Goal: Task Accomplishment & Management: Complete application form

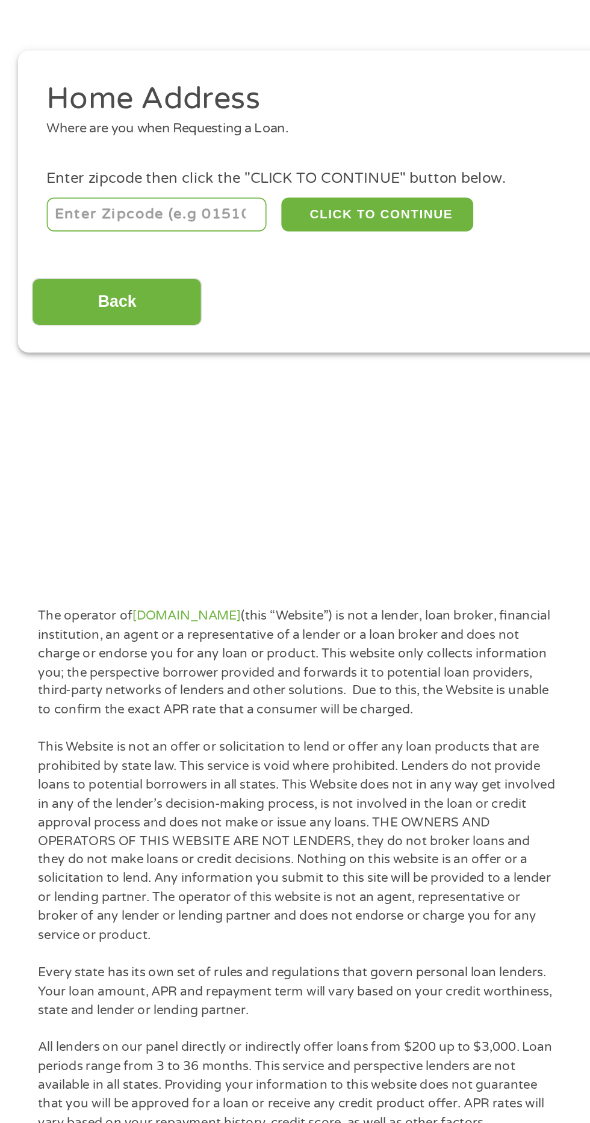
click at [126, 265] on input "number" at bounding box center [95, 266] width 134 height 20
type input "34974"
click at [238, 263] on button "CLICK TO CONTINUE" at bounding box center [228, 266] width 116 height 20
type input "34974"
type input "Okeechobee"
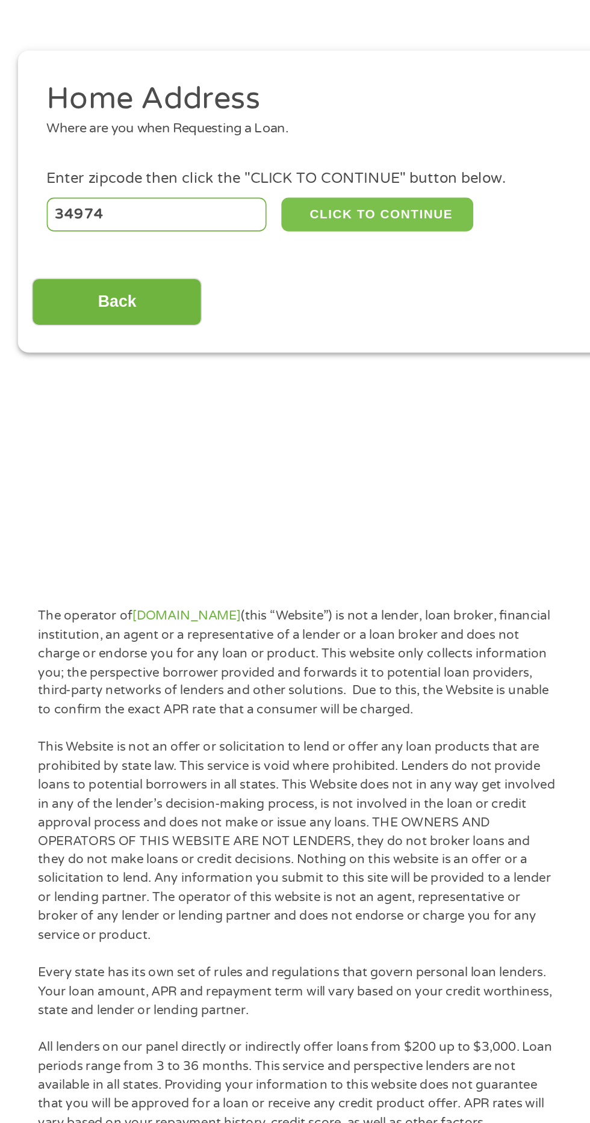
select select "[US_STATE]"
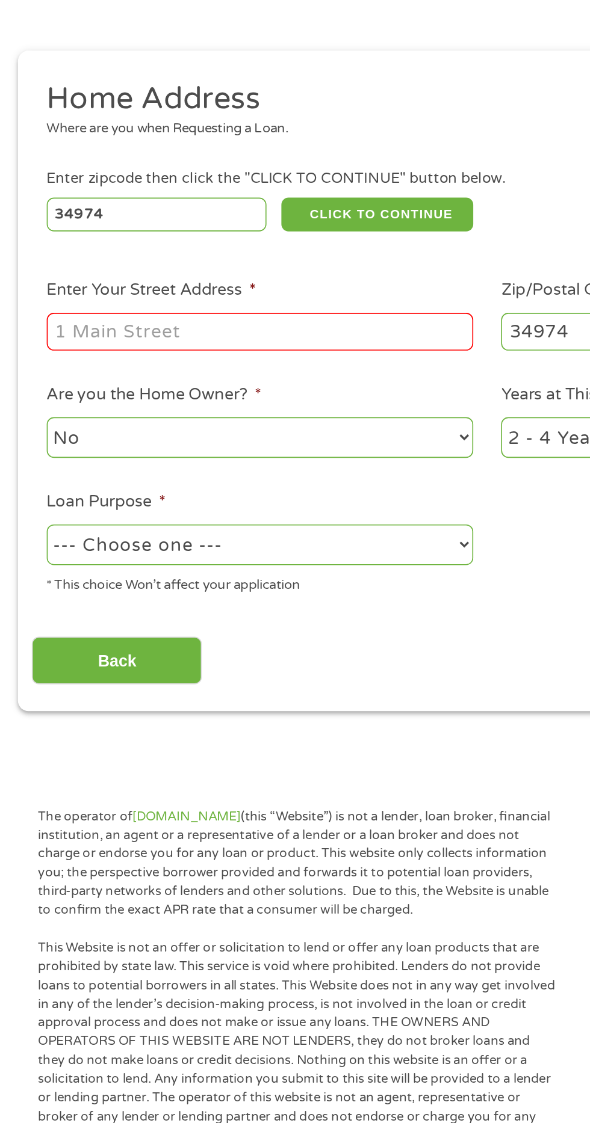
click at [194, 342] on input "Enter Your Street Address *" at bounding box center [157, 337] width 258 height 23
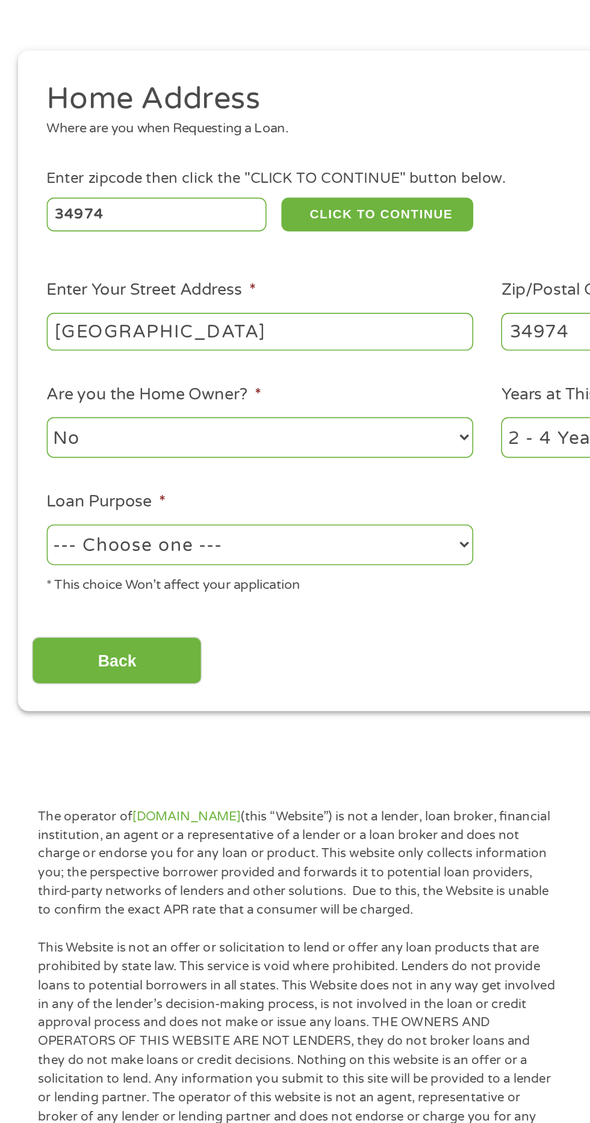
type input "[GEOGRAPHIC_DATA]"
click at [226, 403] on select "No Yes" at bounding box center [157, 401] width 258 height 25
select select "yes"
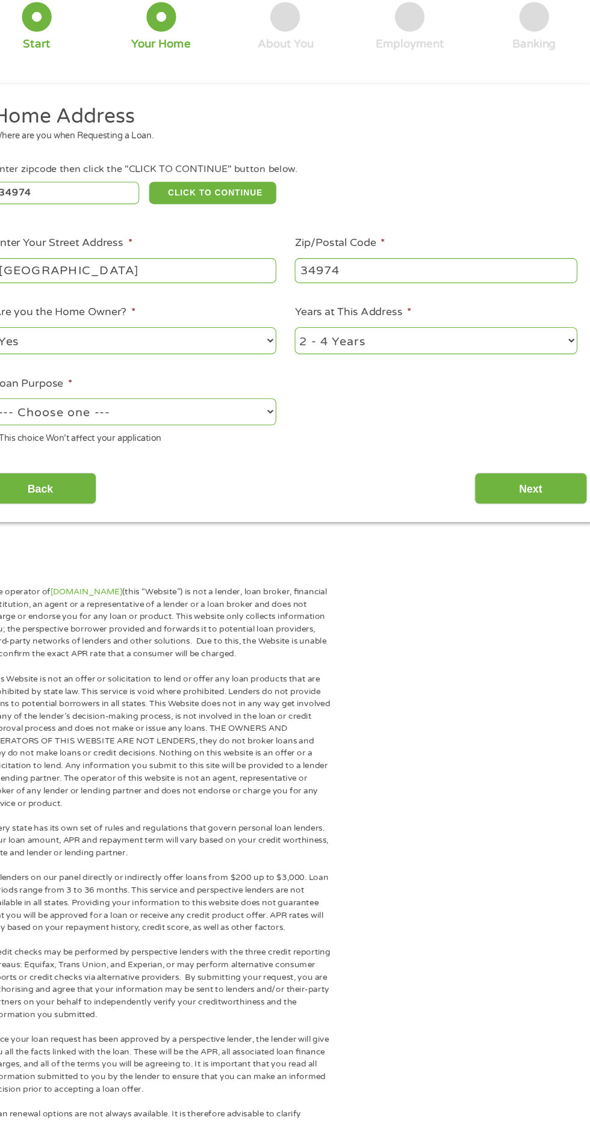
scroll to position [54, 0]
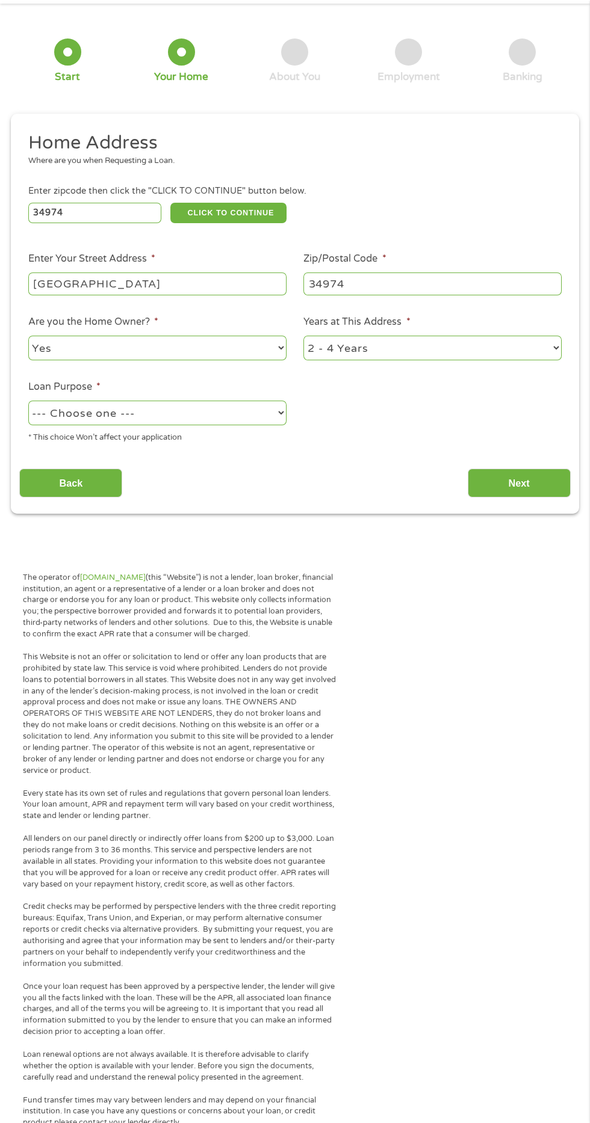
click at [455, 349] on select "1 Year or less 1 - 2 Years 2 - 4 Years Over 4 Years" at bounding box center [432, 348] width 258 height 25
select select "60months"
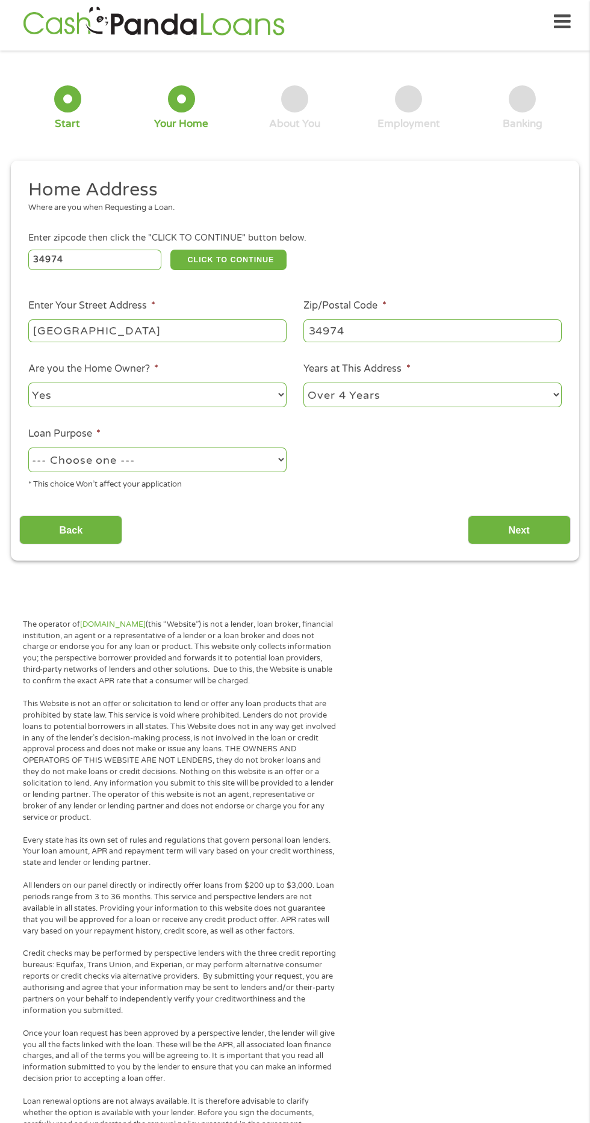
scroll to position [0, 0]
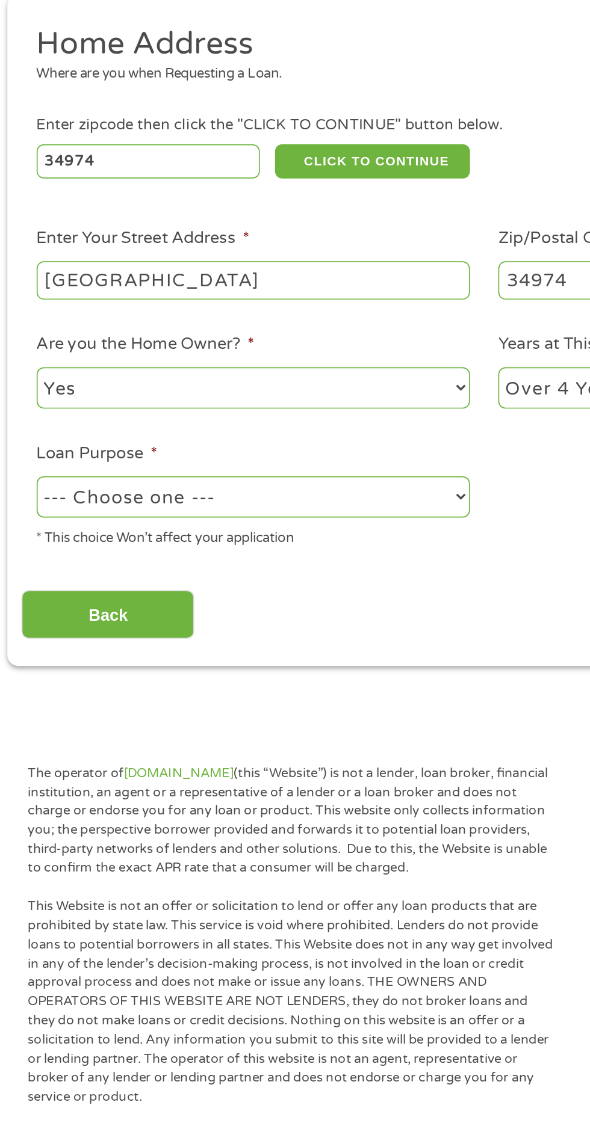
click at [175, 479] on select "--- Choose one --- Pay Bills Debt Consolidation Home Improvement Major Purchase…" at bounding box center [157, 466] width 258 height 25
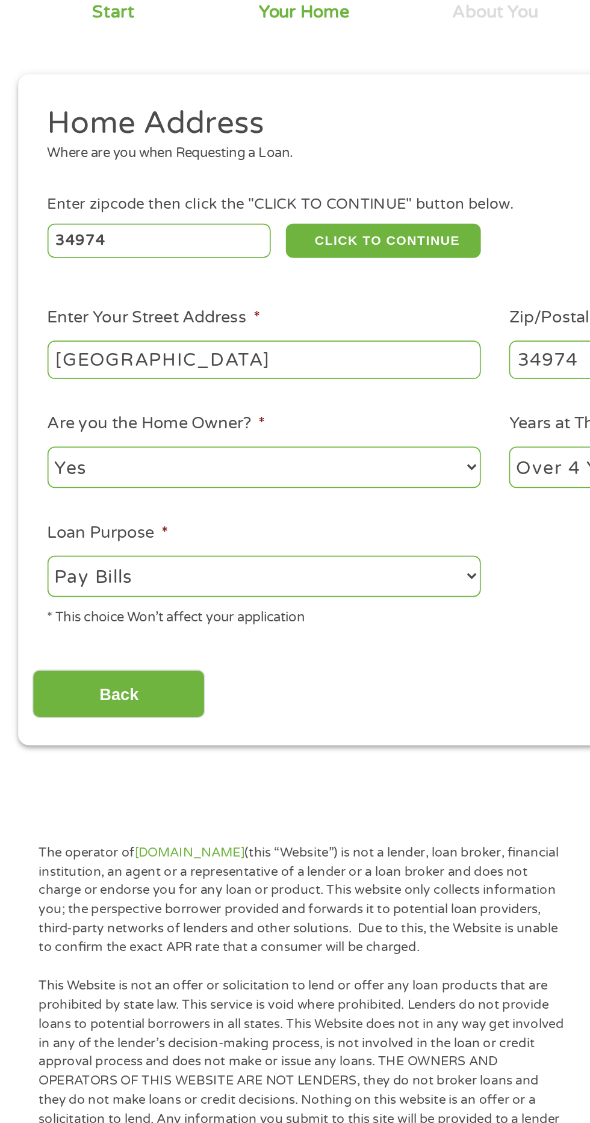
scroll to position [4, 0]
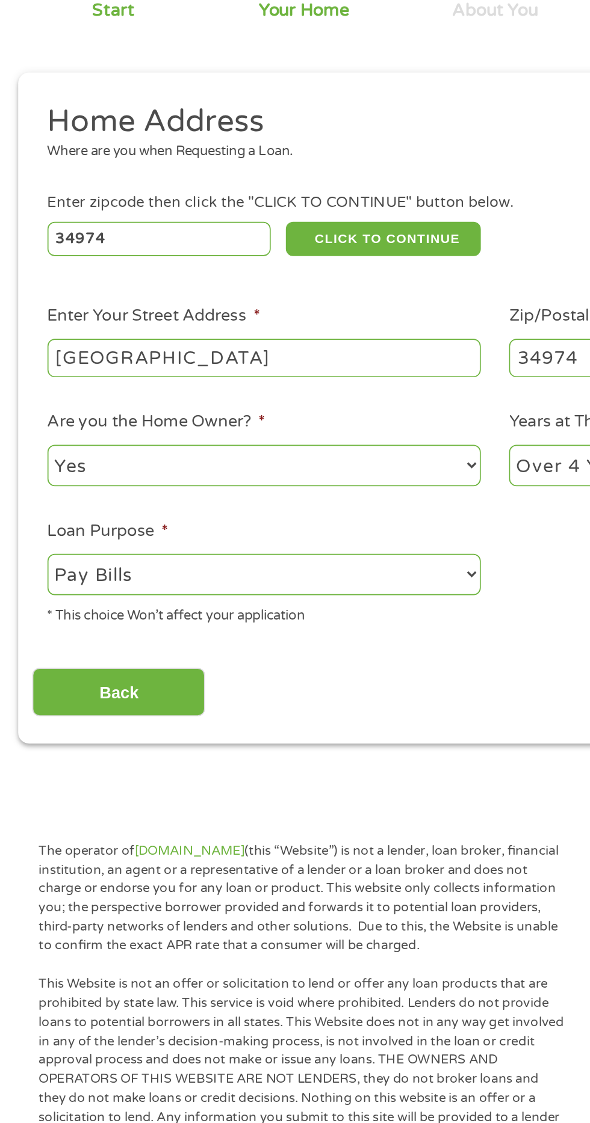
click at [151, 460] on select "--- Choose one --- Pay Bills Debt Consolidation Home Improvement Major Purchase…" at bounding box center [157, 462] width 258 height 25
select select "debtconsolidation"
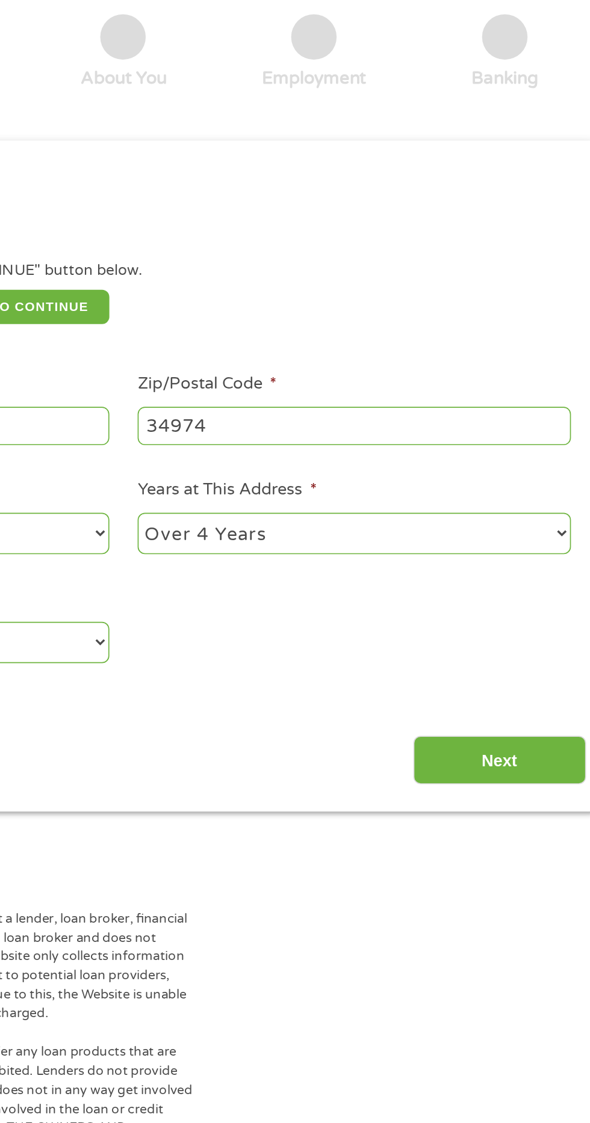
scroll to position [2, 0]
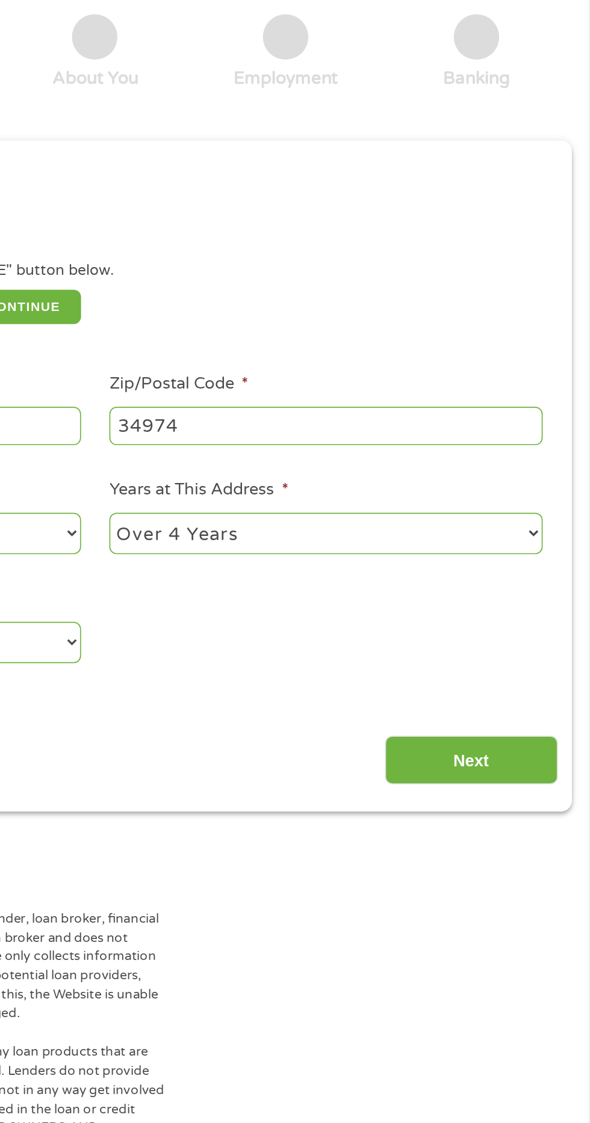
click at [525, 536] on input "Next" at bounding box center [518, 534] width 103 height 29
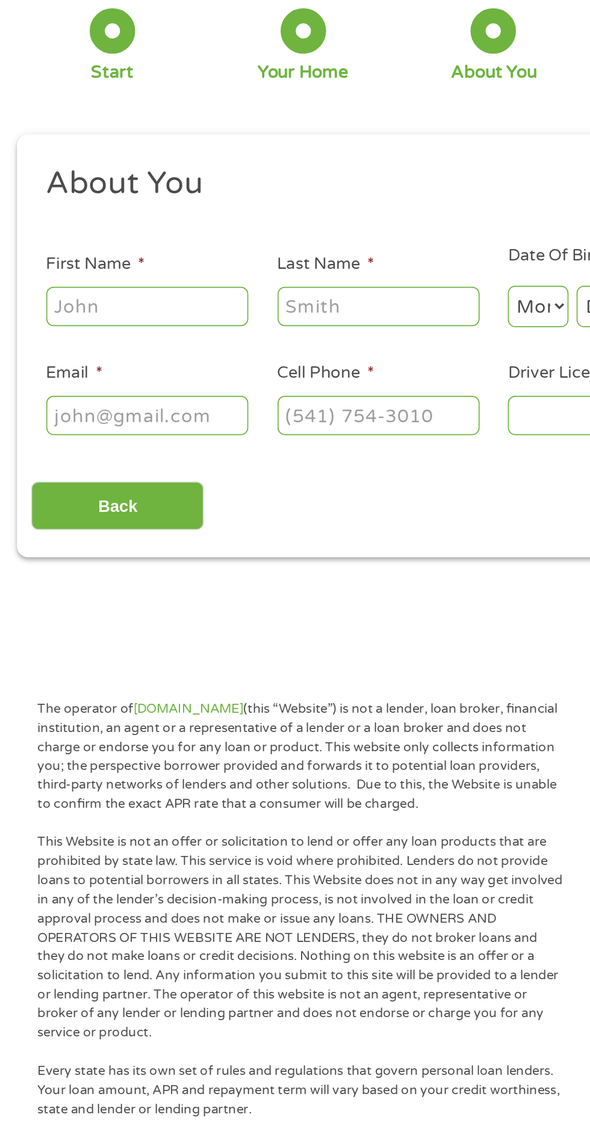
scroll to position [5, 0]
click at [114, 268] on input "First Name *" at bounding box center [88, 264] width 120 height 23
type input "[PERSON_NAME]"
click at [248, 267] on input "Last Name *" at bounding box center [226, 264] width 120 height 23
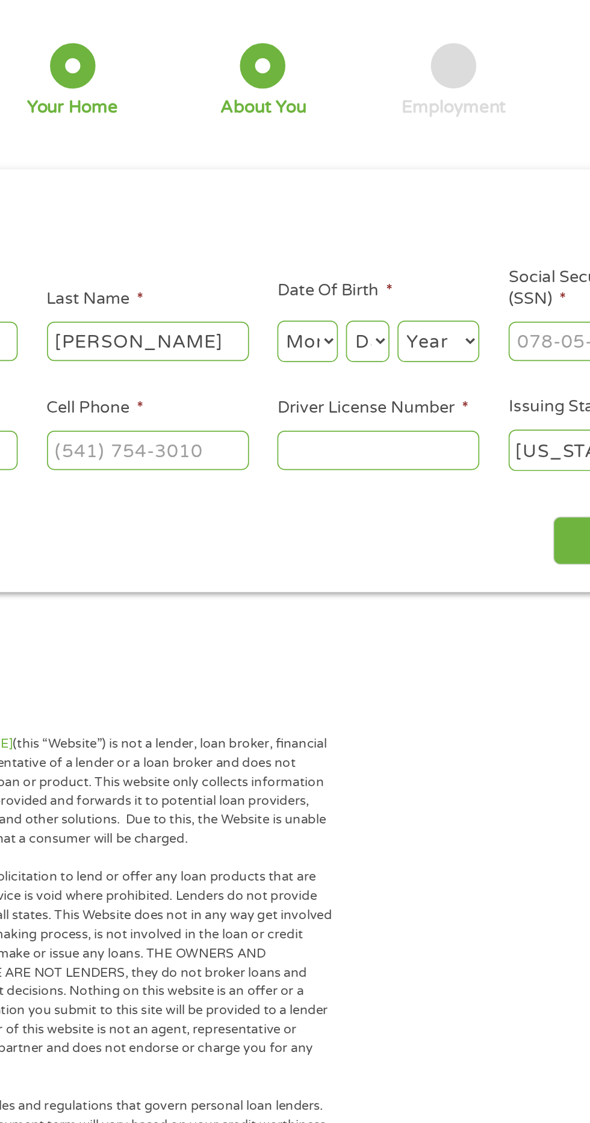
type input "[PERSON_NAME]"
click at [405, 267] on select "Year [DATE] 2006 2005 2004 2003 2002 2001 2000 1999 1998 1997 1996 1995 1994 19…" at bounding box center [399, 264] width 49 height 25
select select "1958"
click at [325, 266] on select "Month 1 2 3 4 5 6 7 8 9 10 11 12" at bounding box center [321, 264] width 36 height 25
select select "8"
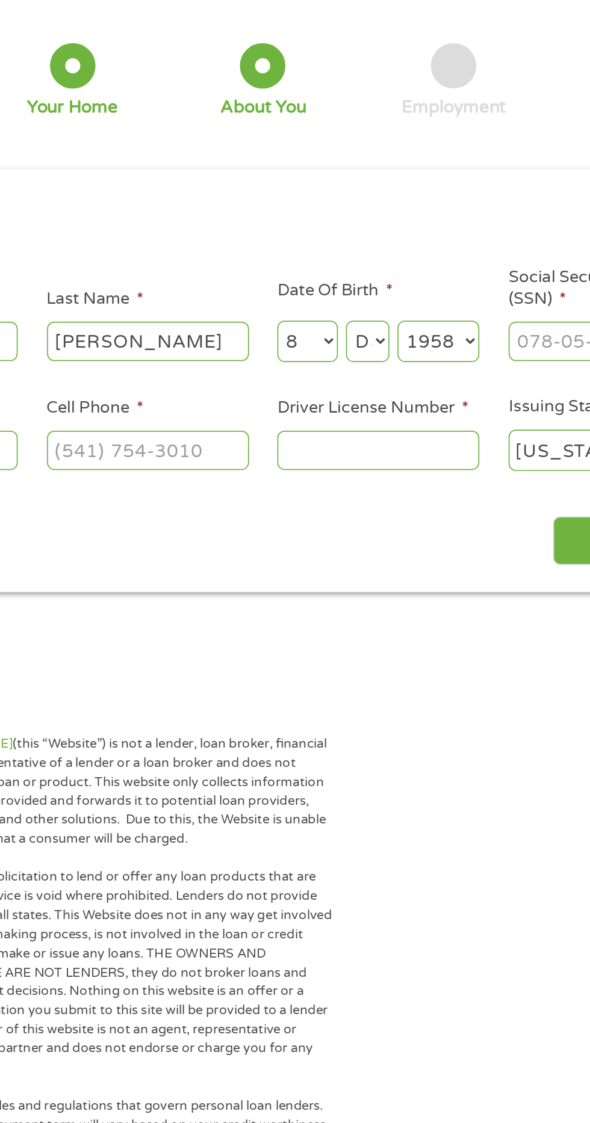
click at [359, 270] on select "Day 1 2 3 4 5 6 7 8 9 10 11 12 13 14 15 16 17 18 19 20 21 22 23 24 25 26 27 28 …" at bounding box center [357, 264] width 26 height 25
select select "21"
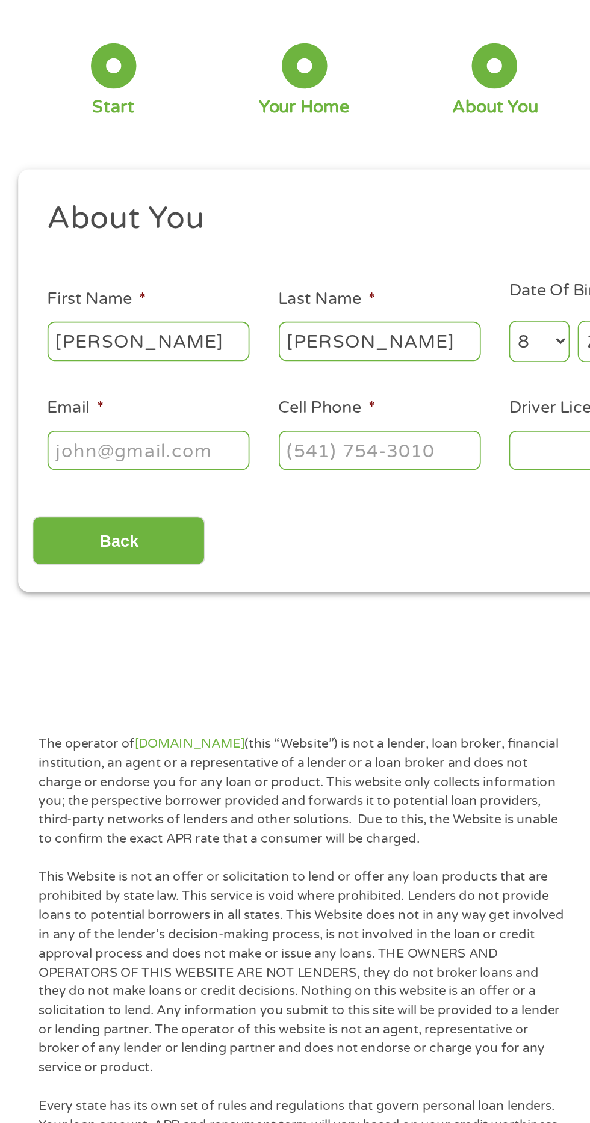
click at [121, 333] on input "Email *" at bounding box center [88, 329] width 120 height 23
type input "[EMAIL_ADDRESS][DOMAIN_NAME]"
click at [233, 327] on input "Cell Phone *" at bounding box center [226, 329] width 120 height 23
type input "[PHONE_NUMBER]"
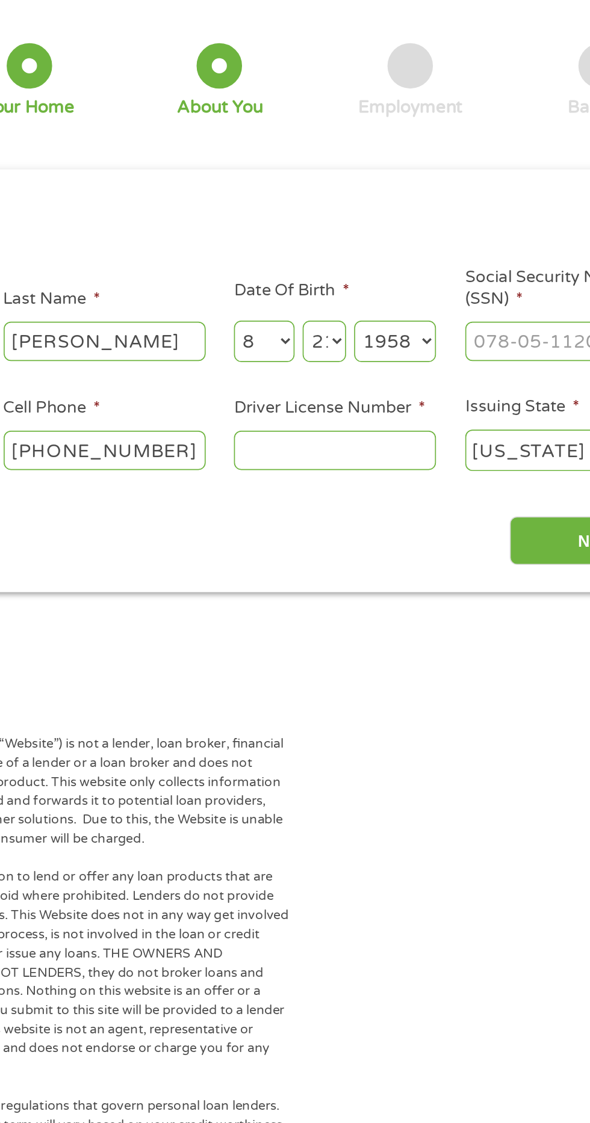
click at [378, 333] on input "Driver License Number *" at bounding box center [363, 329] width 120 height 23
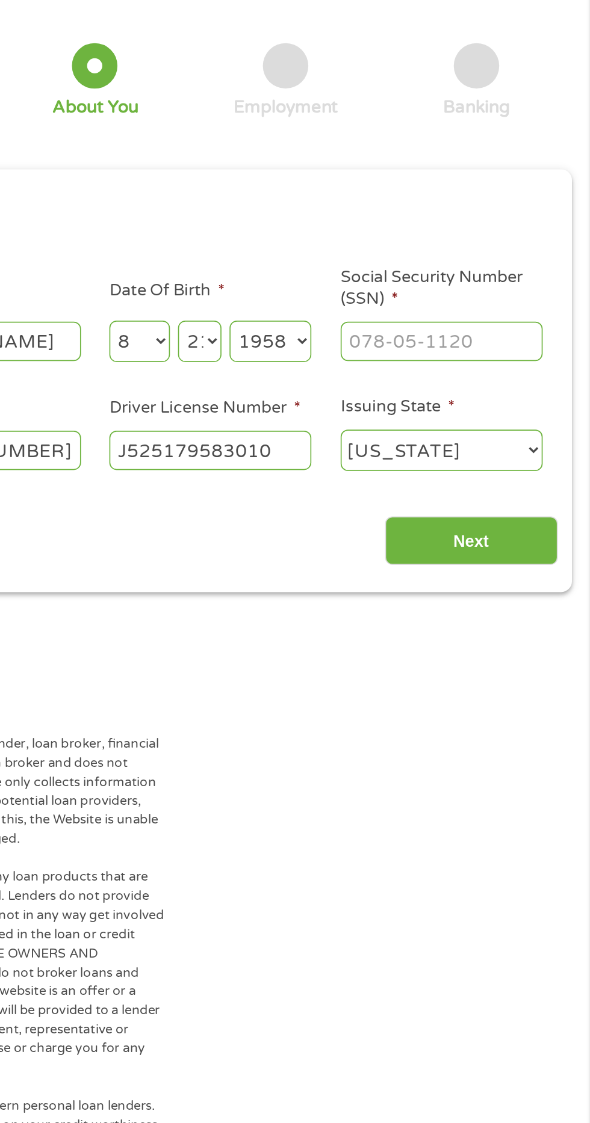
type input "J525179583010"
click at [544, 389] on input "Next" at bounding box center [518, 383] width 103 height 29
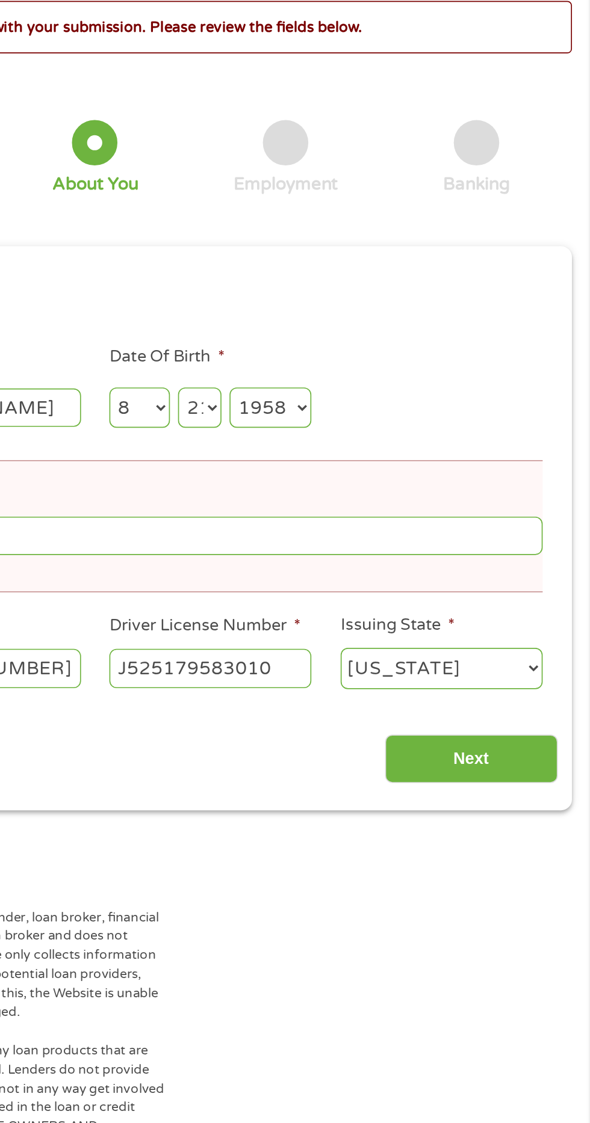
scroll to position [0, 0]
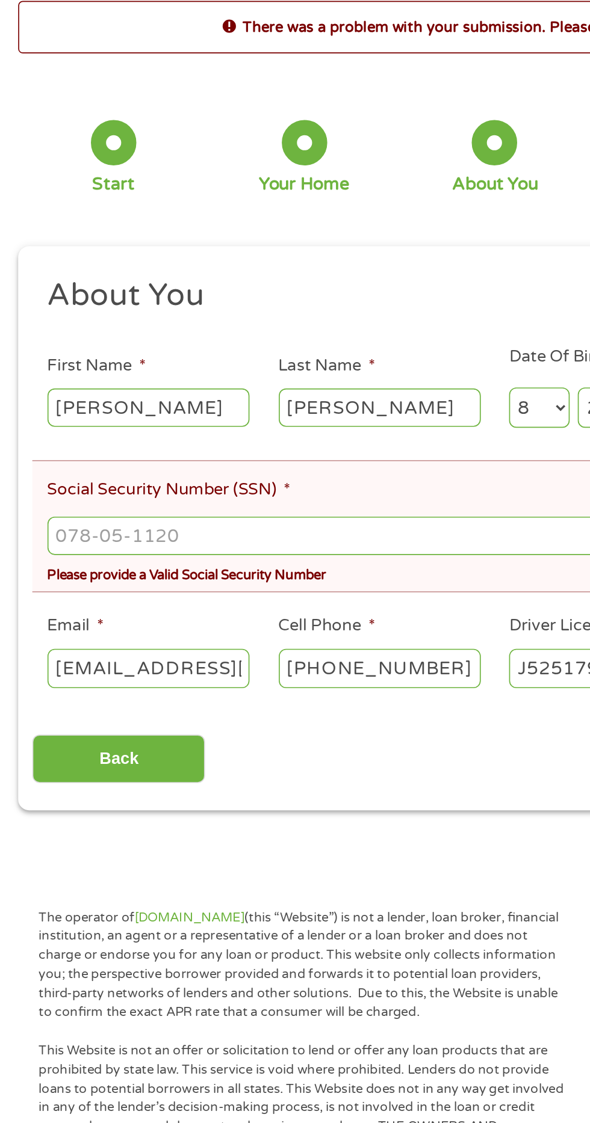
click at [131, 384] on input "Social Security Number (SSN) *" at bounding box center [294, 379] width 533 height 23
type input "262-45-8831"
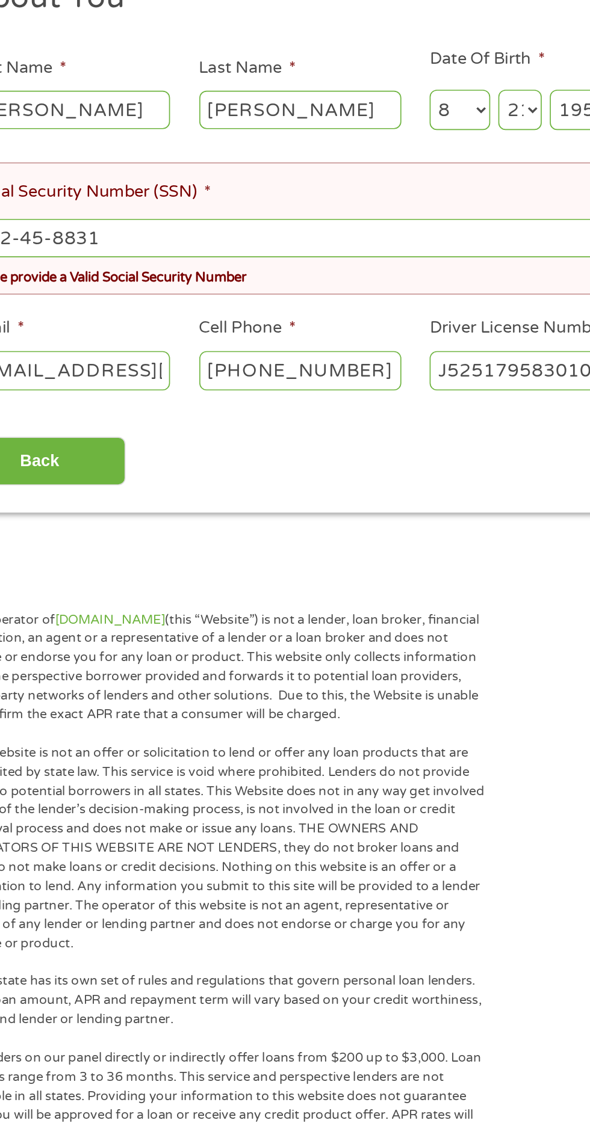
scroll to position [4, 0]
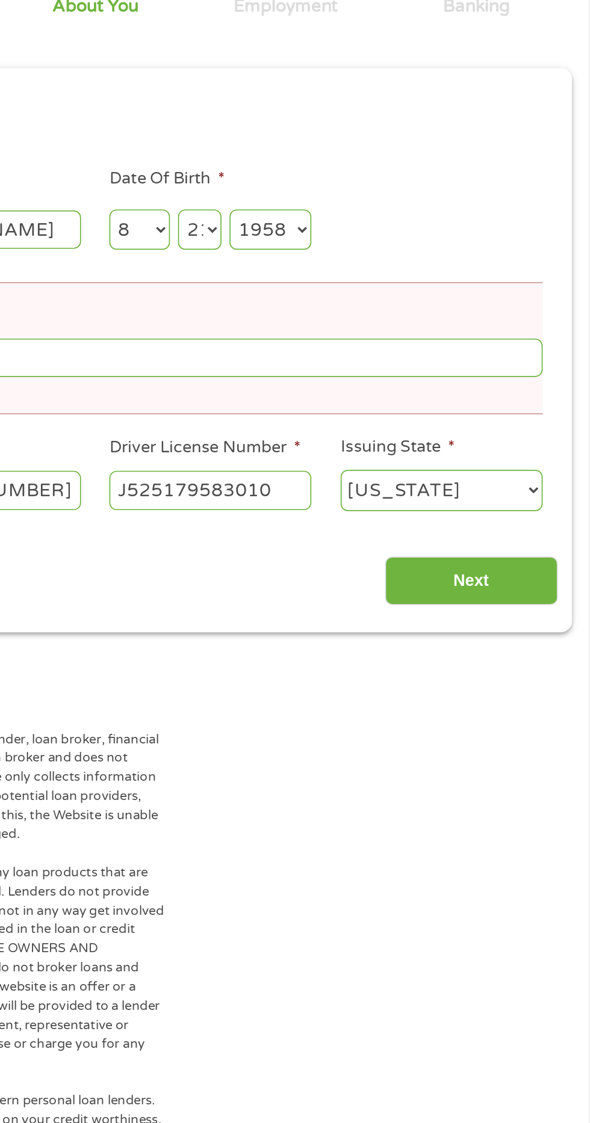
click at [516, 517] on input "Next" at bounding box center [518, 517] width 103 height 29
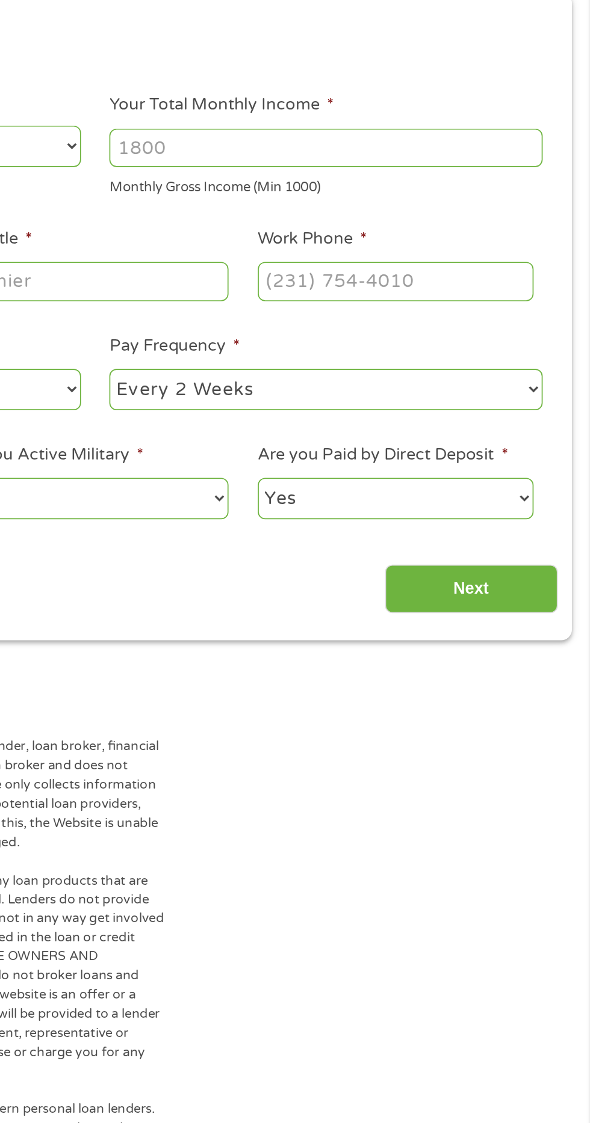
scroll to position [5, 0]
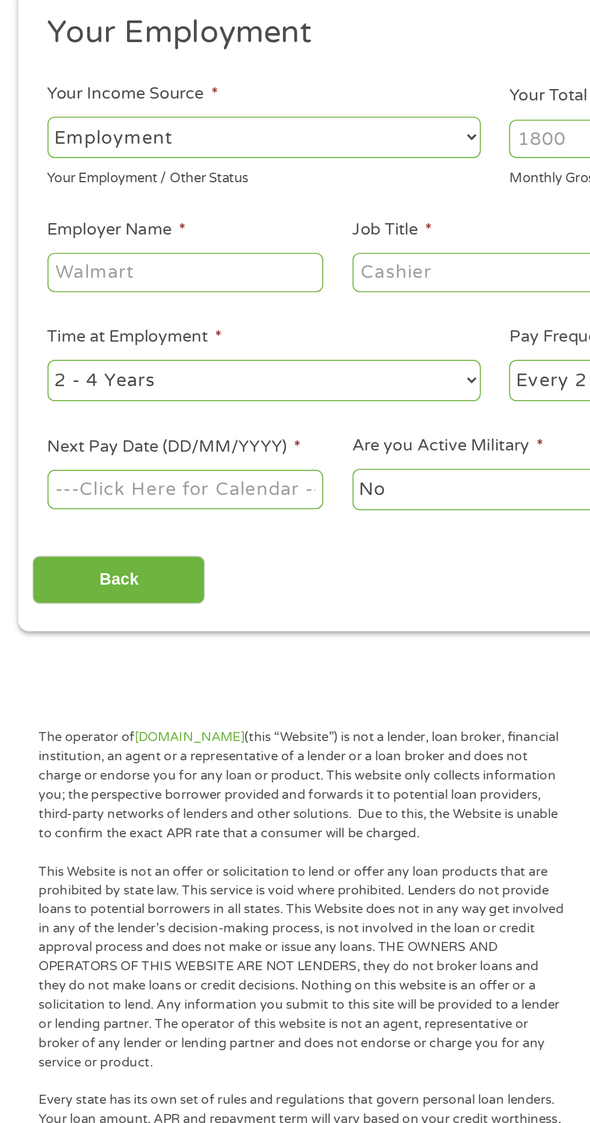
click at [195, 262] on select "--- Choose one --- Employment [DEMOGRAPHIC_DATA] Benefits" at bounding box center [157, 253] width 258 height 25
select select "benefits"
type input "Other"
type input "[PHONE_NUMBER]"
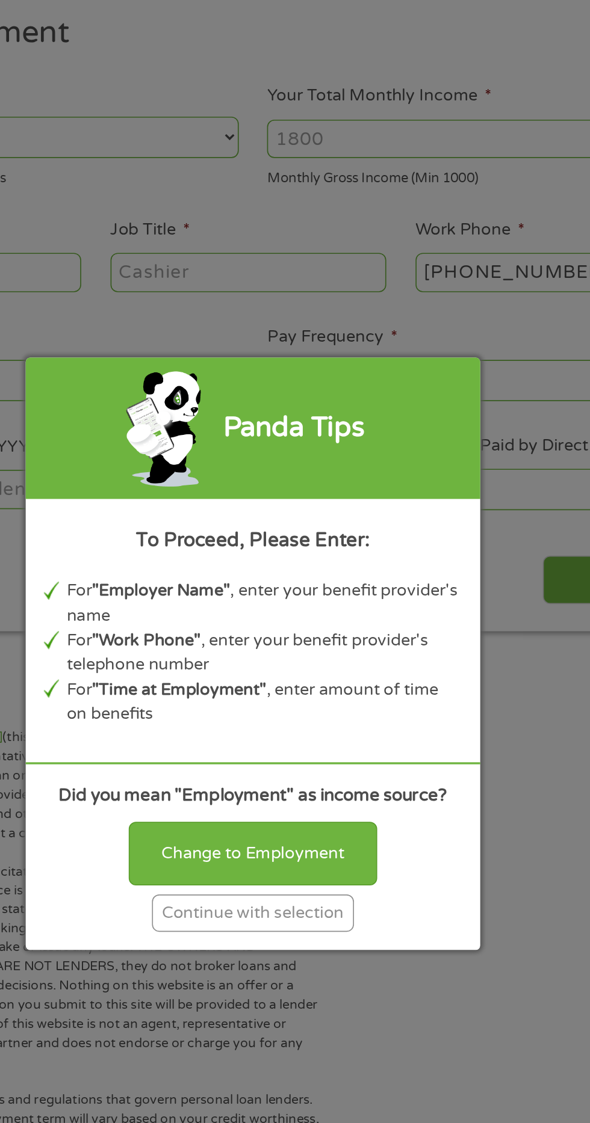
click at [340, 682] on div "Change to Employment" at bounding box center [295, 680] width 148 height 37
select select "fullTime"
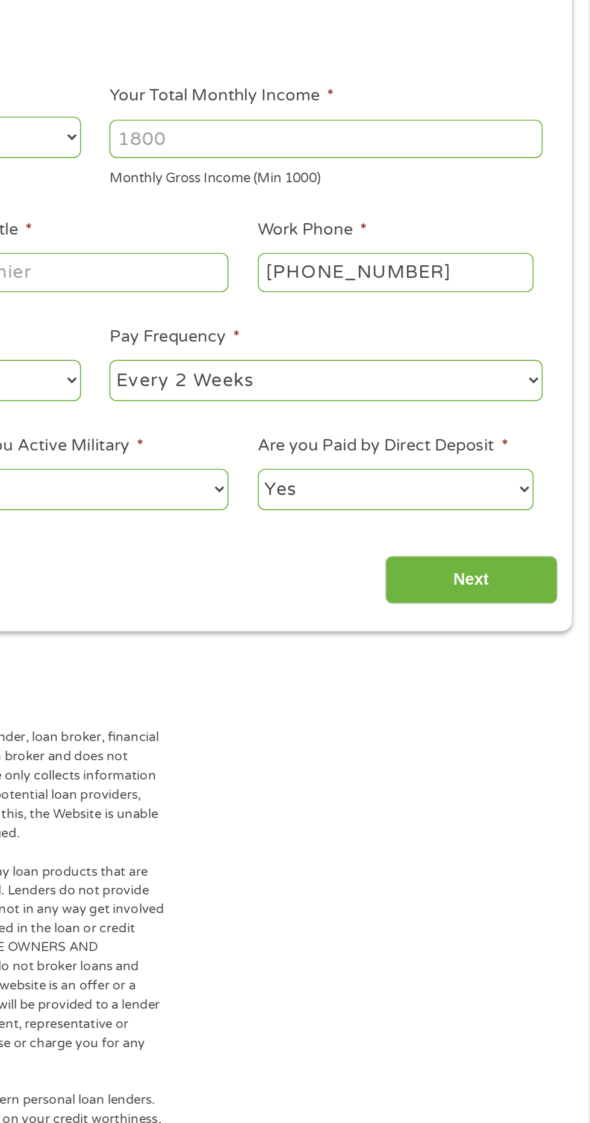
click at [442, 255] on input "Your Total Monthly Income *" at bounding box center [432, 254] width 258 height 23
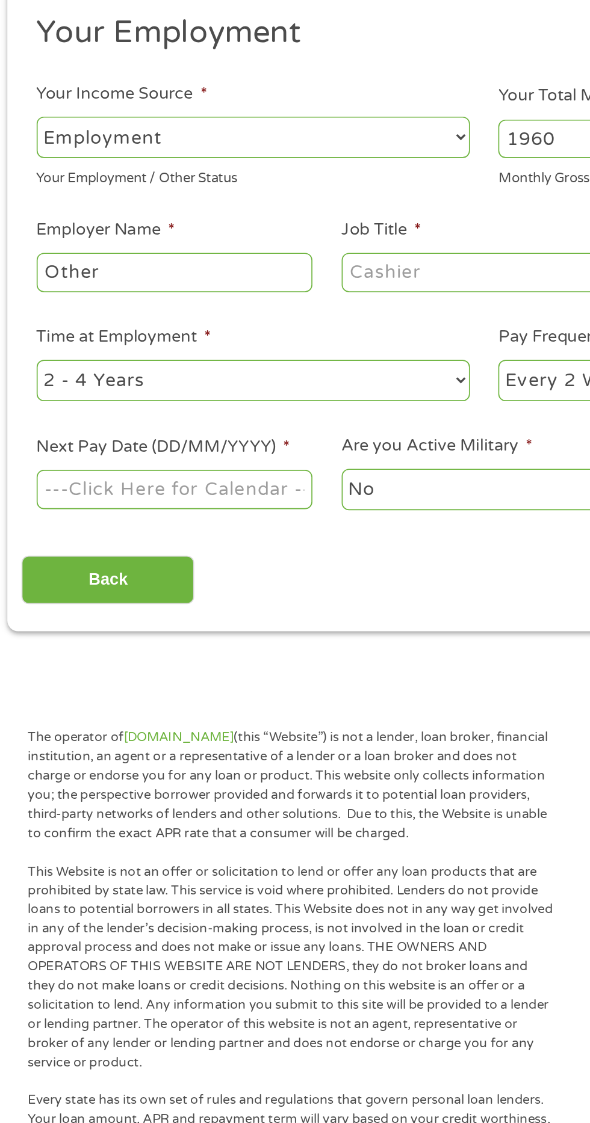
type input "1960"
click at [165, 337] on input "Other" at bounding box center [110, 333] width 164 height 23
click at [286, 333] on input "Job Title *" at bounding box center [292, 333] width 164 height 23
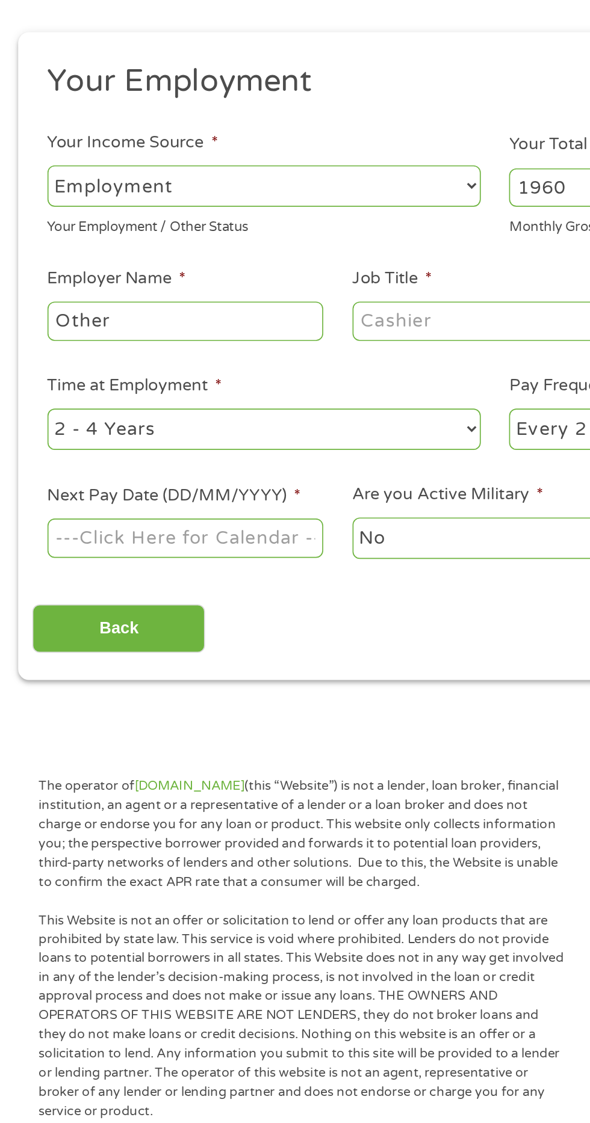
click at [212, 403] on select "--- Choose one --- 1 Year or less 1 - 2 Years 2 - 4 Years Over 4 Years" at bounding box center [157, 398] width 258 height 25
select select "60months"
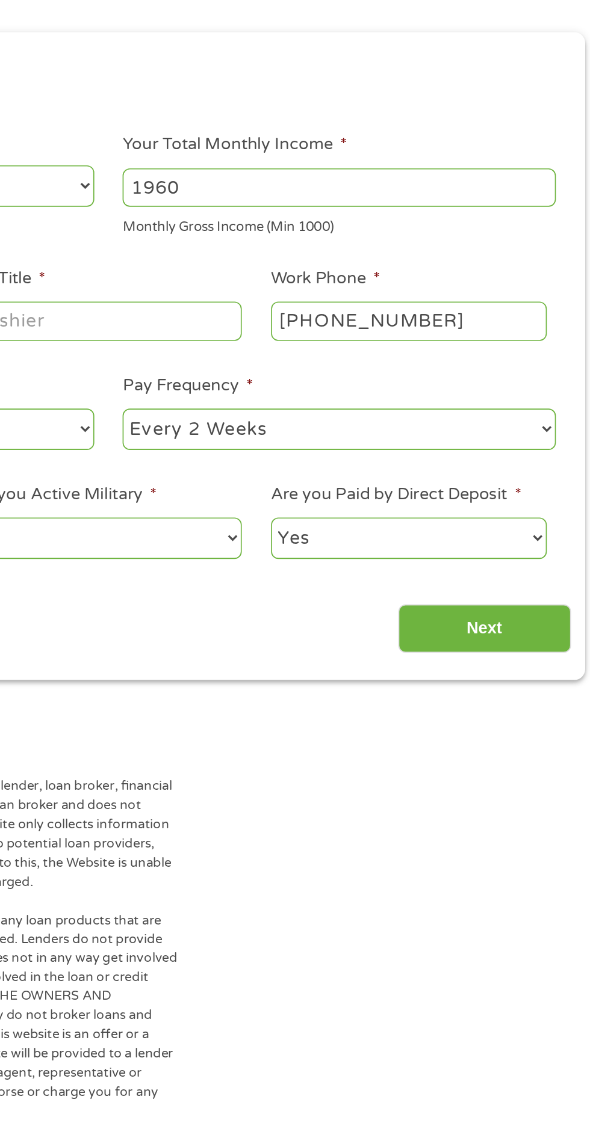
click at [440, 404] on select "--- Choose one --- Every 2 Weeks Every Week Monthly Semi-Monthly" at bounding box center [432, 398] width 258 height 25
select select "monthly"
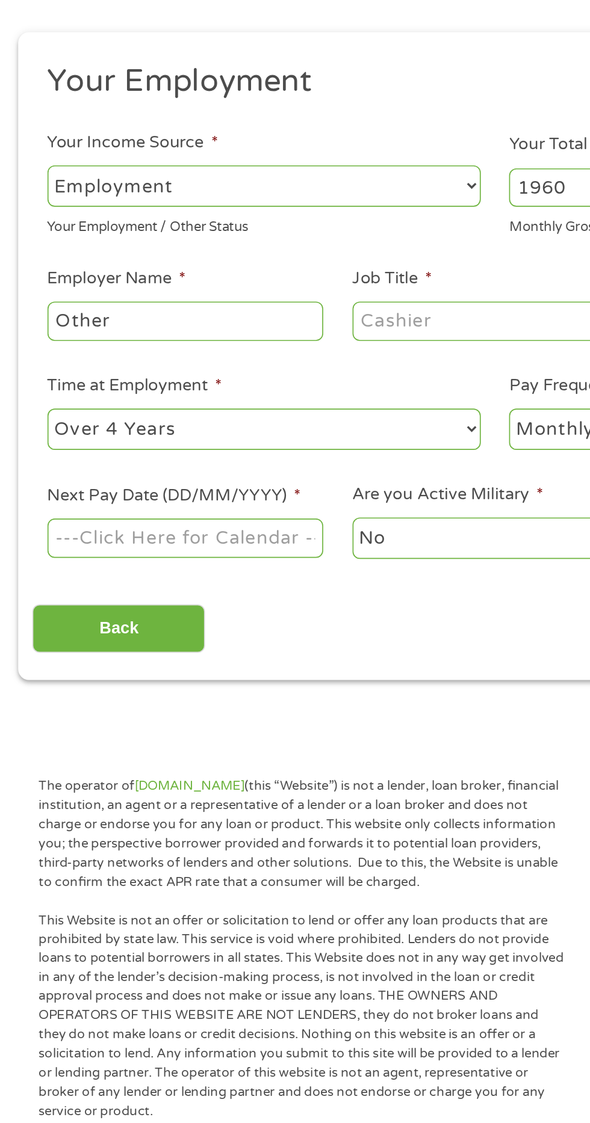
click at [166, 470] on input "Next Pay Date (DD/MM/YYYY) *" at bounding box center [110, 463] width 164 height 23
click at [125, 469] on body "Home Get Loan Offer How it works FAQs Blog Cash Loans Quick Loans Online Loans …" at bounding box center [295, 911] width 590 height 1833
click at [111, 468] on input "10/10/2025" at bounding box center [110, 463] width 164 height 23
click at [143, 473] on body "Home Get Loan Offer How it works FAQs Blog Cash Loans Quick Loans Online Loans …" at bounding box center [295, 911] width 590 height 1833
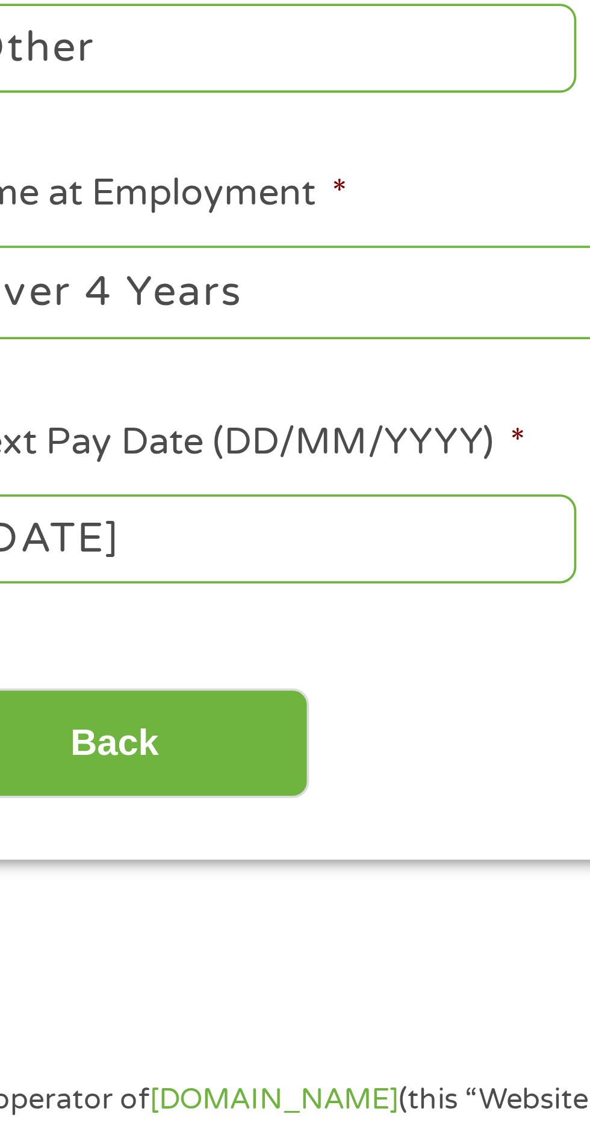
click at [134, 441] on label "Next Pay Date (DD/MM/YYYY) *" at bounding box center [103, 438] width 151 height 13
click at [134, 452] on input "10/10/2025" at bounding box center [110, 463] width 164 height 23
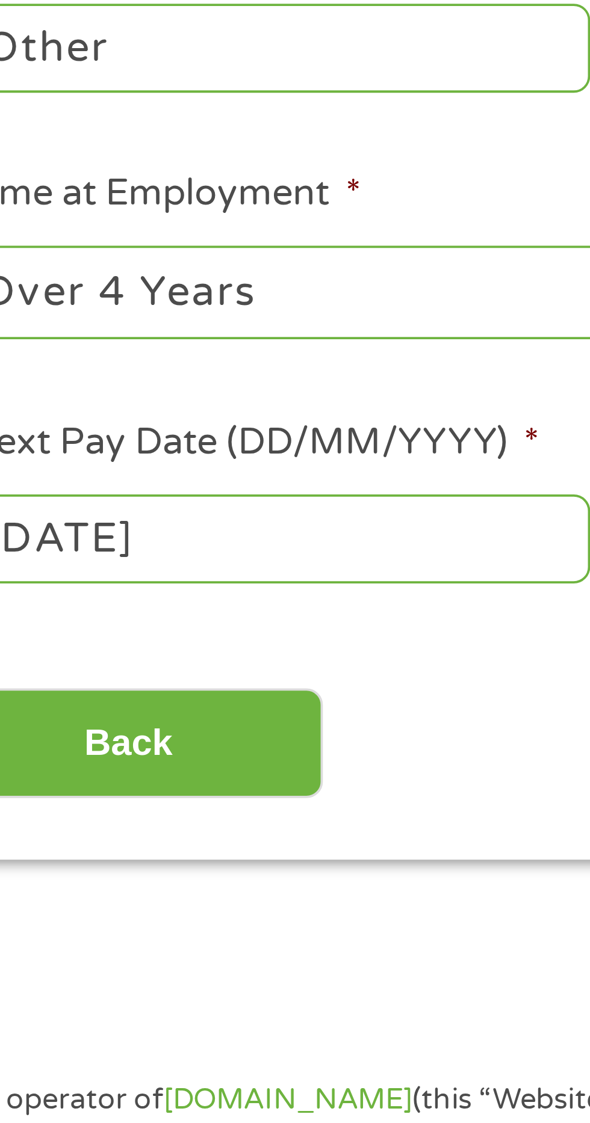
click at [111, 440] on label "Next Pay Date (DD/MM/YYYY) *" at bounding box center [103, 438] width 151 height 13
click at [111, 452] on input "10/10/2025" at bounding box center [110, 463] width 164 height 23
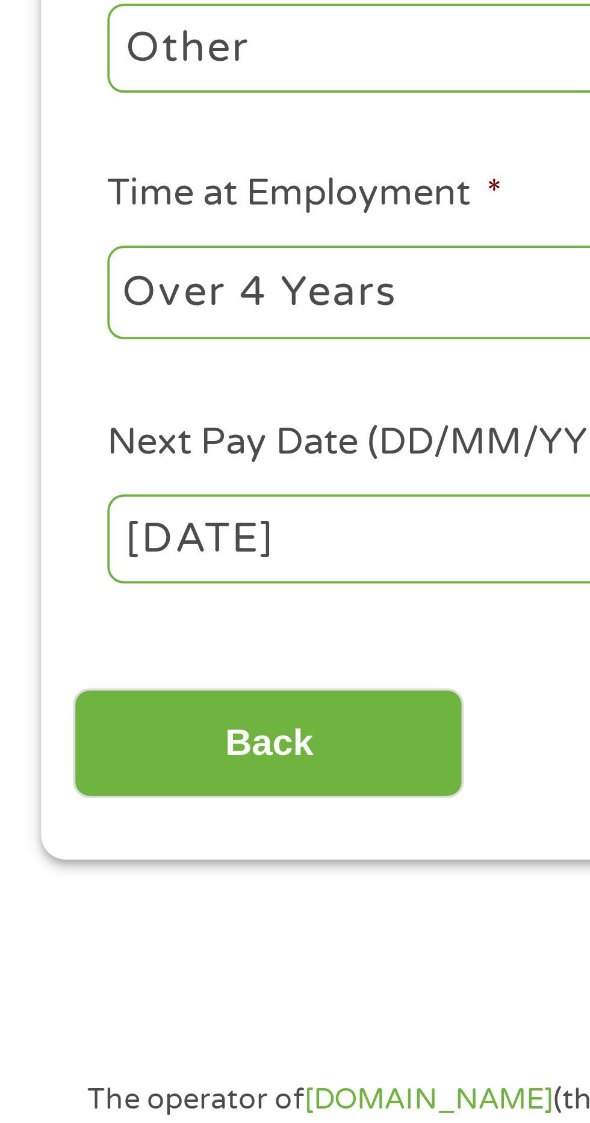
click at [121, 458] on input "10/10/2025" at bounding box center [110, 463] width 164 height 23
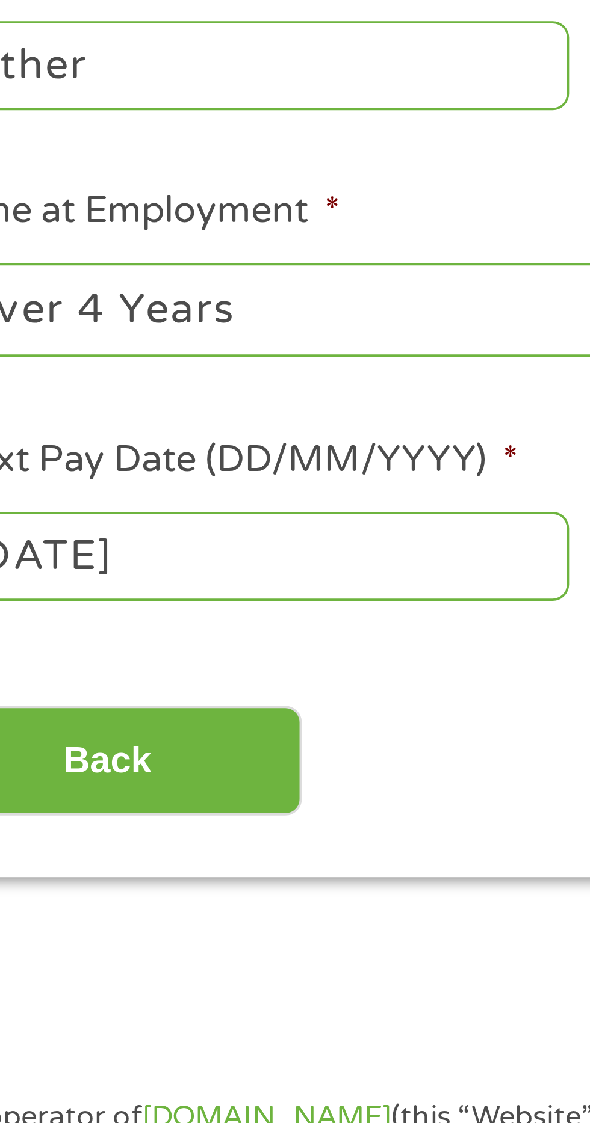
click at [135, 470] on body "Home Get Loan Offer How it works FAQs Blog Cash Loans Quick Loans Online Loans …" at bounding box center [295, 911] width 590 height 1833
click at [146, 462] on input "09/10/2025" at bounding box center [110, 463] width 164 height 23
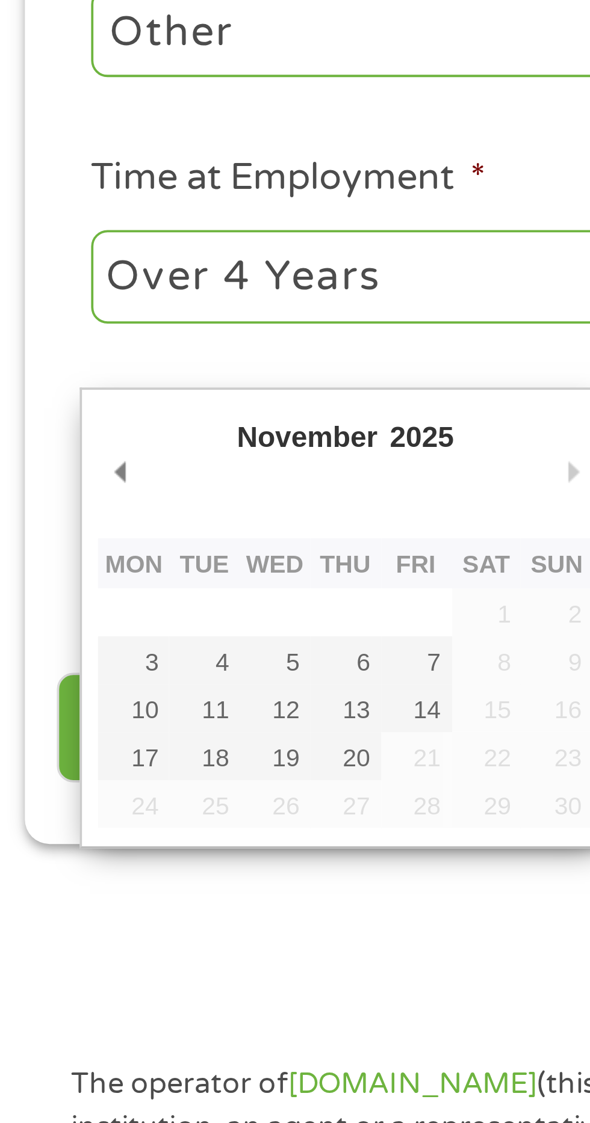
type input "[DATE]"
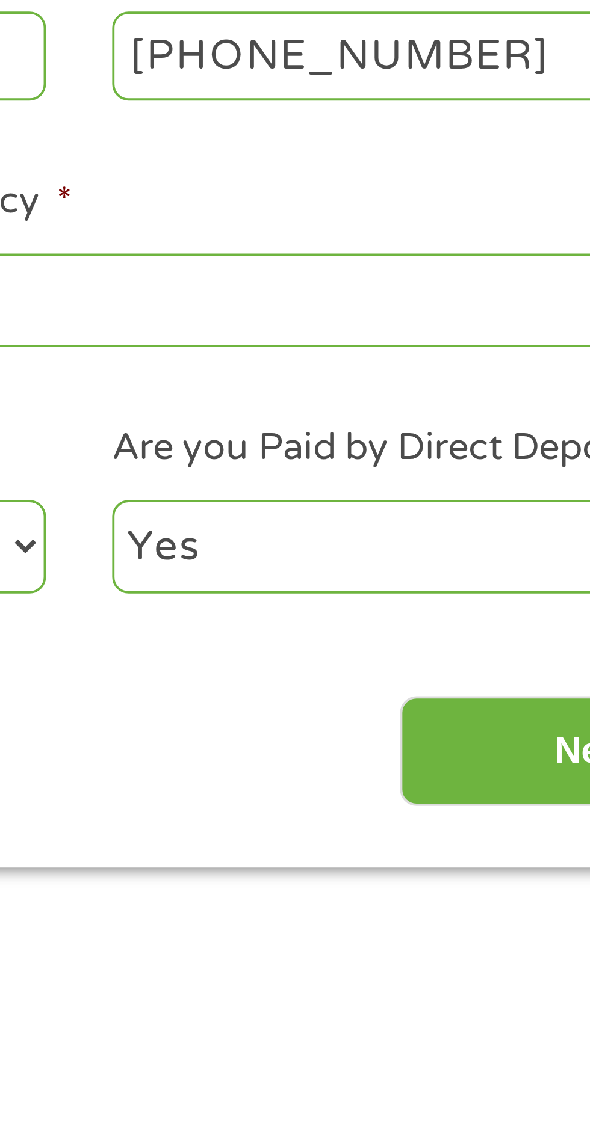
click at [510, 514] on input "Next" at bounding box center [518, 517] width 103 height 29
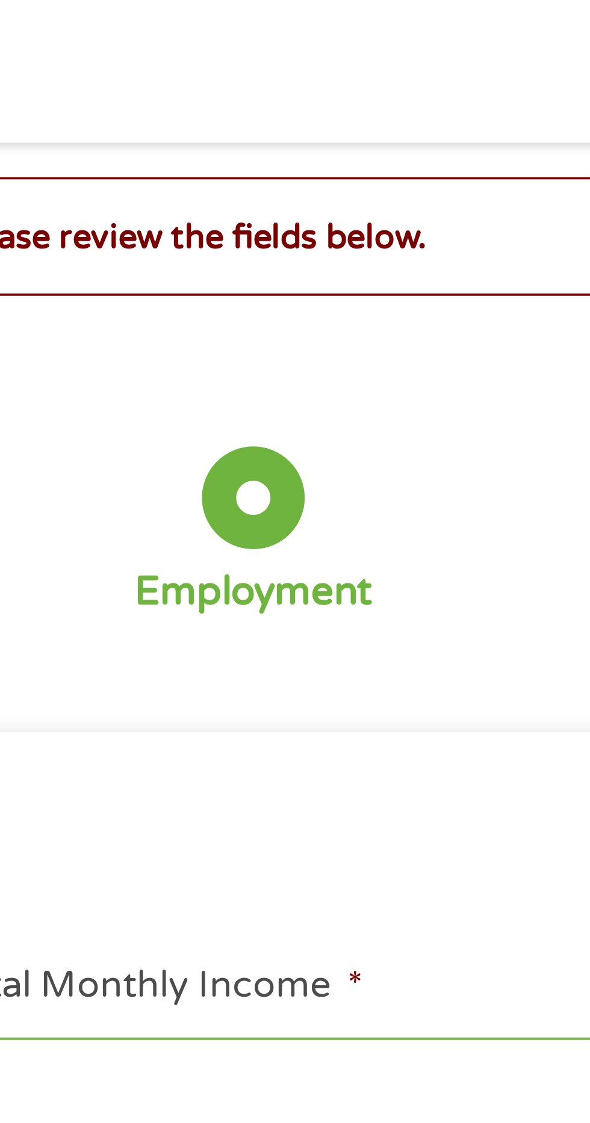
scroll to position [4, 0]
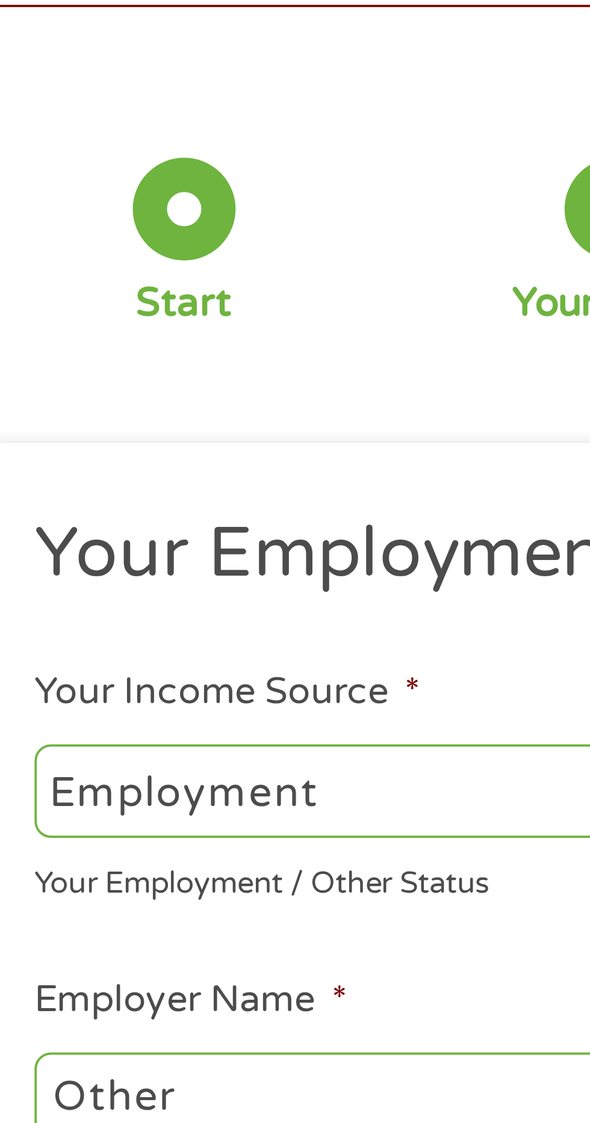
click at [137, 325] on div "Your Employment / Other Status" at bounding box center [157, 323] width 258 height 16
click at [131, 303] on select "--- Choose one --- Employment [DEMOGRAPHIC_DATA] Benefits" at bounding box center [157, 300] width 258 height 25
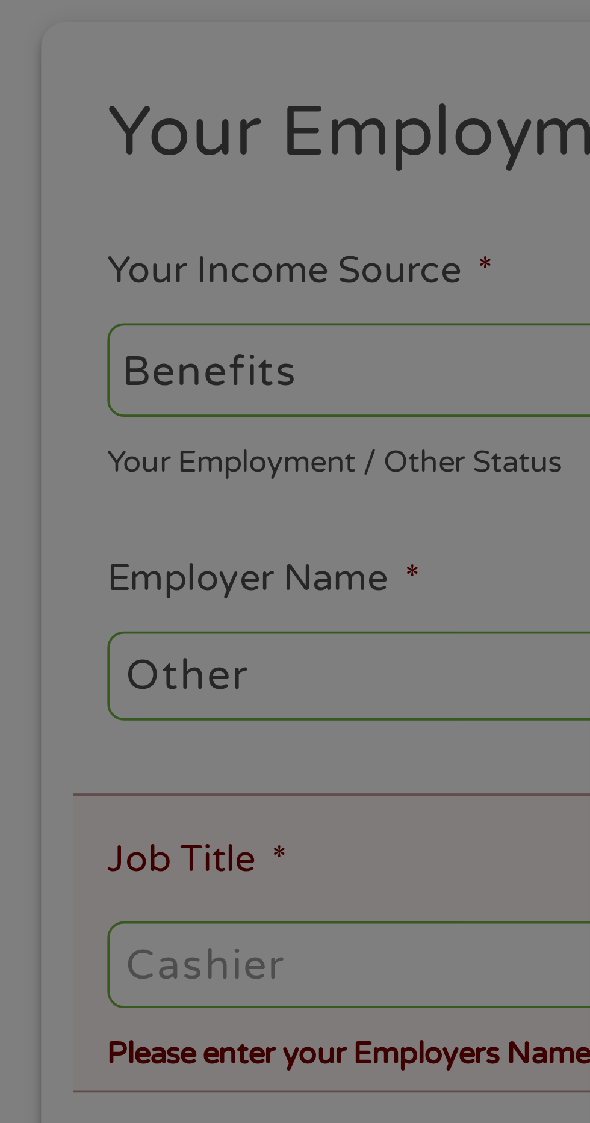
click at [102, 383] on div "Panda Tips To Proceed, Please Enter: For "Employer Name" , enter your benefit p…" at bounding box center [295, 561] width 590 height 1123
click at [84, 379] on div "Panda Tips To Proceed, Please Enter: For "Employer Name" , enter your benefit p…" at bounding box center [295, 561] width 590 height 1123
click at [91, 389] on div "Panda Tips To Proceed, Please Enter: For "Employer Name" , enter your benefit p…" at bounding box center [295, 561] width 590 height 1123
click at [93, 381] on div "Panda Tips To Proceed, Please Enter: For "Employer Name" , enter your benefit p…" at bounding box center [295, 561] width 590 height 1123
click at [100, 454] on div "Panda Tips To Proceed, Please Enter: For "Employer Name" , enter your benefit p…" at bounding box center [295, 561] width 590 height 1123
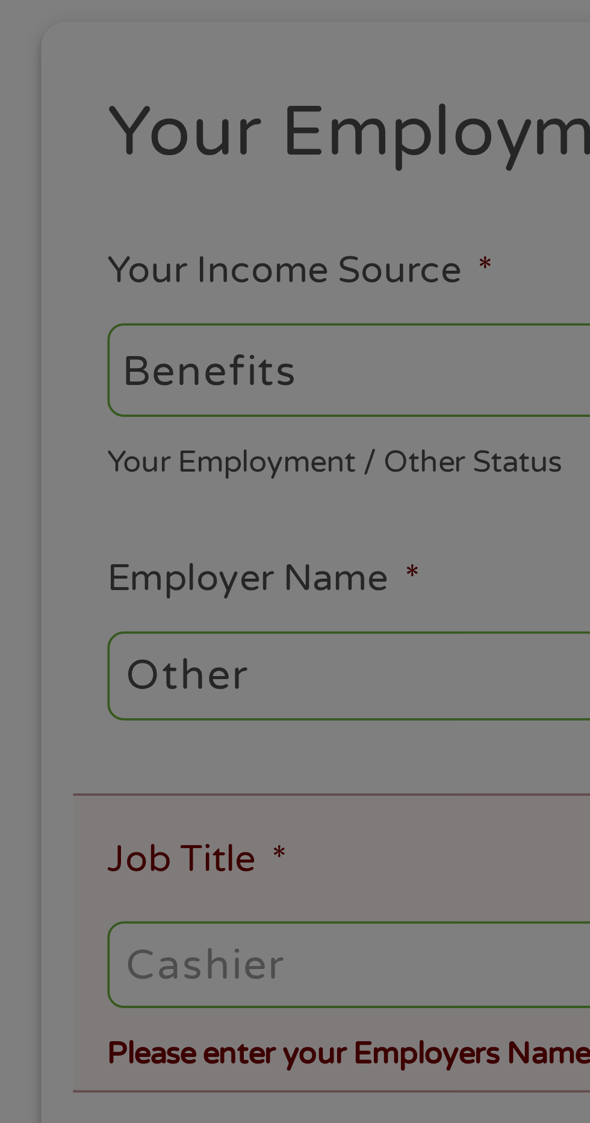
click at [94, 462] on div "Panda Tips To Proceed, Please Enter: For "Employer Name" , enter your benefit p…" at bounding box center [295, 561] width 590 height 1123
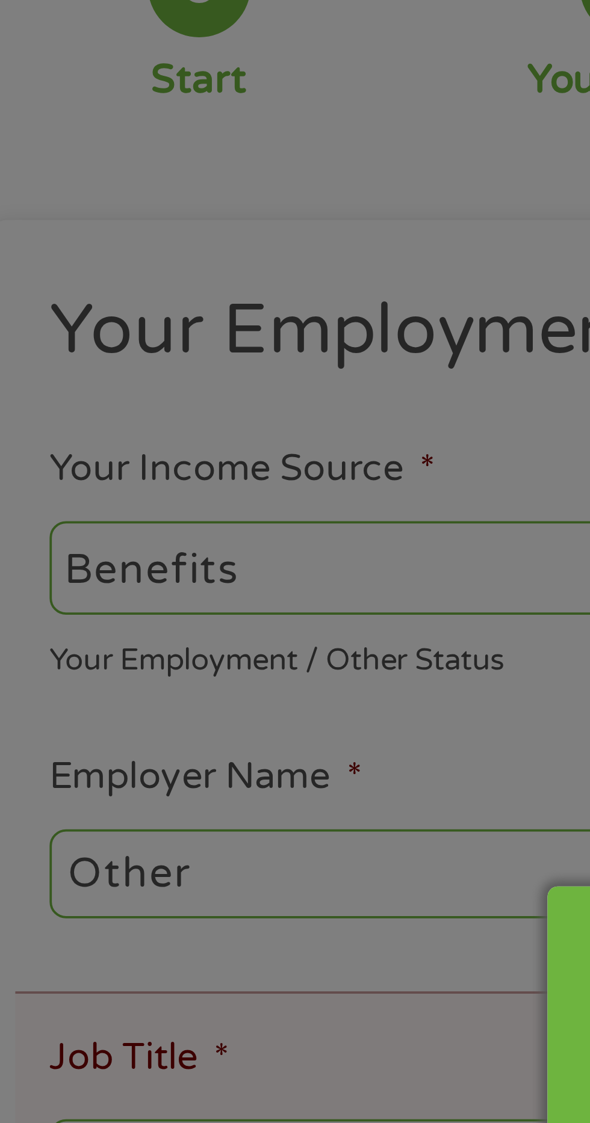
scroll to position [0, 0]
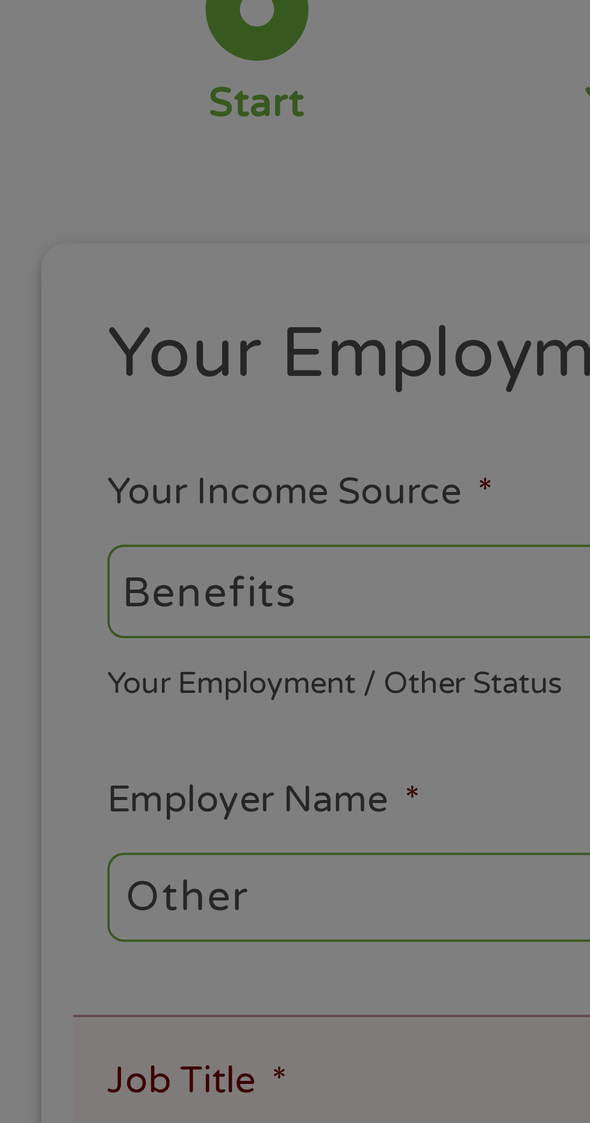
click at [95, 304] on div "Panda Tips To Proceed, Please Enter: For "Employer Name" , enter your benefit p…" at bounding box center [295, 561] width 590 height 1123
click at [69, 303] on div "Panda Tips To Proceed, Please Enter: For "Employer Name" , enter your benefit p…" at bounding box center [295, 561] width 590 height 1123
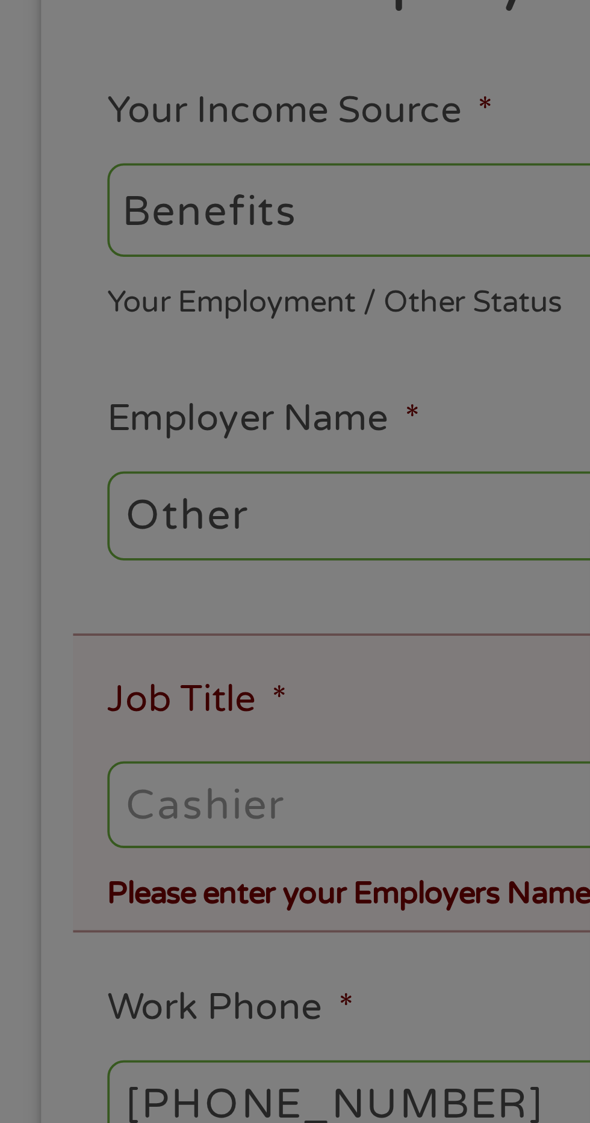
click at [84, 459] on div "Panda Tips To Proceed, Please Enter: For "Employer Name" , enter your benefit p…" at bounding box center [295, 561] width 590 height 1123
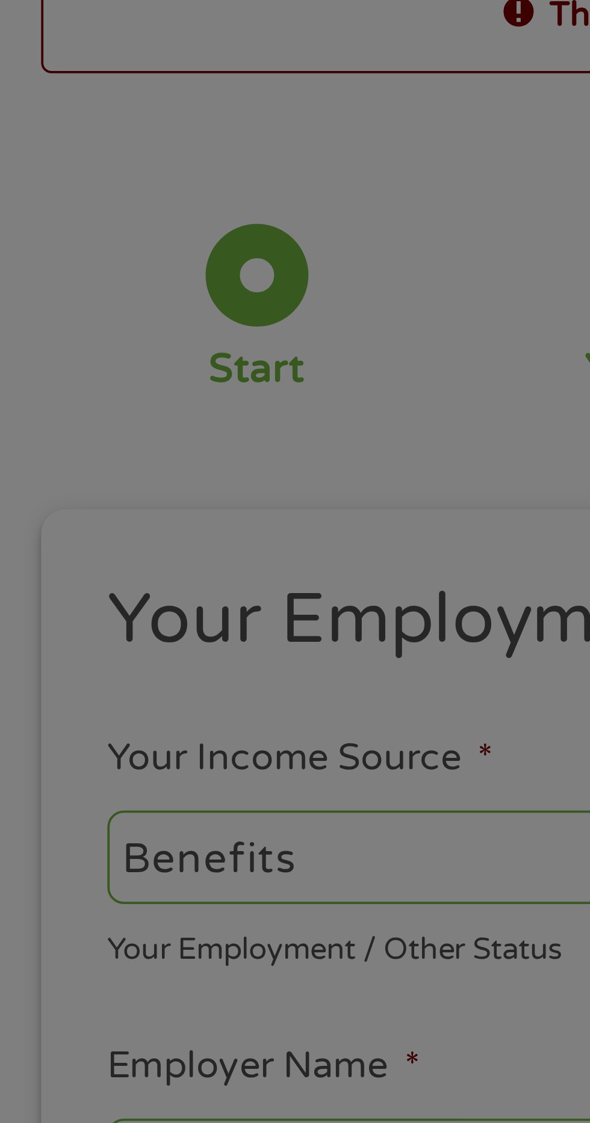
click at [76, 336] on div "Panda Tips To Proceed, Please Enter: For "Employer Name" , enter your benefit p…" at bounding box center [295, 561] width 590 height 1123
click at [78, 330] on div "Panda Tips To Proceed, Please Enter: For "Employer Name" , enter your benefit p…" at bounding box center [295, 561] width 590 height 1123
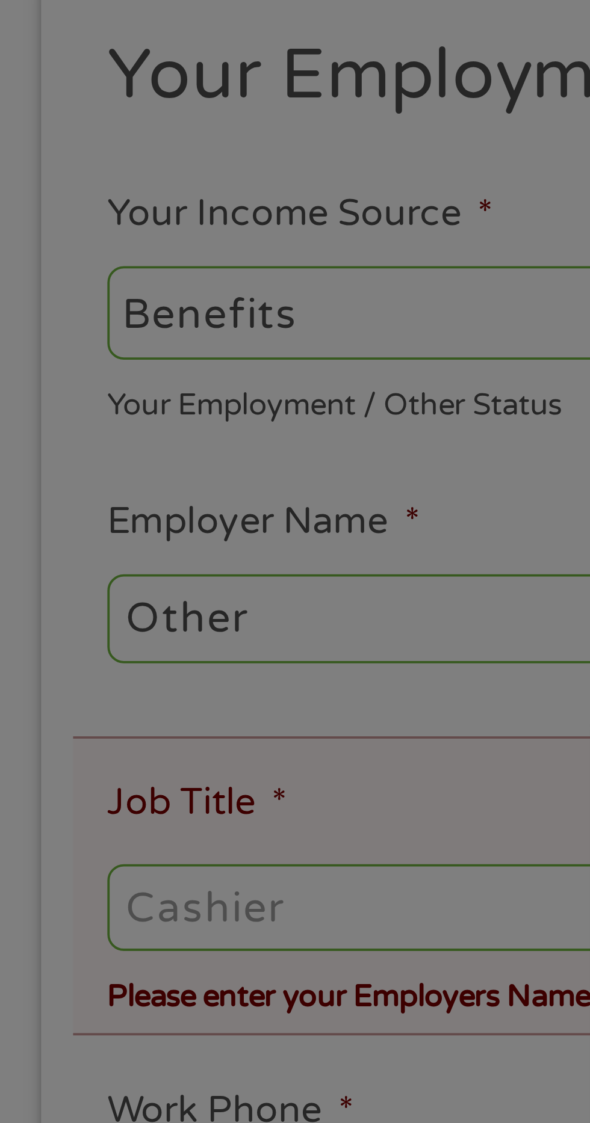
scroll to position [26, 0]
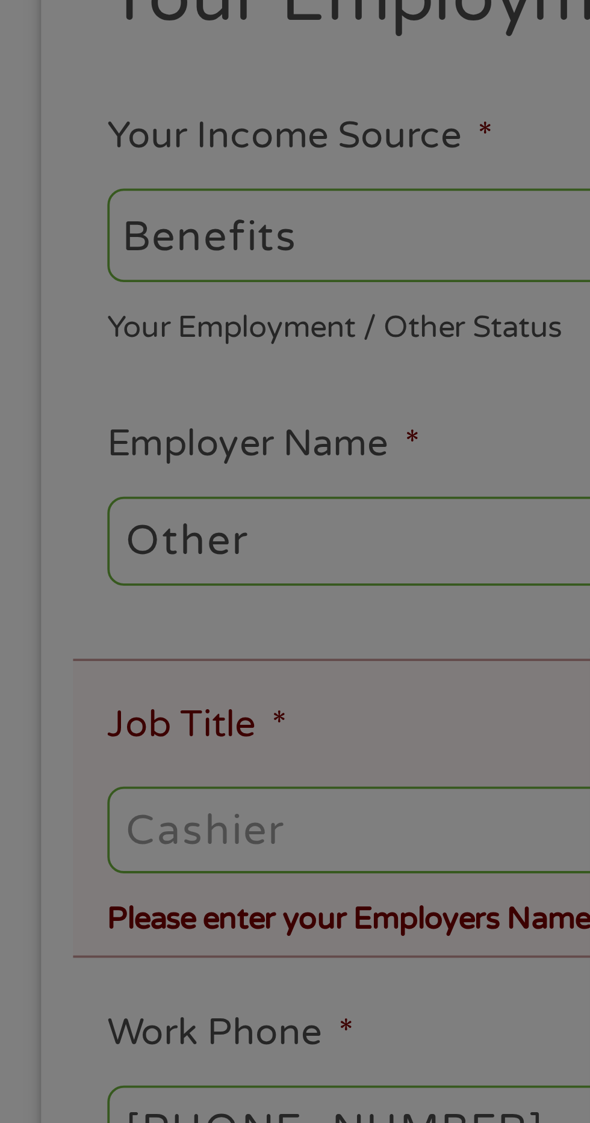
click at [120, 464] on div "Panda Tips To Proceed, Please Enter: For "Employer Name" , enter your benefit p…" at bounding box center [295, 561] width 590 height 1123
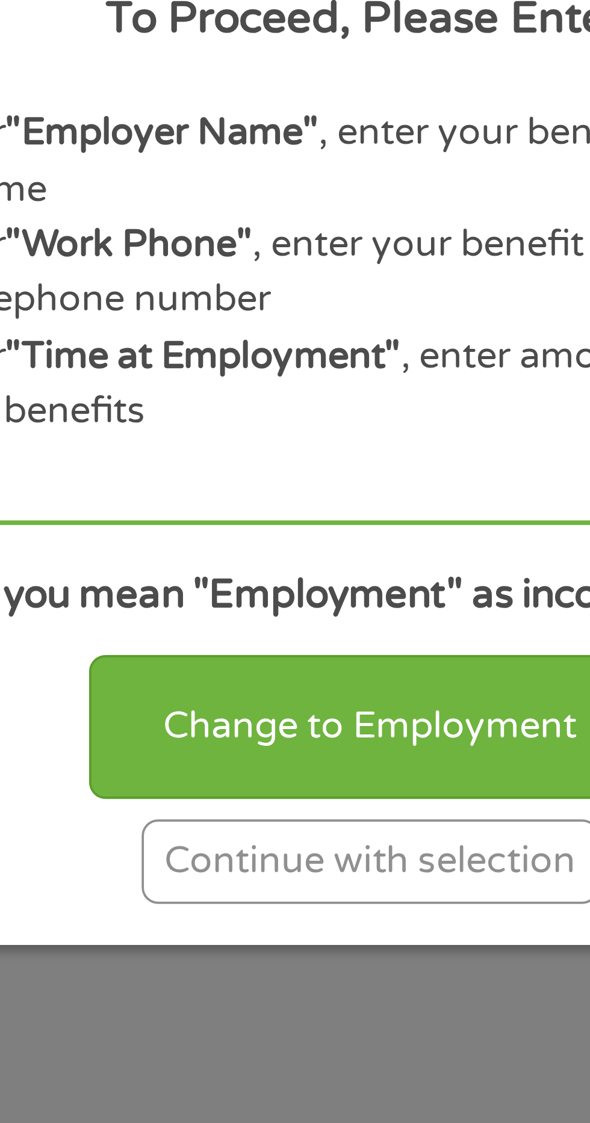
click at [305, 679] on div "Change to Employment" at bounding box center [295, 680] width 148 height 37
select select "fullTime"
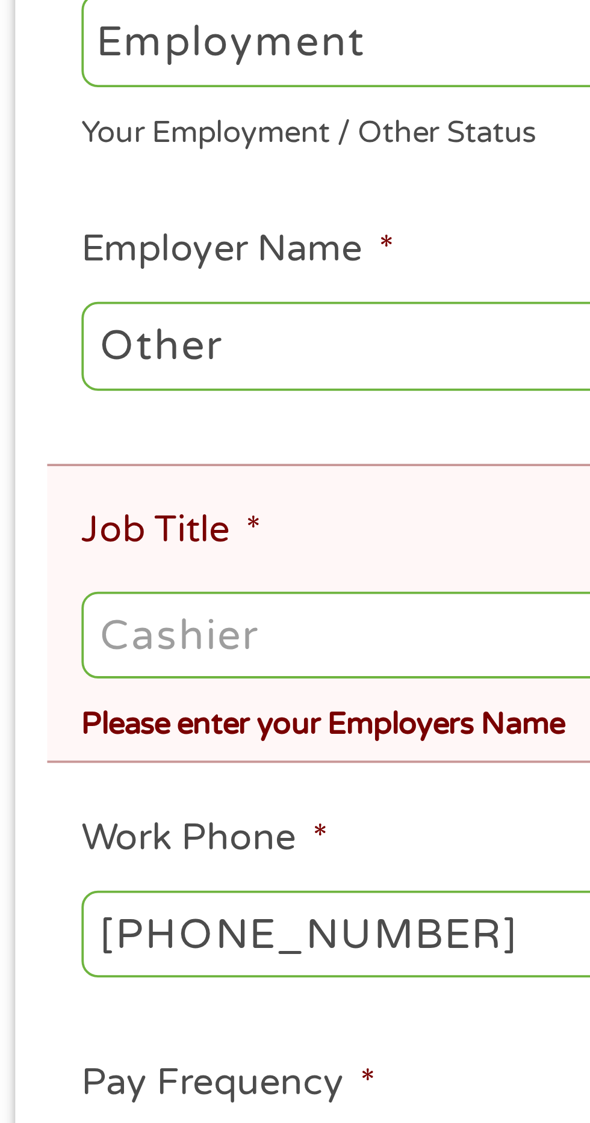
click at [84, 431] on input "Job Title *" at bounding box center [294, 434] width 533 height 23
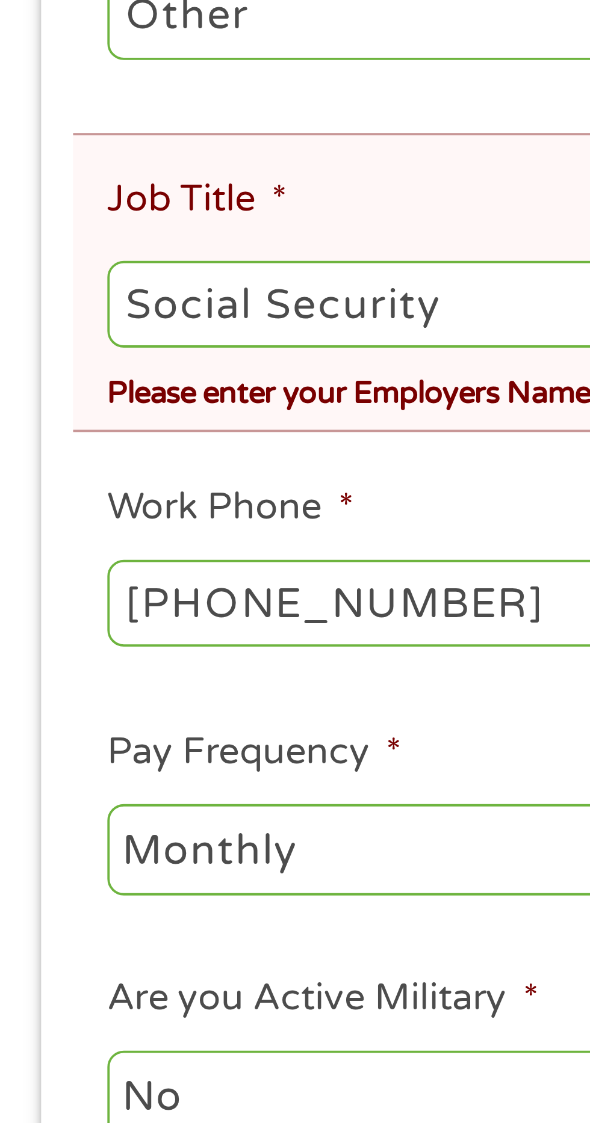
scroll to position [25, 0]
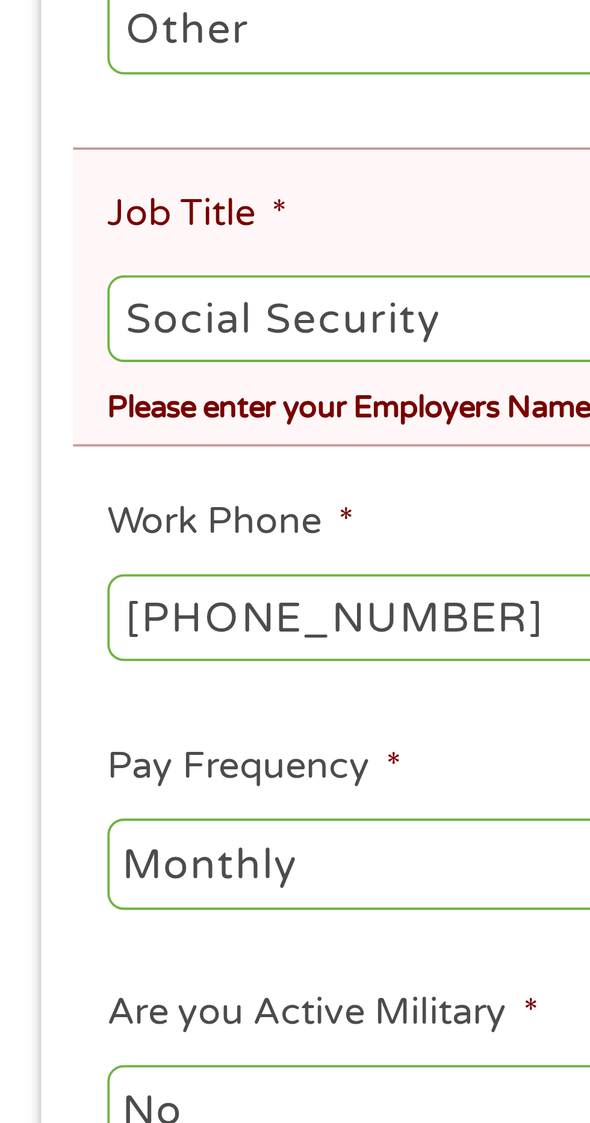
type input "Social Security"
click at [100, 462] on div "Please enter your Employers Name" at bounding box center [294, 457] width 533 height 16
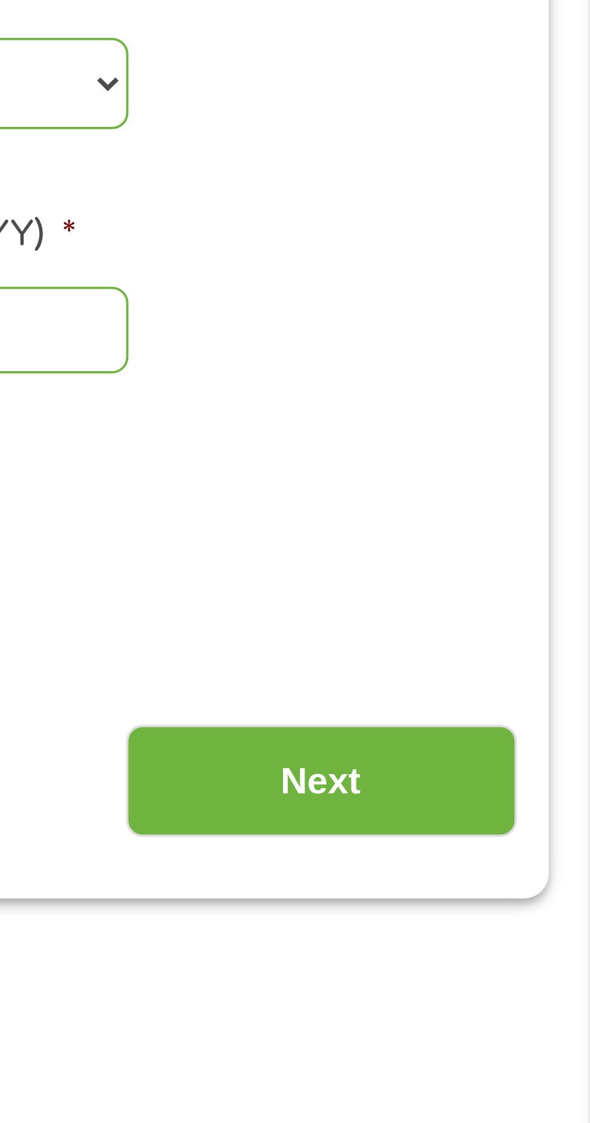
click at [528, 696] on input "Next" at bounding box center [518, 697] width 103 height 29
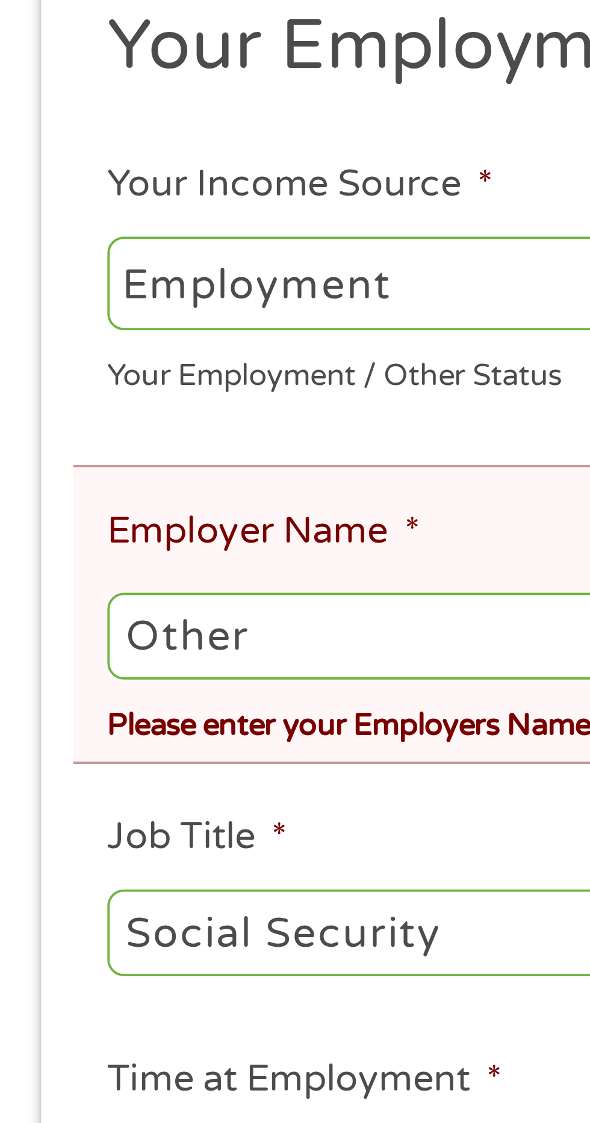
scroll to position [8, 0]
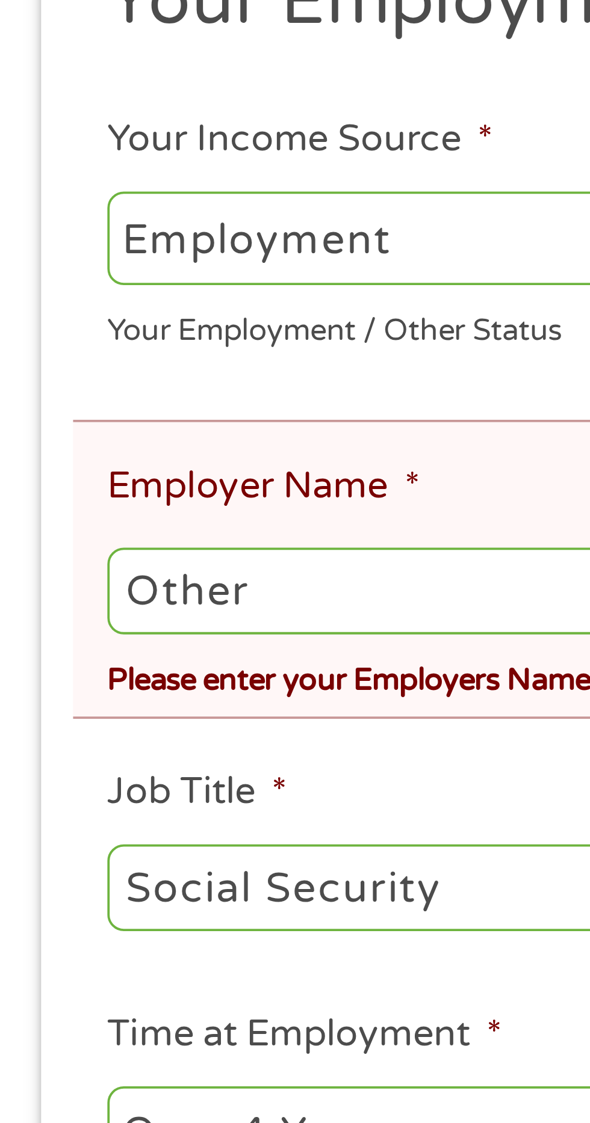
click at [86, 390] on input "Other" at bounding box center [294, 389] width 533 height 23
type input "O"
click at [114, 391] on input "Retired" at bounding box center [294, 389] width 533 height 23
click at [88, 389] on input "Retired" at bounding box center [294, 389] width 533 height 23
type input "R"
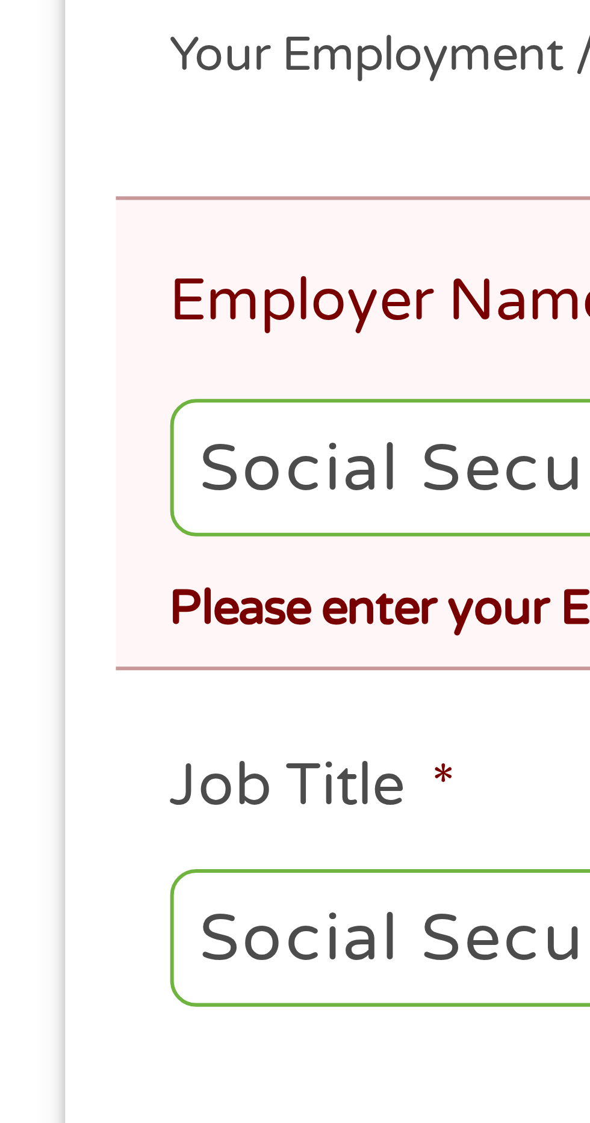
scroll to position [16, 0]
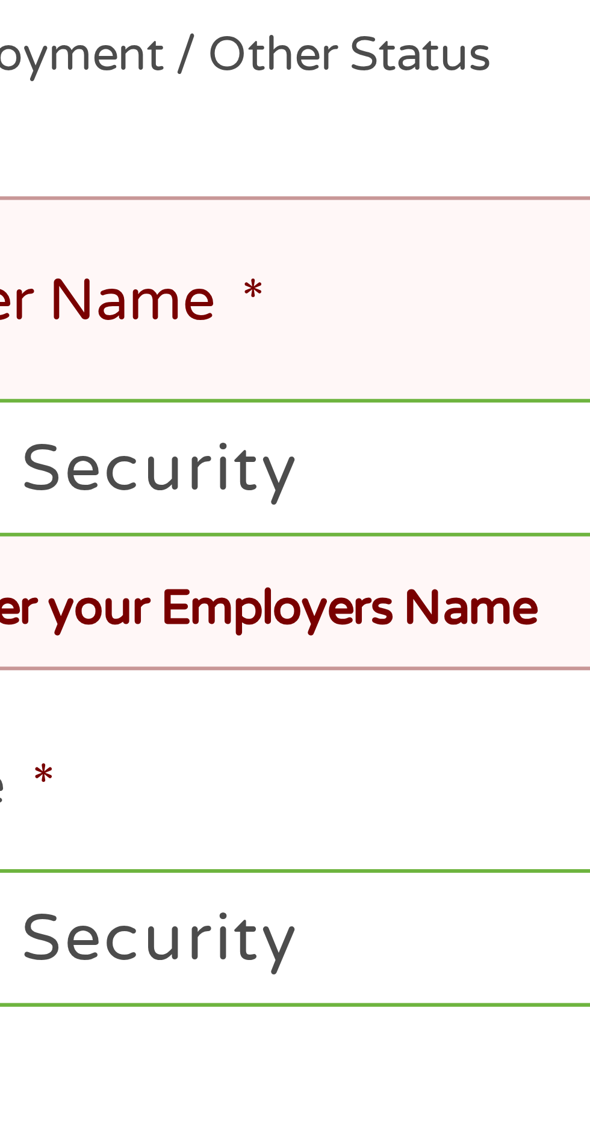
click at [125, 386] on input "Social Security" at bounding box center [294, 381] width 533 height 23
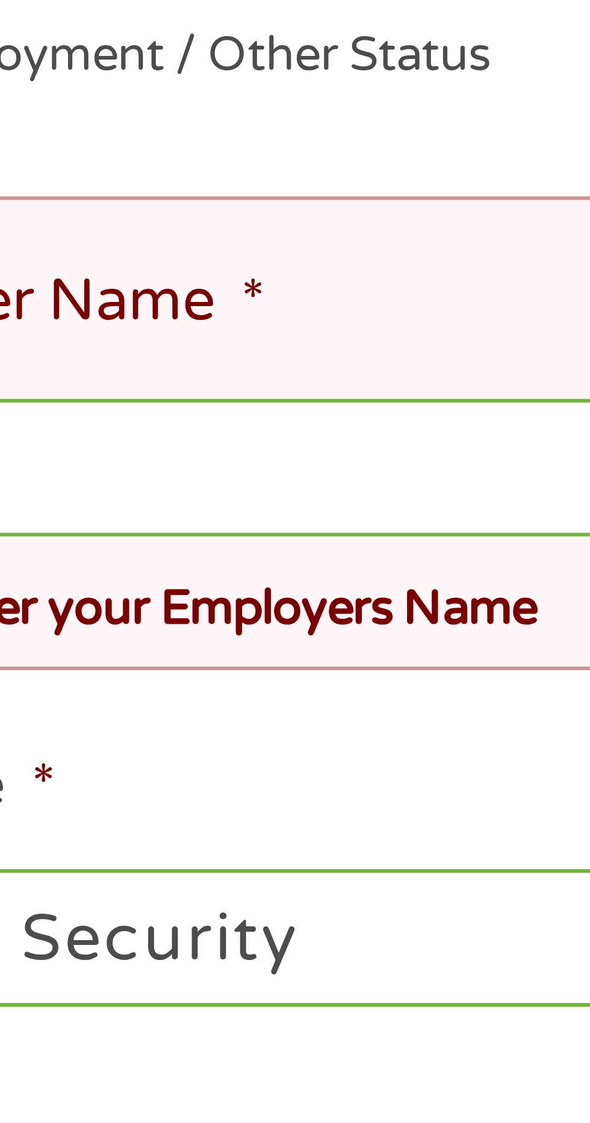
type input "Social"
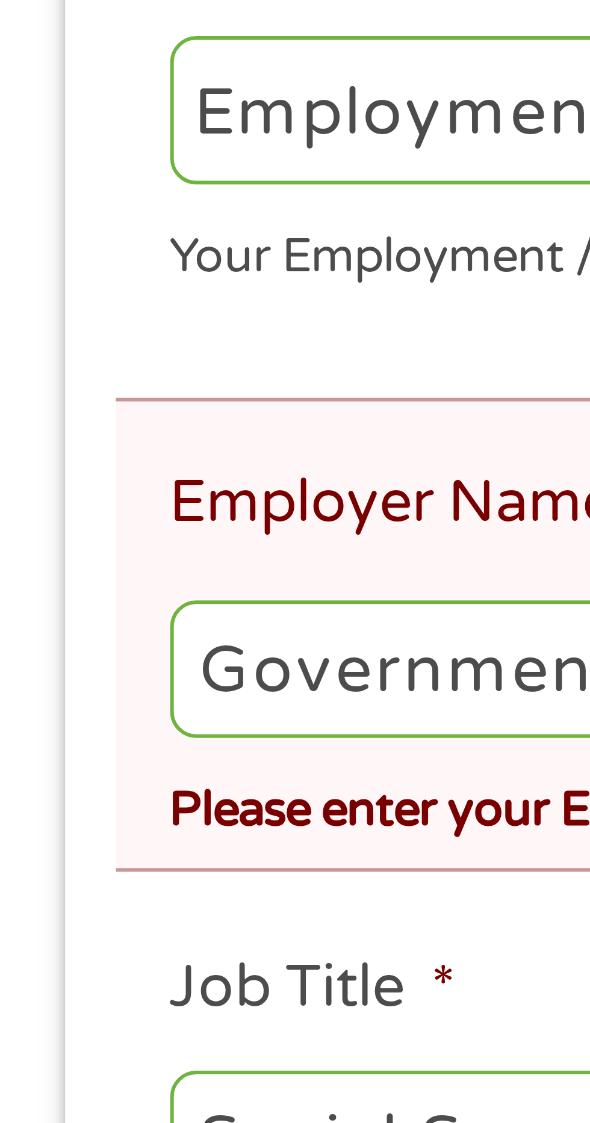
scroll to position [0, 0]
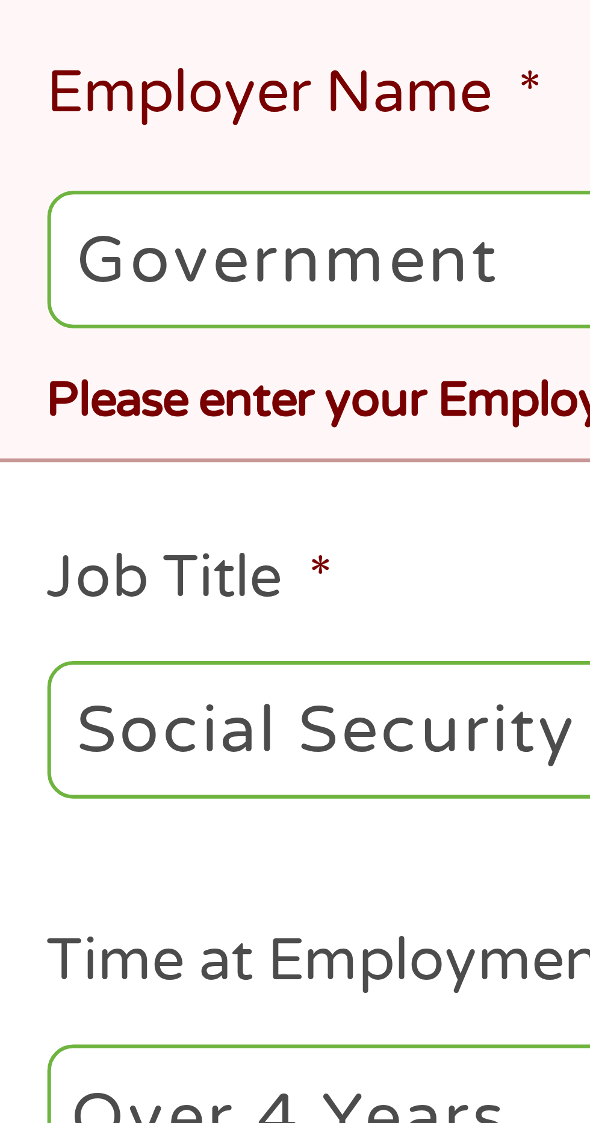
click at [87, 404] on input "Government" at bounding box center [294, 397] width 533 height 23
click at [106, 401] on input "Government" at bounding box center [294, 397] width 533 height 23
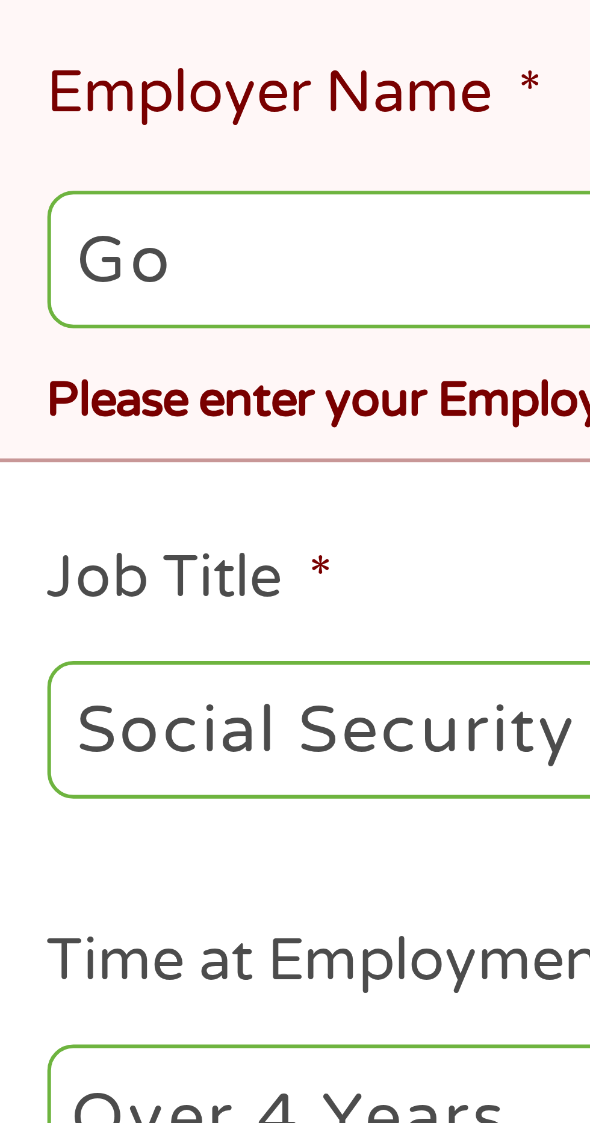
type input "G"
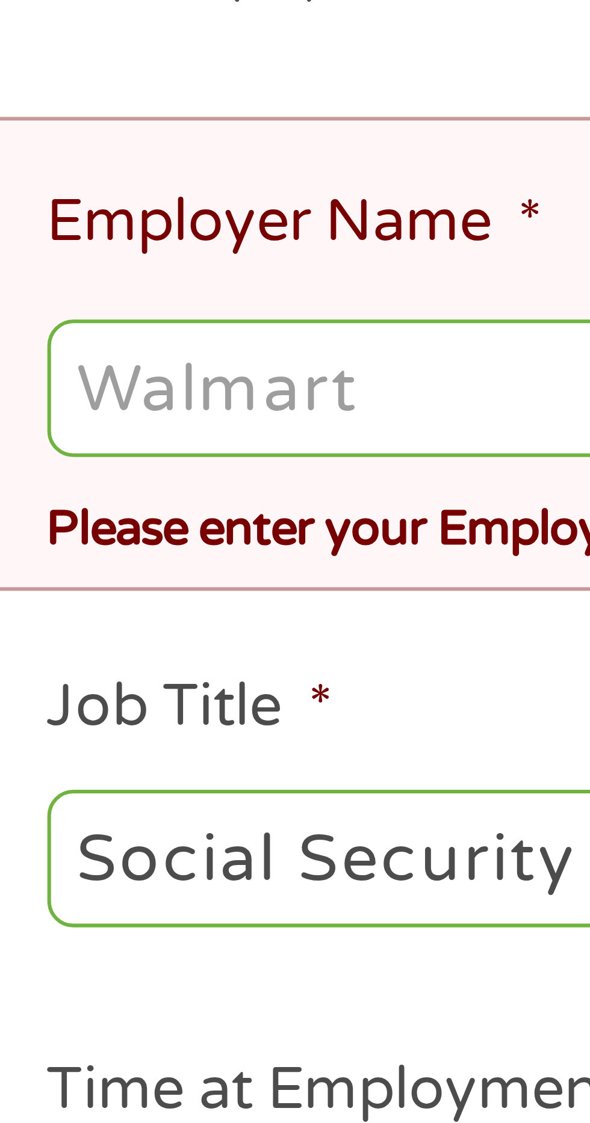
click at [82, 399] on input "Employer Name *" at bounding box center [294, 397] width 533 height 23
click at [91, 401] on input "Employer Name *" at bounding box center [294, 397] width 533 height 23
click at [94, 400] on input "Employer Name *" at bounding box center [294, 397] width 533 height 23
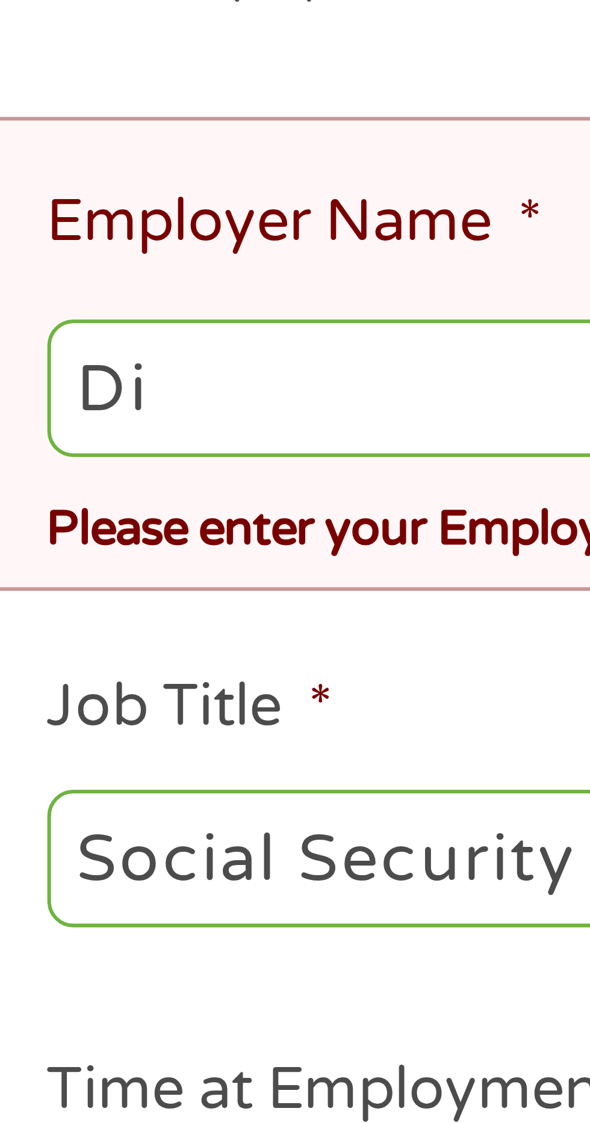
type input "D"
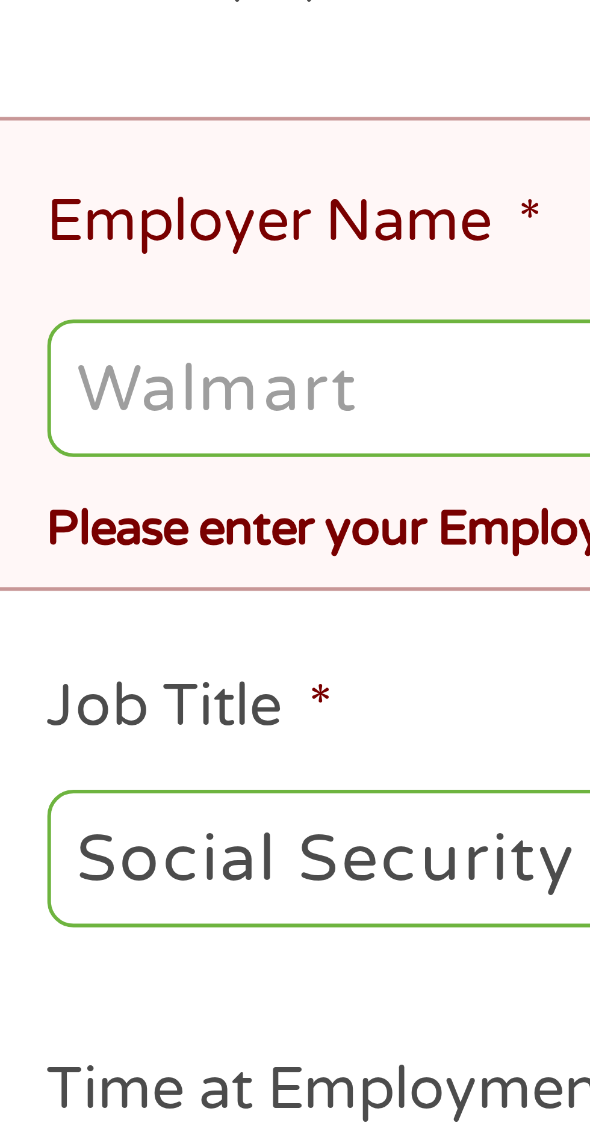
click at [66, 402] on input "Employer Name *" at bounding box center [294, 397] width 533 height 23
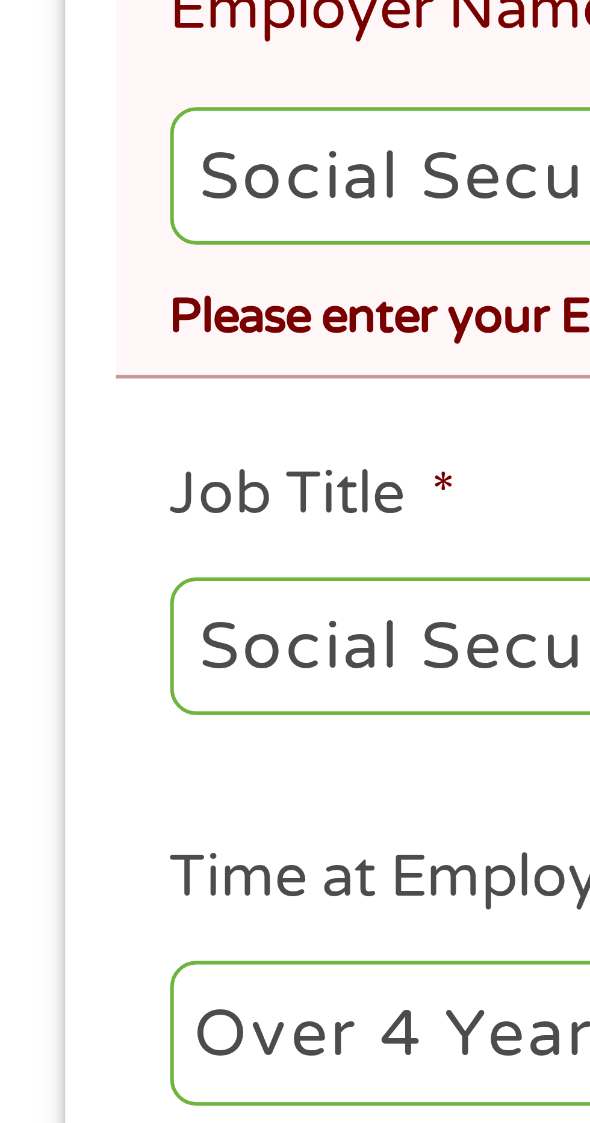
type input "Social Security benefits"
click at [76, 421] on div "Please enter your Employers Name" at bounding box center [294, 419] width 533 height 16
click at [78, 424] on div "Please enter your Employers Name" at bounding box center [294, 419] width 533 height 16
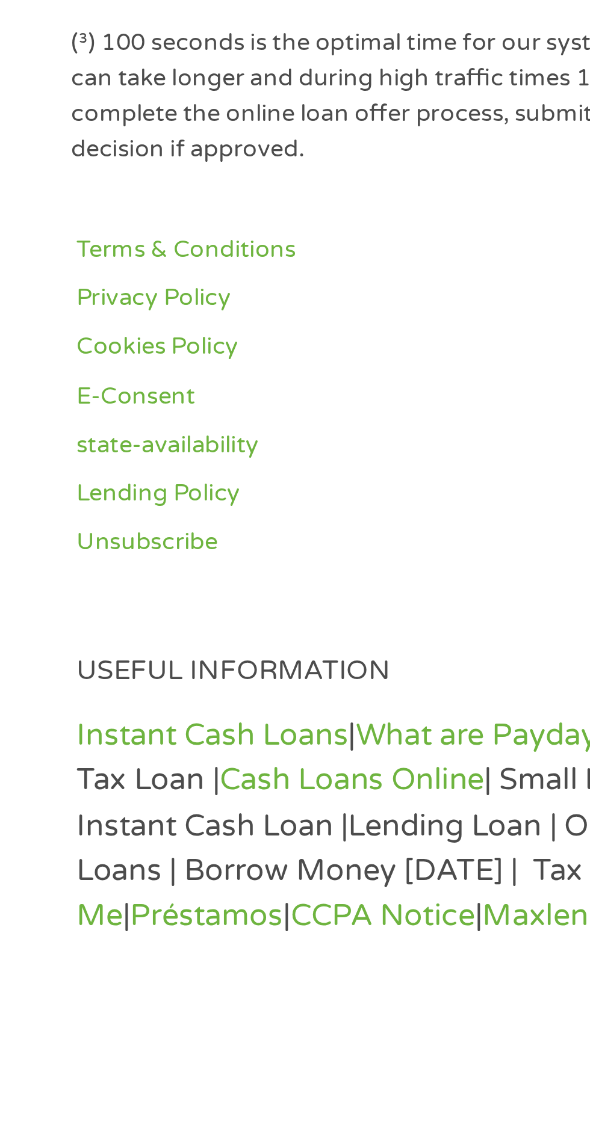
scroll to position [850, 0]
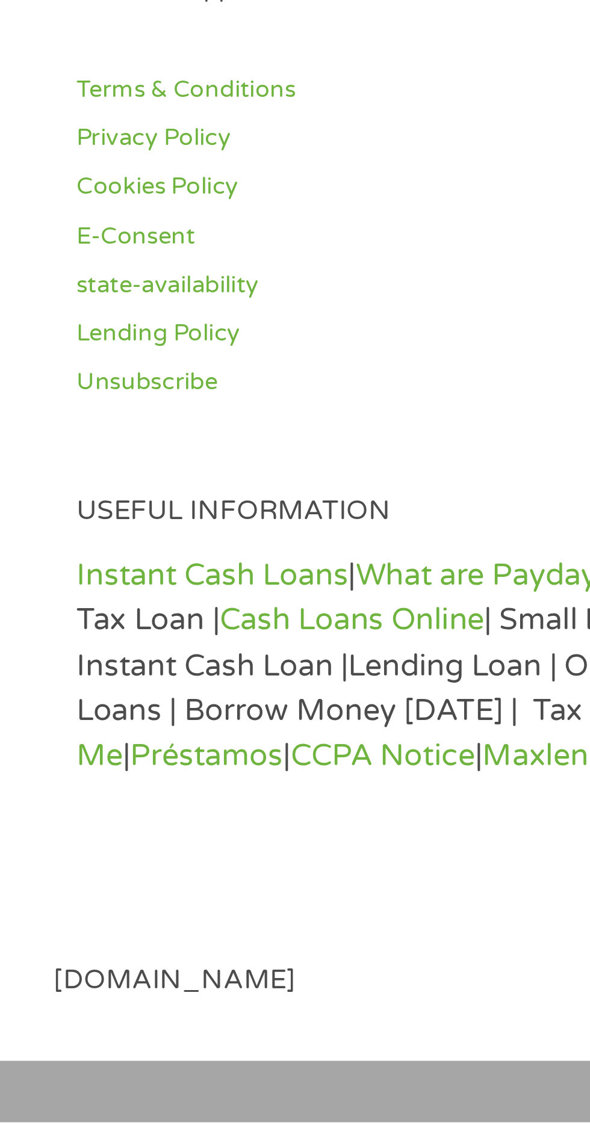
click at [94, 944] on link "Instant Cash Loans" at bounding box center [69, 946] width 88 height 12
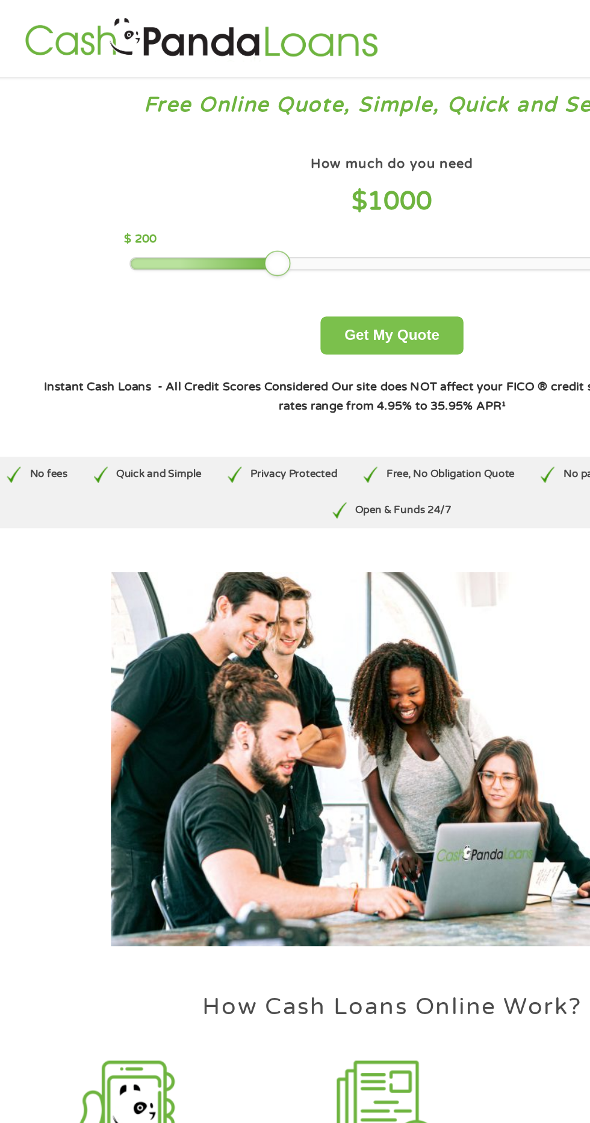
click at [324, 250] on button "Get My Quote" at bounding box center [294, 249] width 105 height 28
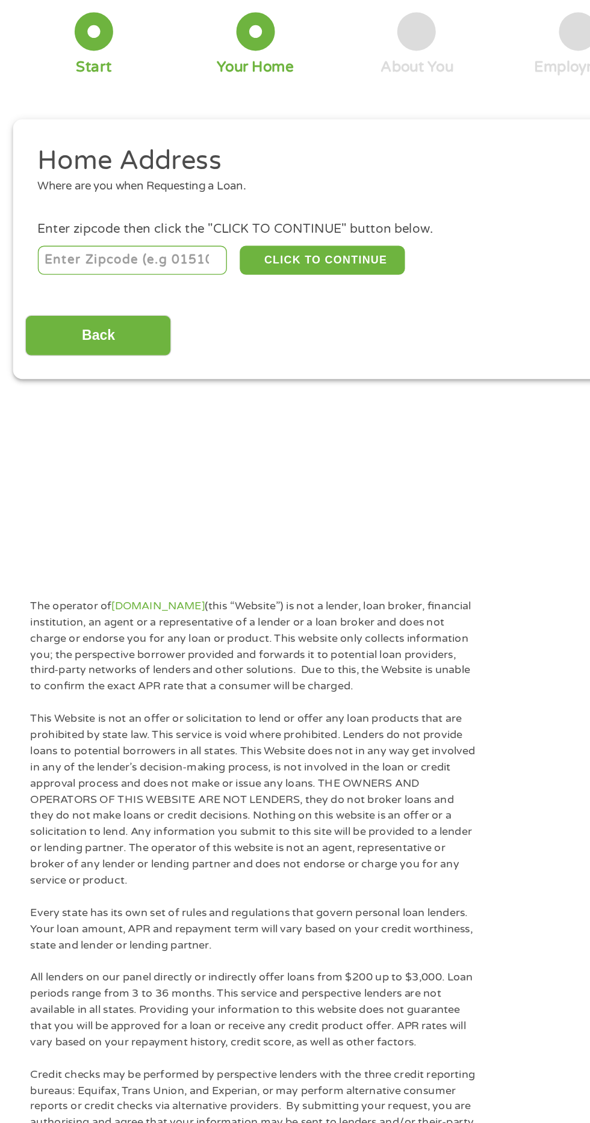
scroll to position [5, 0]
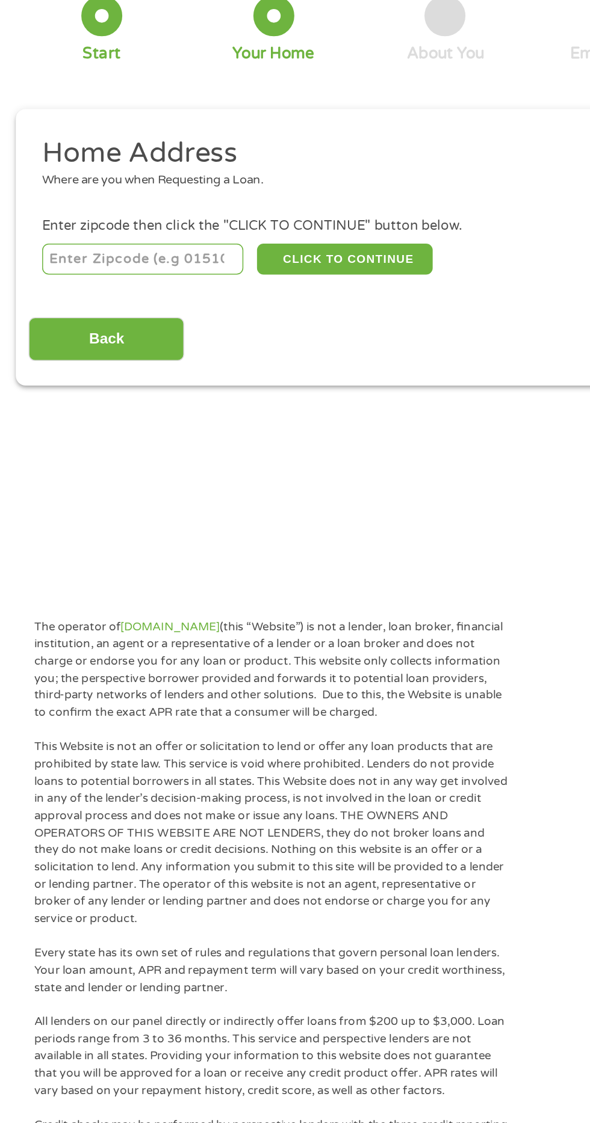
click at [102, 257] on input "number" at bounding box center [95, 261] width 134 height 20
type input "34974"
click at [101, 324] on input "Back" at bounding box center [70, 314] width 103 height 29
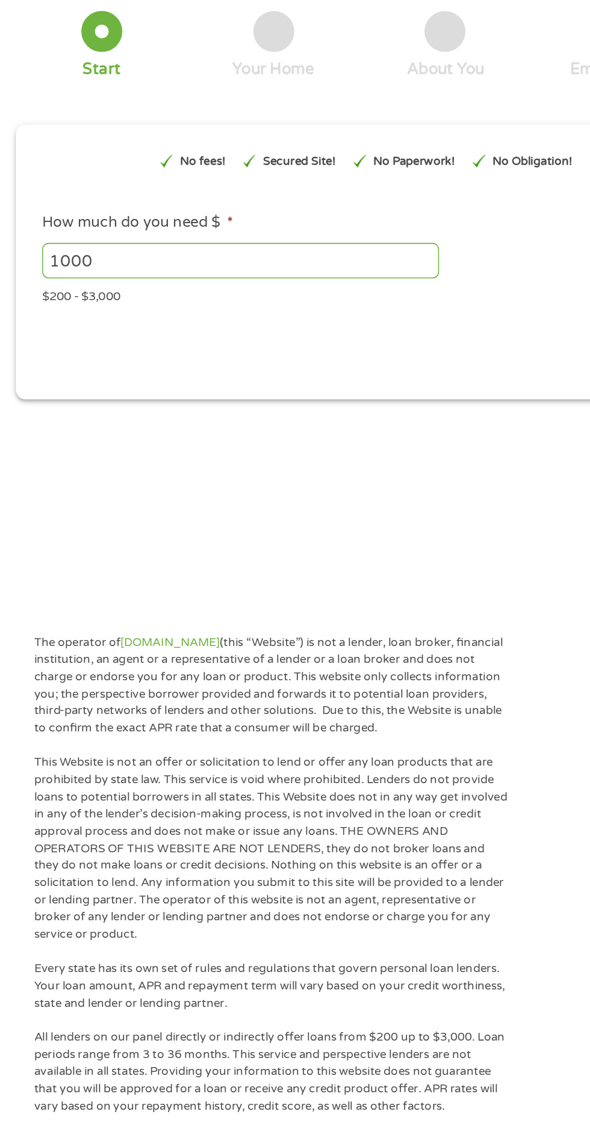
scroll to position [0, 0]
click at [127, 255] on input "1000" at bounding box center [159, 251] width 262 height 23
type input "1"
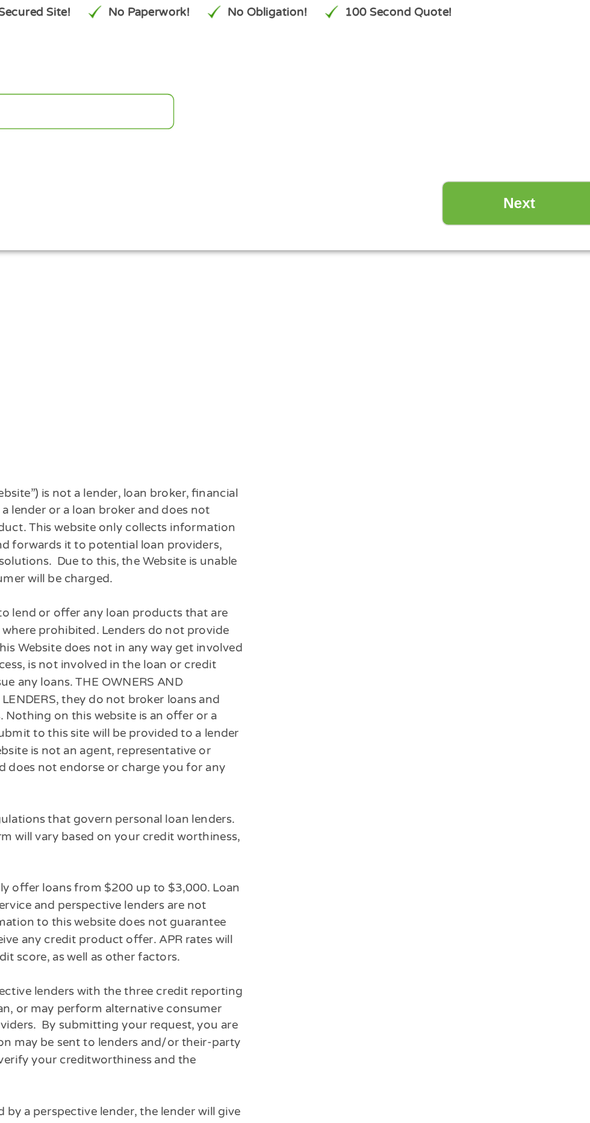
type input "200"
click at [517, 320] on input "Next" at bounding box center [518, 317] width 103 height 29
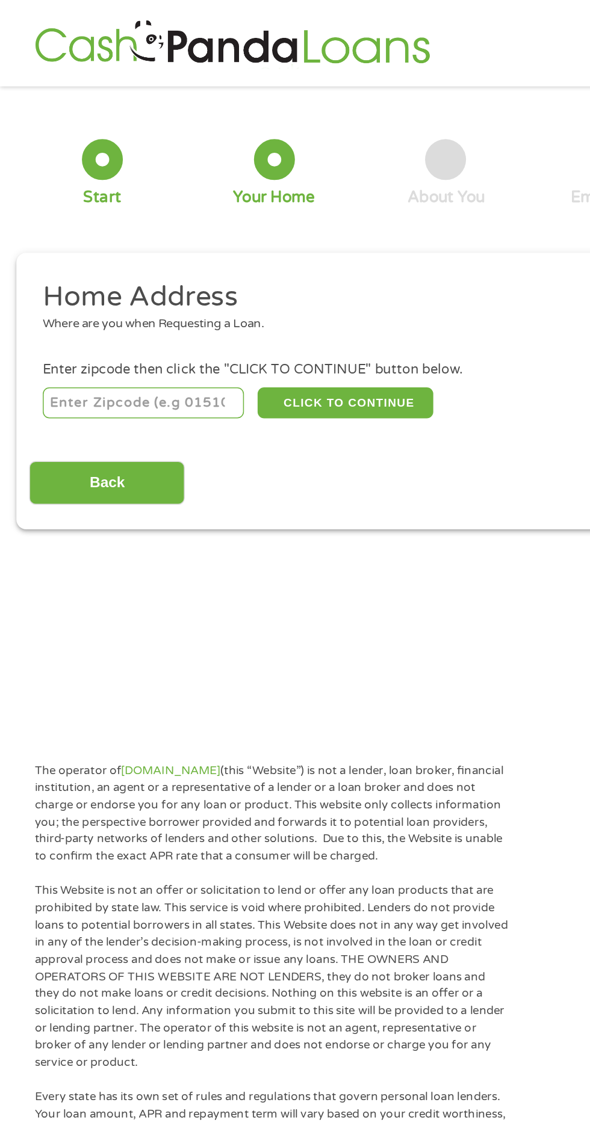
click at [117, 270] on input "number" at bounding box center [95, 266] width 134 height 20
type input "34974"
click at [155, 191] on h2 "Home Address" at bounding box center [290, 197] width 525 height 24
click at [160, 209] on div "Where are you when Requesting a Loan." at bounding box center [290, 215] width 525 height 12
click at [189, 175] on div "This field is hidden when viewing the form gclid EAIaIQobChMIm-aBhsSQkAMVkDIIBR…" at bounding box center [295, 258] width 568 height 183
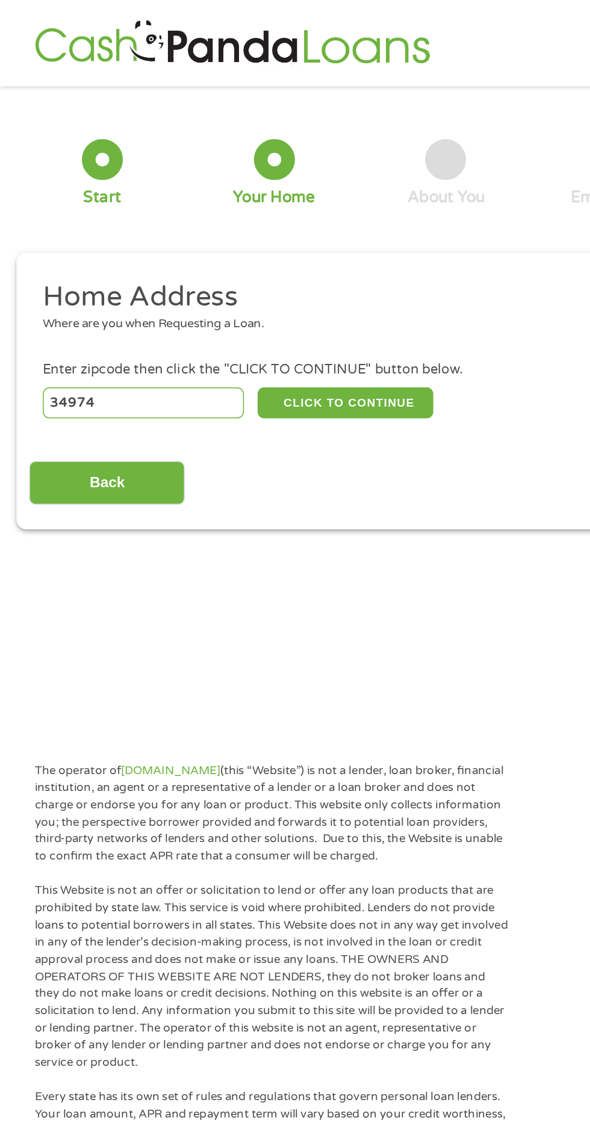
click at [236, 212] on div "Where are you when Requesting a Loan." at bounding box center [290, 215] width 525 height 12
click at [158, 189] on h2 "Home Address" at bounding box center [290, 197] width 525 height 24
click at [91, 173] on div "This field is hidden when viewing the form gclid EAIaIQobChMIm-aBhsSQkAMVkDIIBR…" at bounding box center [295, 258] width 568 height 183
click at [247, 269] on button "CLICK TO CONTINUE" at bounding box center [228, 266] width 116 height 20
type input "34974"
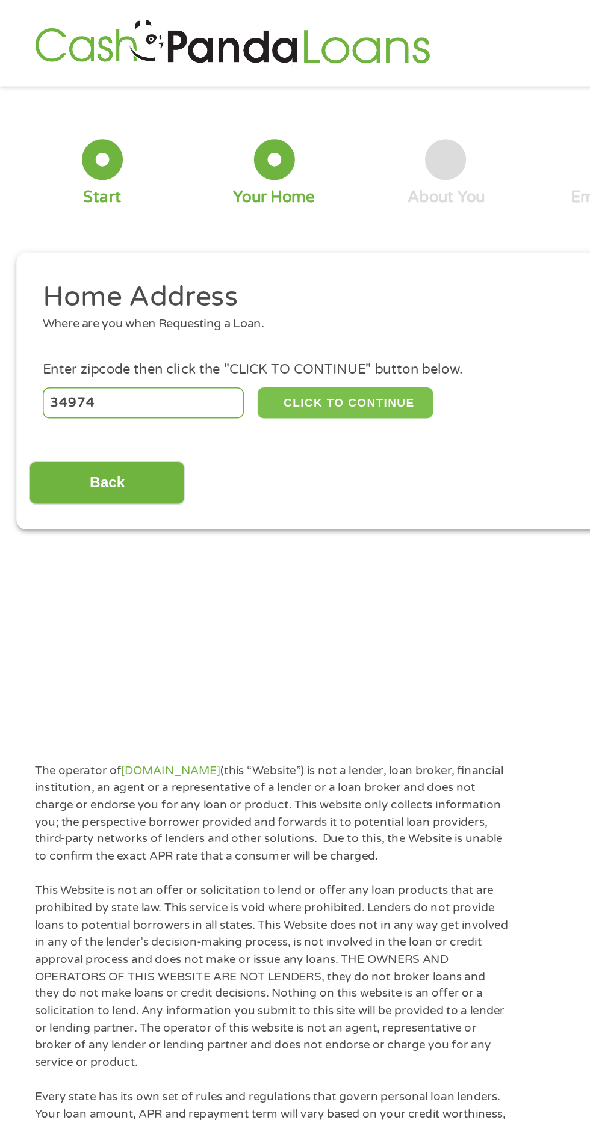
type input "Okeechobee"
select select "[US_STATE]"
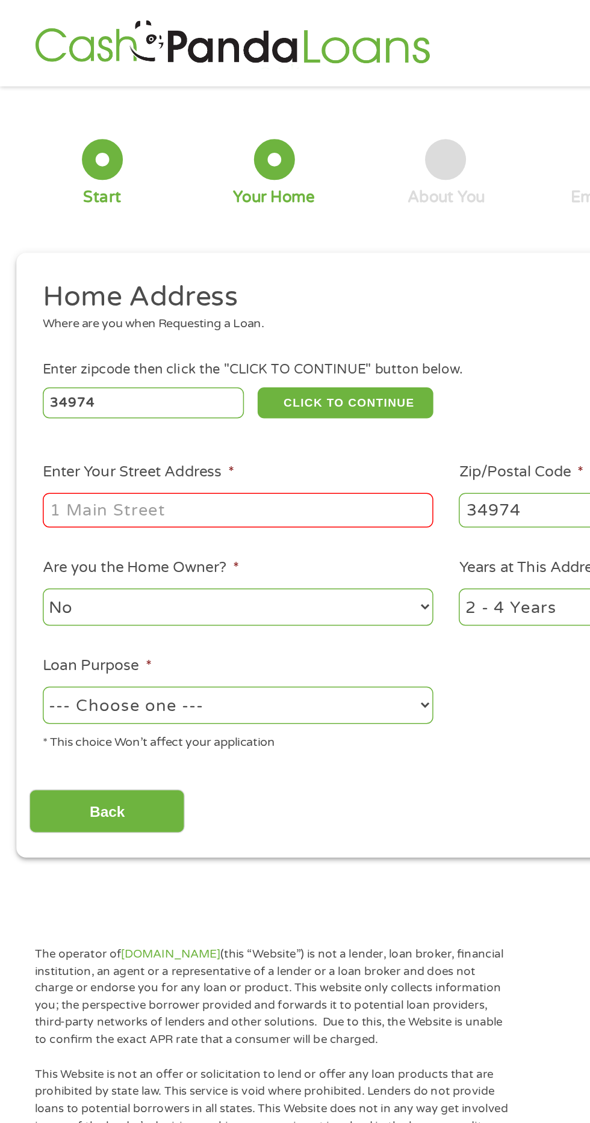
click at [161, 339] on input "Enter Your Street Address *" at bounding box center [157, 337] width 258 height 23
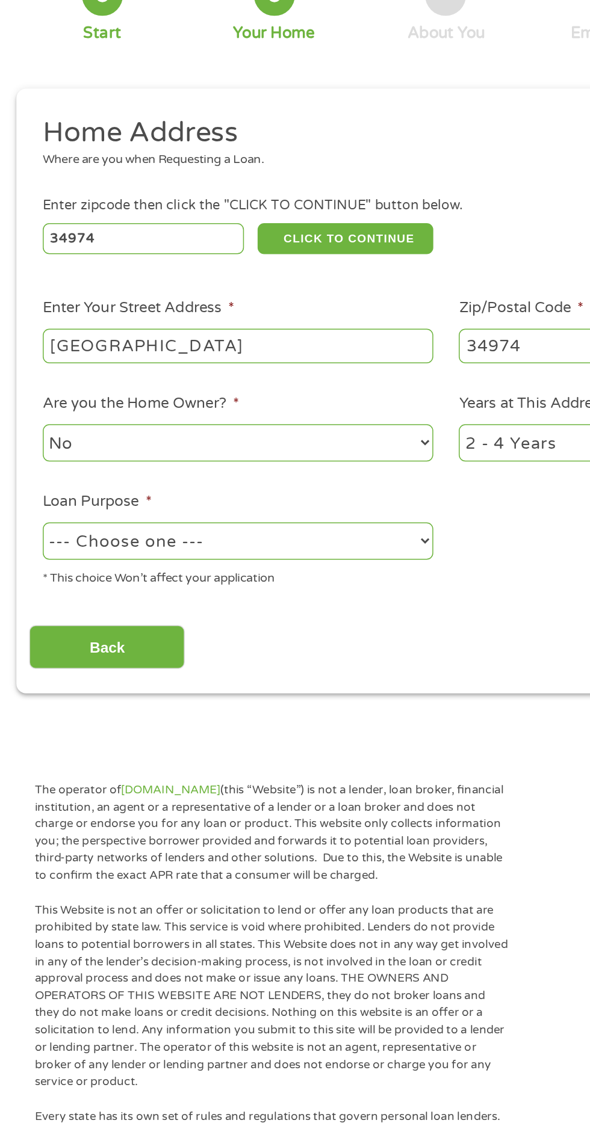
type input "[GEOGRAPHIC_DATA]"
click at [207, 404] on select "No Yes" at bounding box center [157, 401] width 258 height 25
select select "yes"
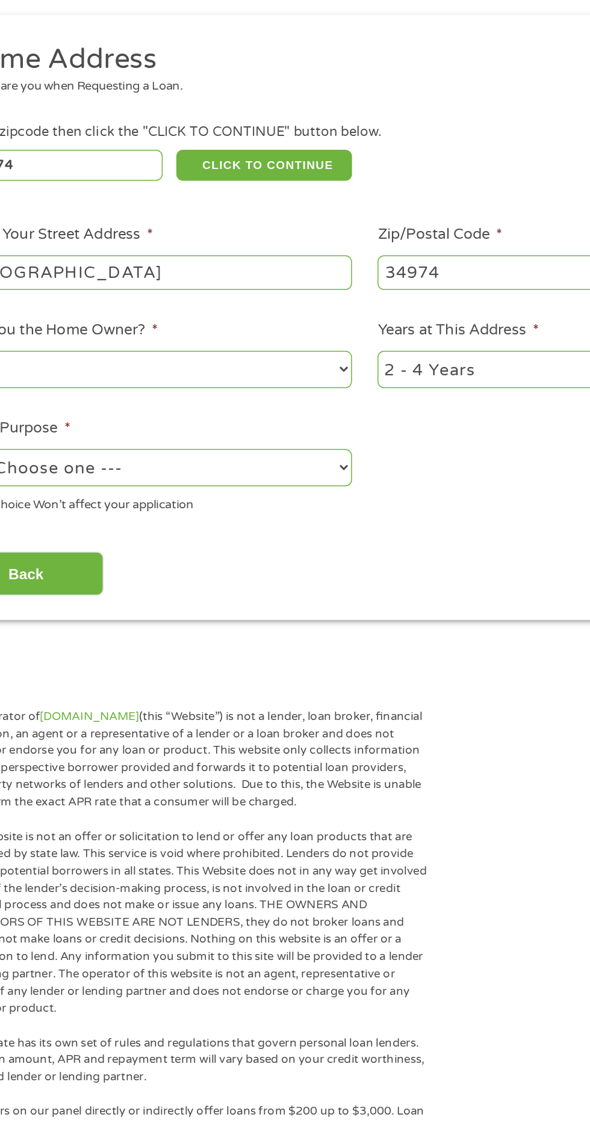
click at [386, 411] on select "1 Year or less 1 - 2 Years 2 - 4 Years Over 4 Years" at bounding box center [432, 401] width 258 height 25
select select "60months"
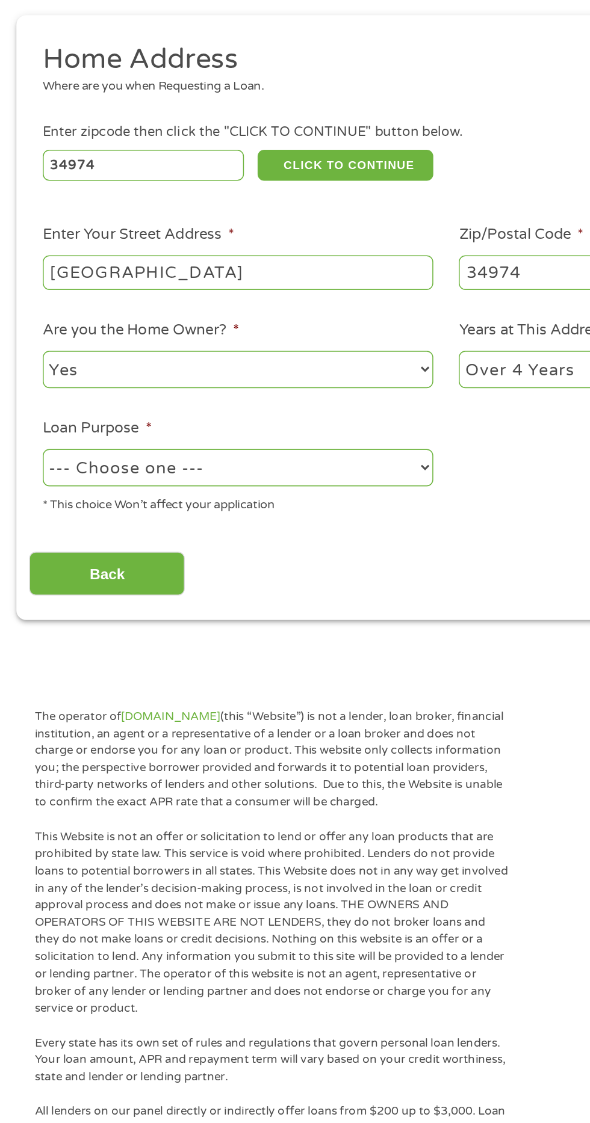
click at [218, 476] on select "--- Choose one --- Pay Bills Debt Consolidation Home Improvement Major Purchase…" at bounding box center [157, 466] width 258 height 25
select select "homeimprovement"
click at [79, 538] on input "Back" at bounding box center [70, 536] width 103 height 29
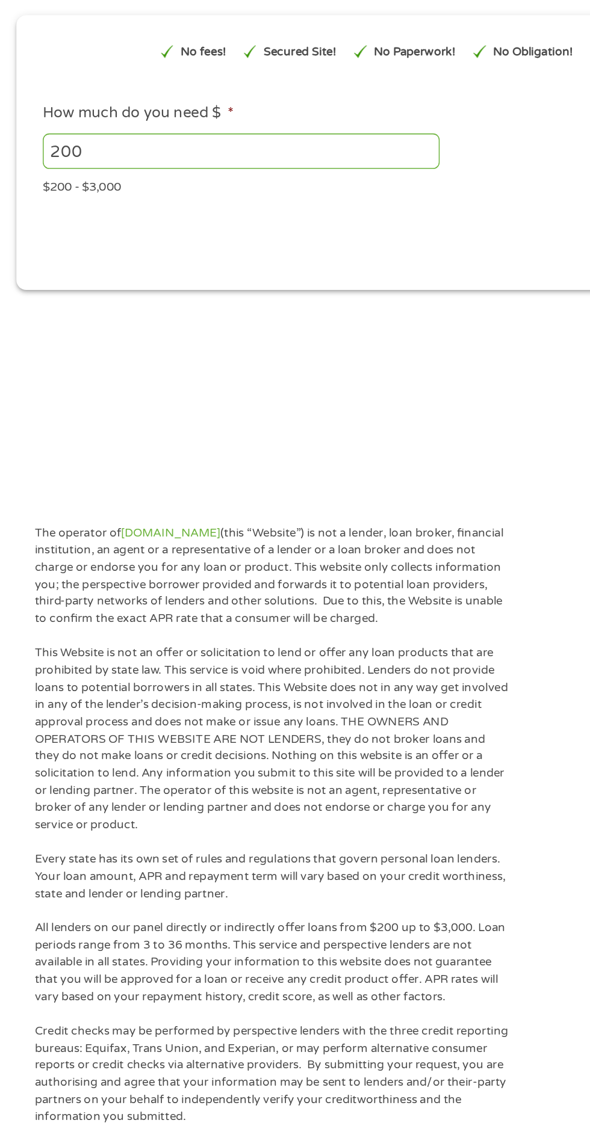
scroll to position [5, 0]
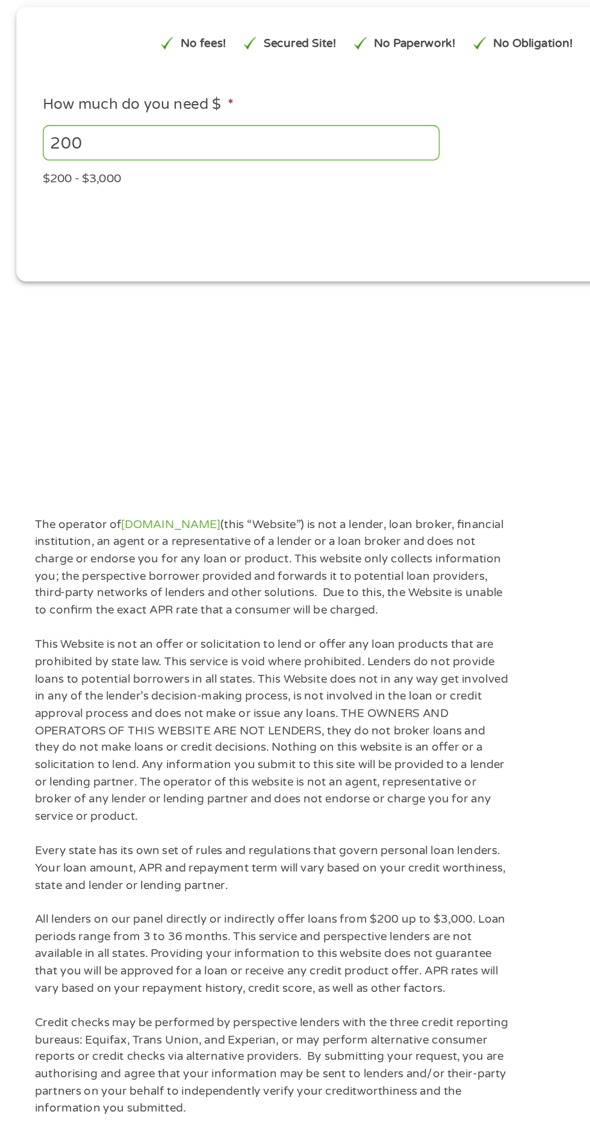
click at [192, 254] on input "200" at bounding box center [159, 251] width 262 height 23
type input "2"
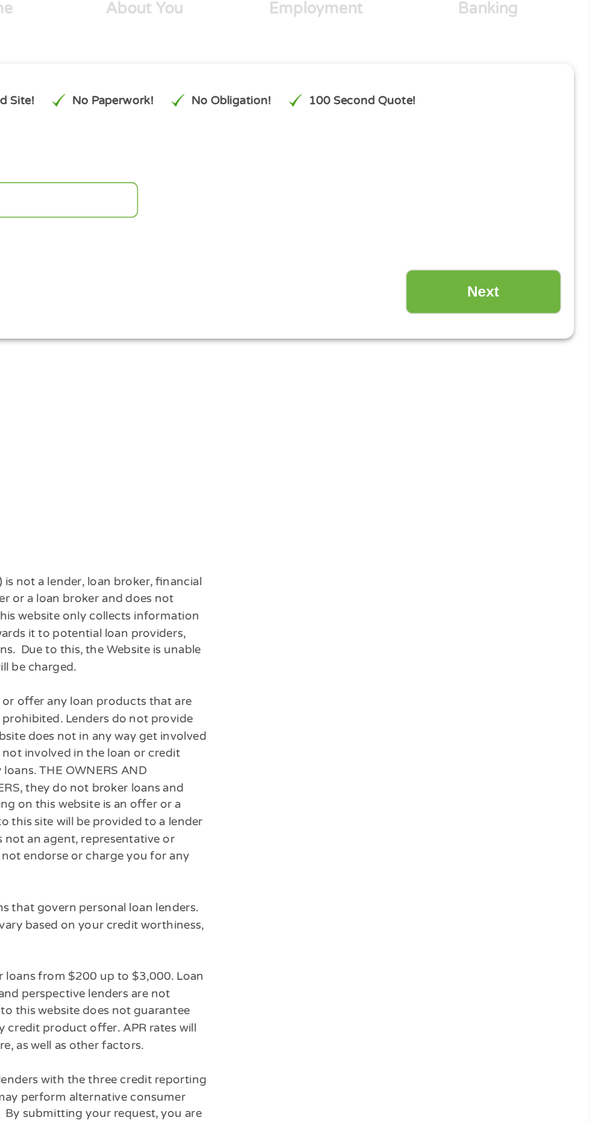
scroll to position [0, 0]
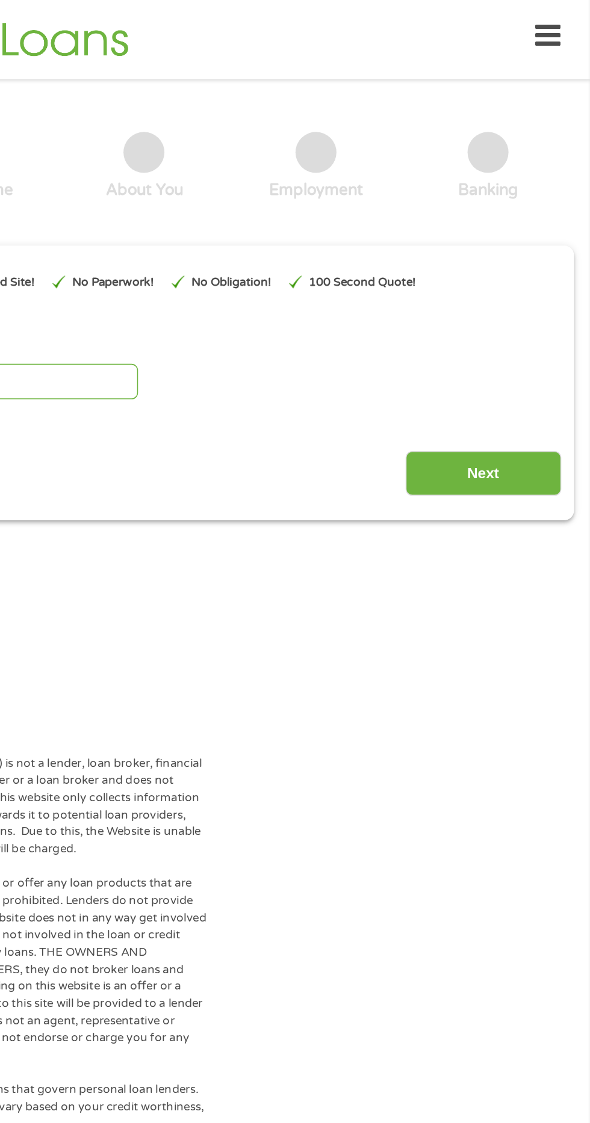
type input "300"
click at [528, 319] on input "Next" at bounding box center [518, 317] width 103 height 29
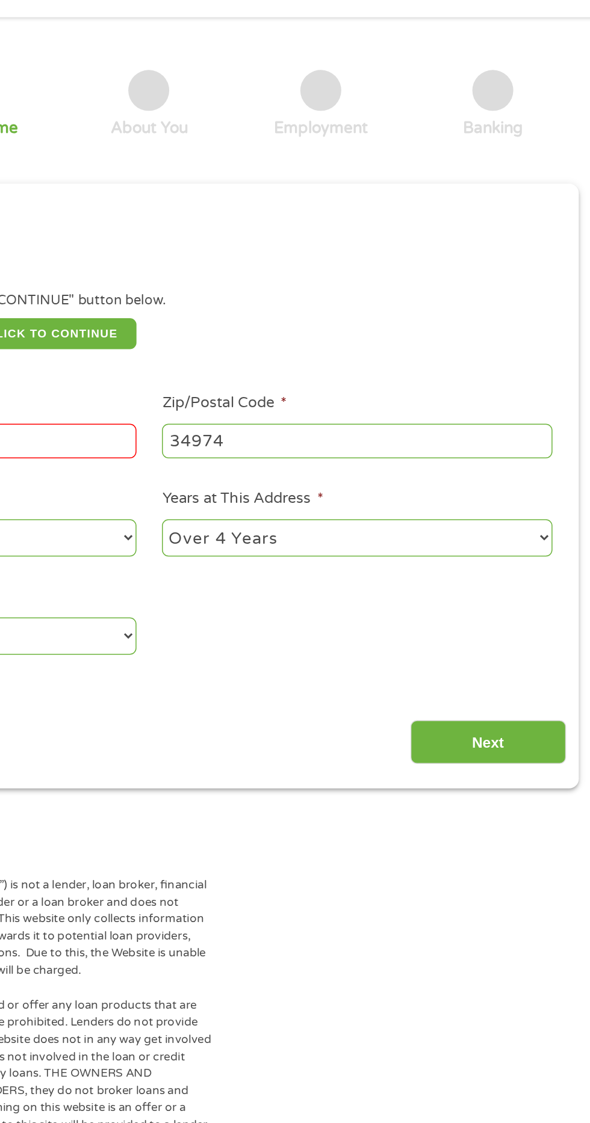
scroll to position [5, 0]
click at [540, 528] on input "Next" at bounding box center [518, 531] width 103 height 29
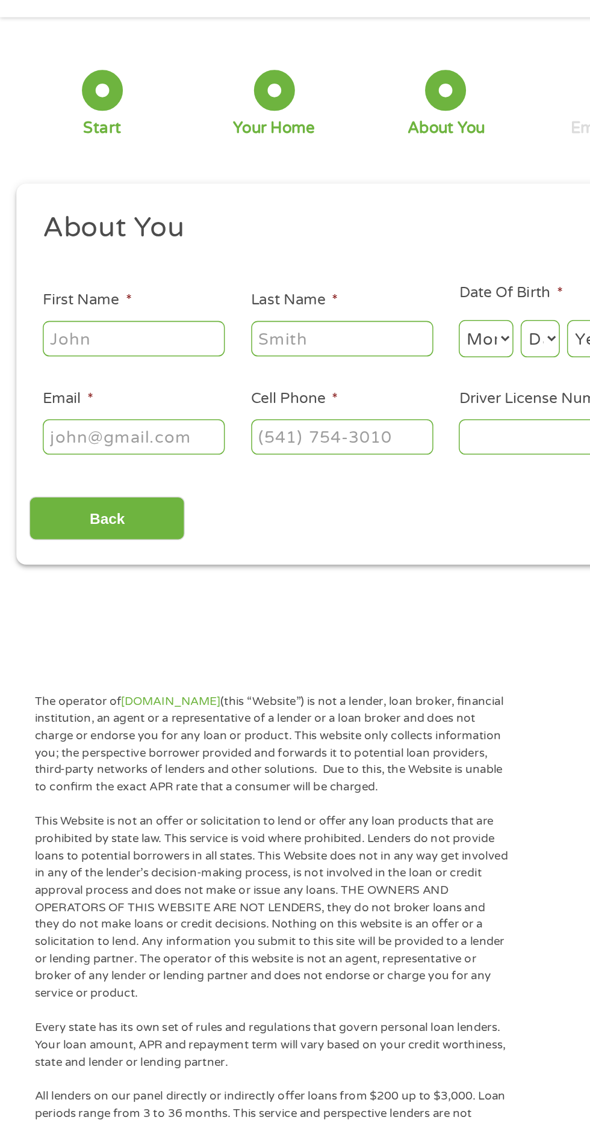
click at [95, 268] on input "First Name *" at bounding box center [88, 264] width 120 height 23
type input "[PERSON_NAME]"
click at [247, 262] on input "Last Name *" at bounding box center [226, 264] width 120 height 23
type input "[PERSON_NAME]"
click at [244, 332] on input "Cell Phone *" at bounding box center [226, 329] width 120 height 23
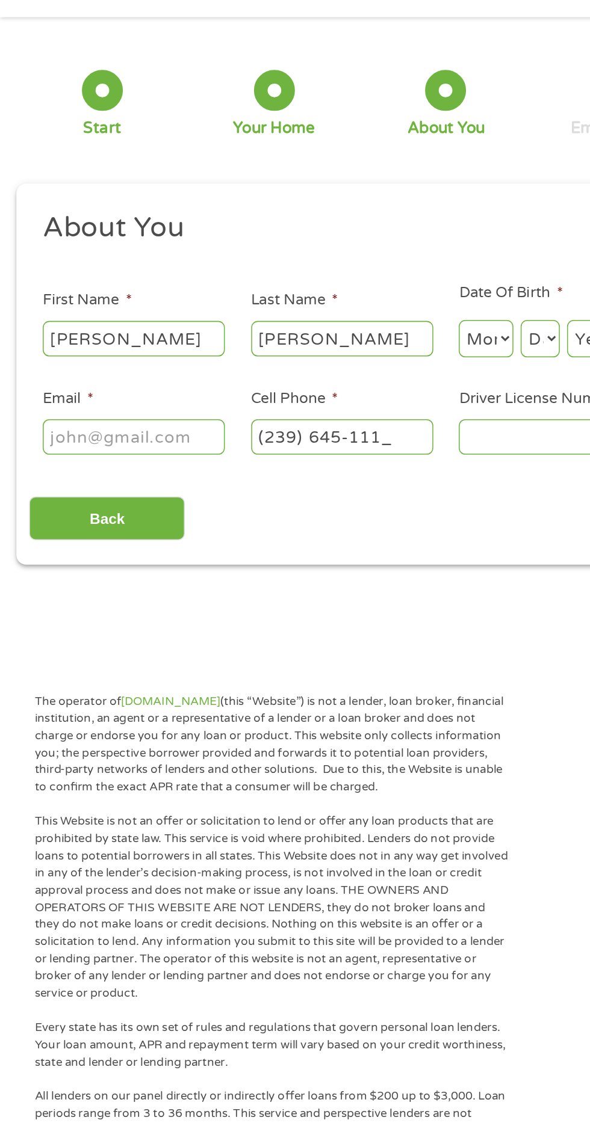
type input "[PHONE_NUMBER]"
click at [107, 328] on input "Email *" at bounding box center [88, 329] width 120 height 23
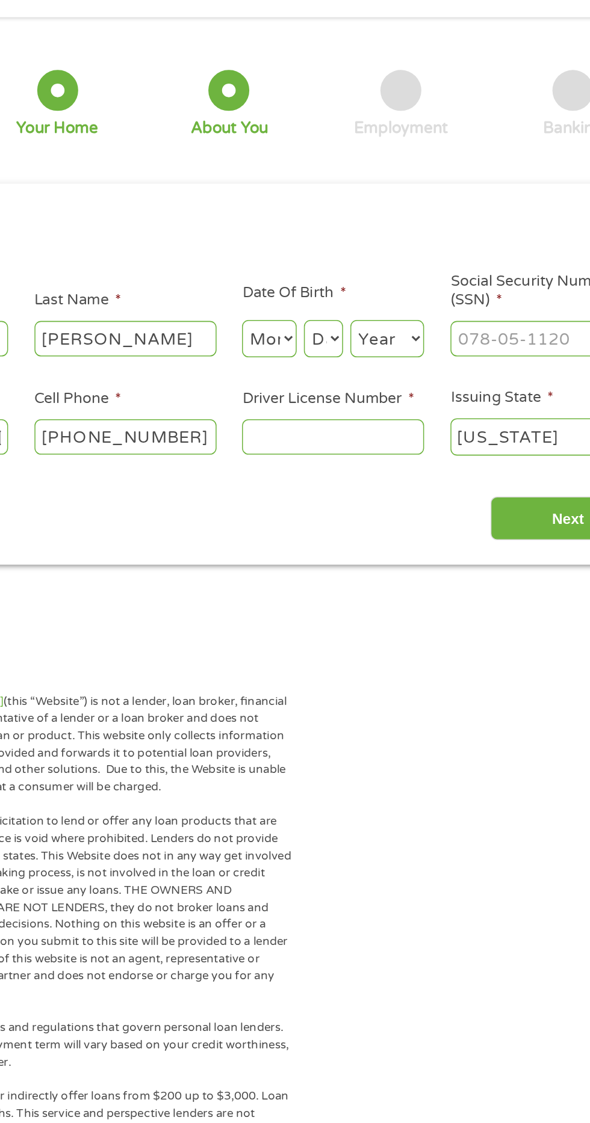
type input "[EMAIL_ADDRESS][DOMAIN_NAME]"
click at [360, 336] on input "Driver License Number *" at bounding box center [363, 329] width 120 height 23
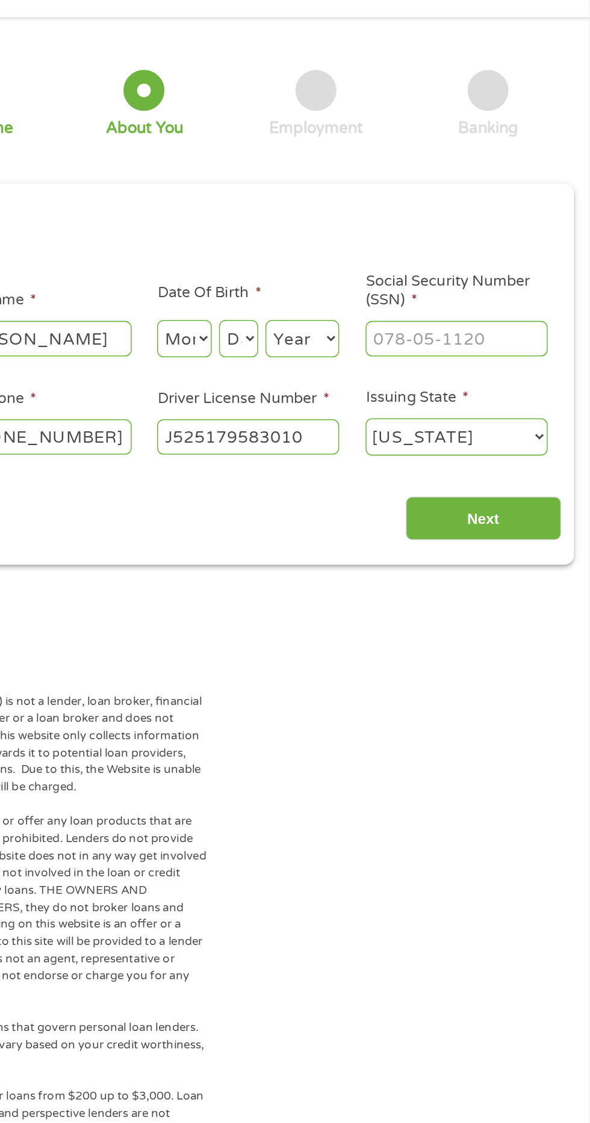
type input "J525179583010"
click at [357, 265] on select "Day 1 2 3 4 5 6 7 8 9 10 11 12 13 14 15 16 17 18 19 20 21 22 23 24 25 26 27 28 …" at bounding box center [357, 264] width 26 height 25
select select "21"
click at [360, 271] on select "Day 1 2 3 4 5 6 7 8 9 10 11 12 13 14 15 16 17 18 19 20 21 22 23 24 25 26 27 28 …" at bounding box center [357, 264] width 26 height 25
click at [319, 262] on select "Month 1 2 3 4 5 6 7 8 9 10 11 12" at bounding box center [321, 264] width 36 height 25
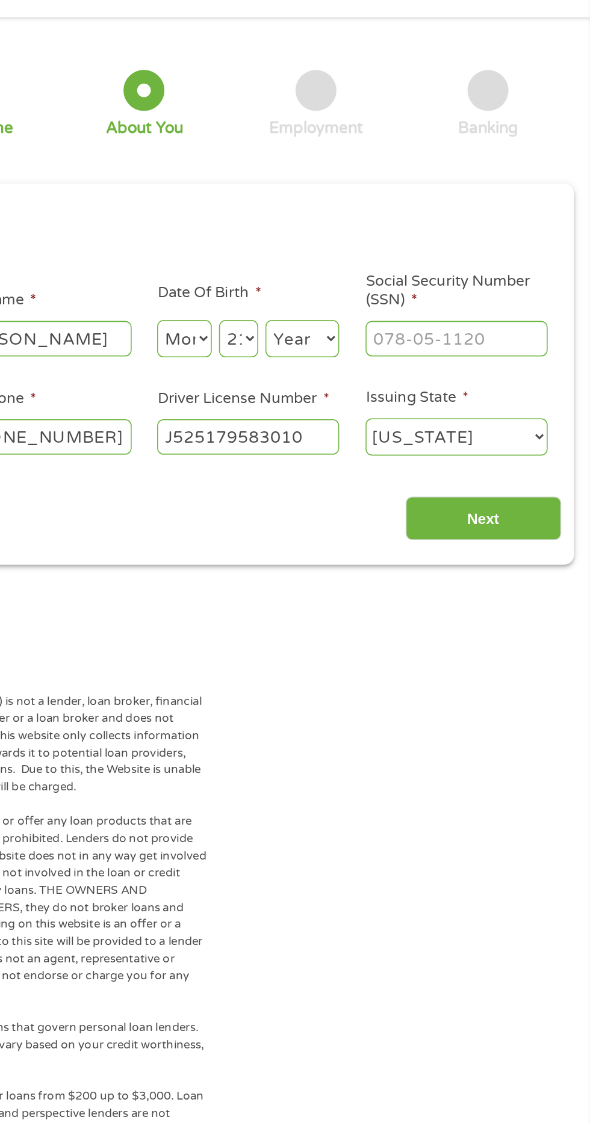
select select "8"
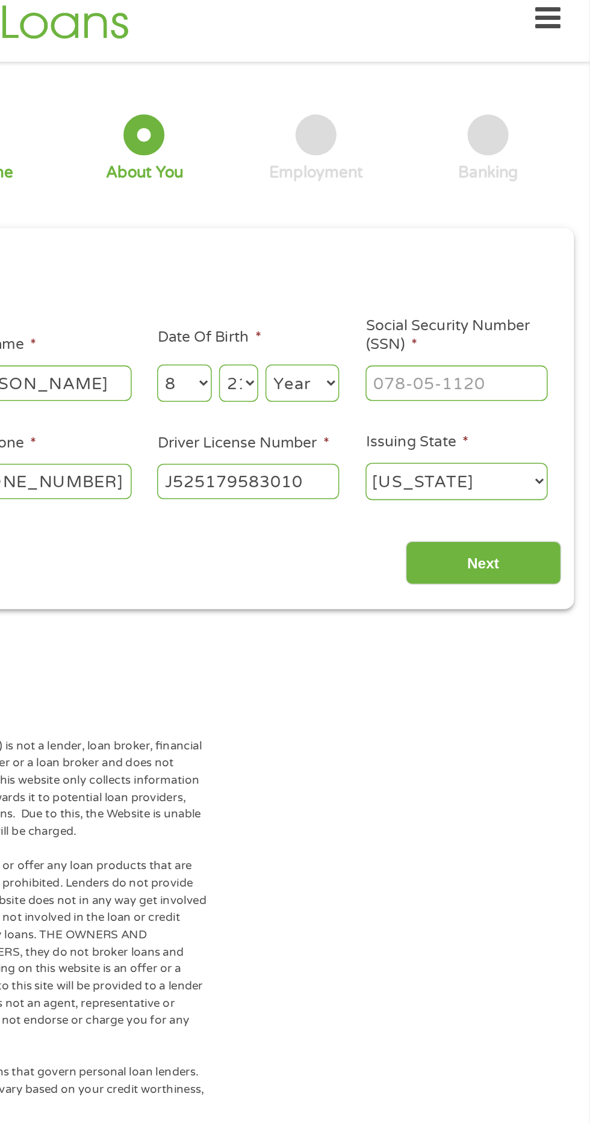
scroll to position [0, 0]
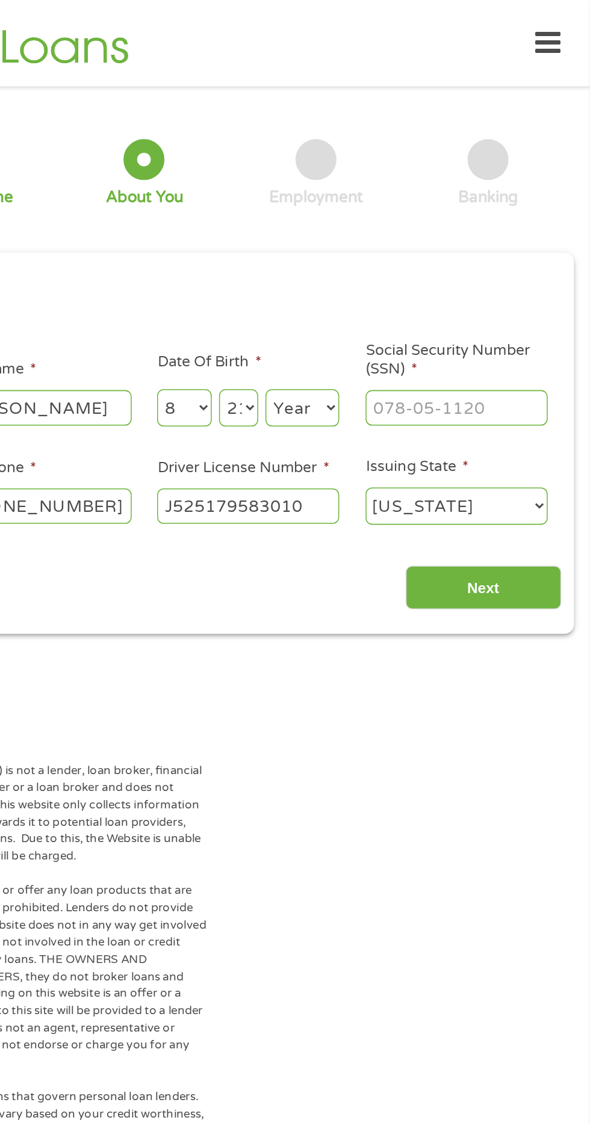
click at [416, 262] on select "Year [DATE] 2006 2005 2004 2003 2002 2001 2000 1999 1998 1997 1996 1995 1994 19…" at bounding box center [399, 269] width 49 height 25
select select "1958"
click at [511, 265] on input "Social Security Number (SSN) *" at bounding box center [501, 269] width 120 height 23
type input "262-45-8831"
click at [524, 389] on input "Next" at bounding box center [518, 388] width 103 height 29
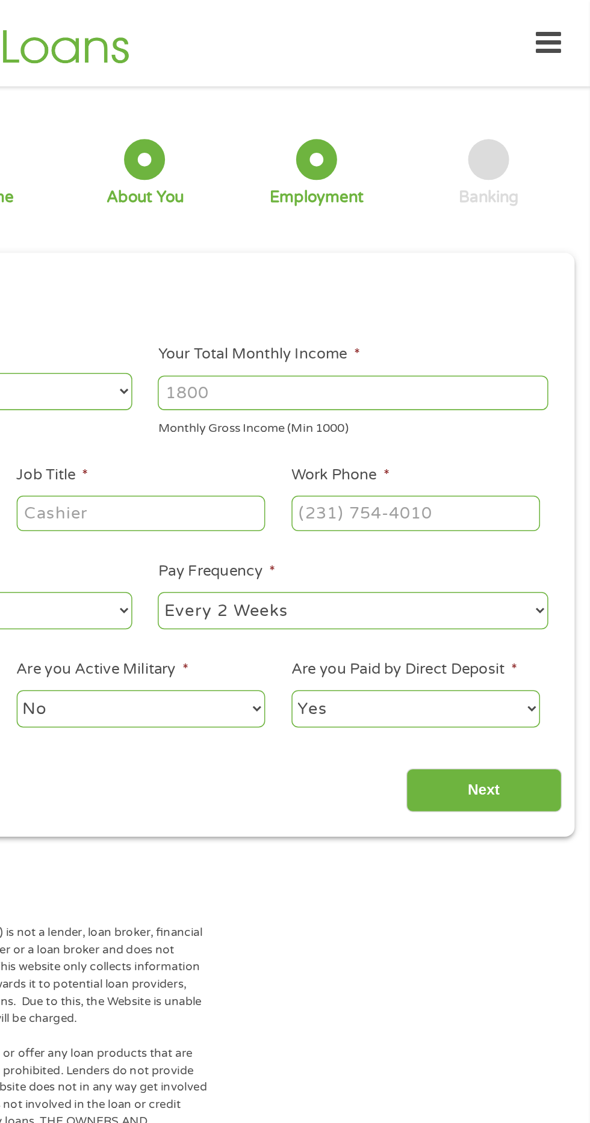
scroll to position [5, 0]
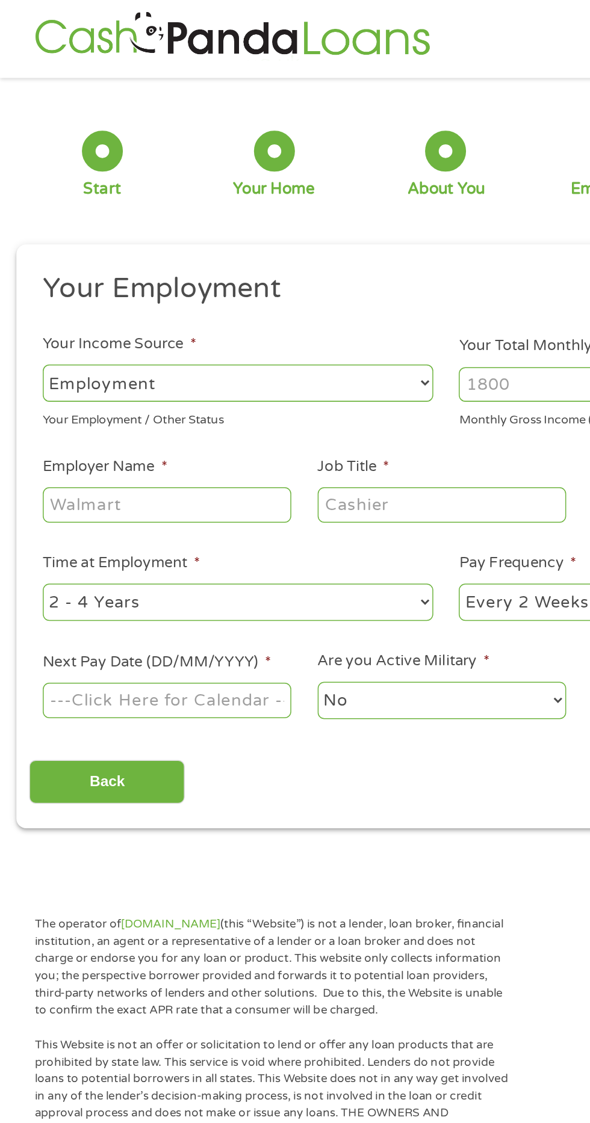
click at [137, 229] on li "Your Income Source * --- Choose one --- Employment [DEMOGRAPHIC_DATA] Benefits …" at bounding box center [157, 252] width 276 height 64
click at [135, 245] on select "--- Choose one --- Employment [DEMOGRAPHIC_DATA] Benefits" at bounding box center [157, 253] width 258 height 25
select select "benefits"
type input "Other"
type input "[PHONE_NUMBER]"
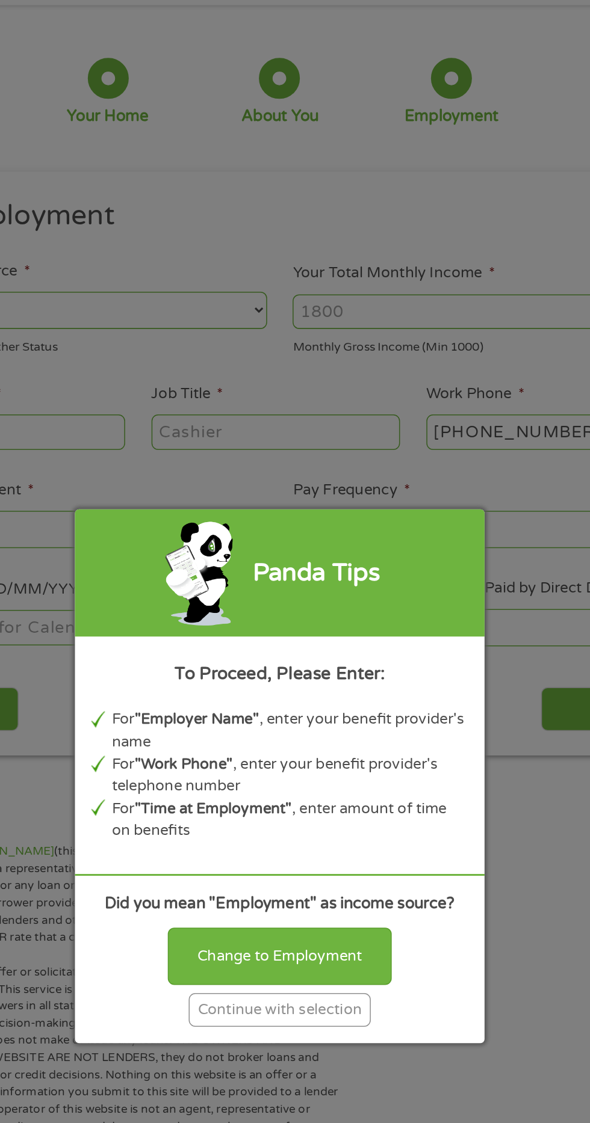
scroll to position [0, 0]
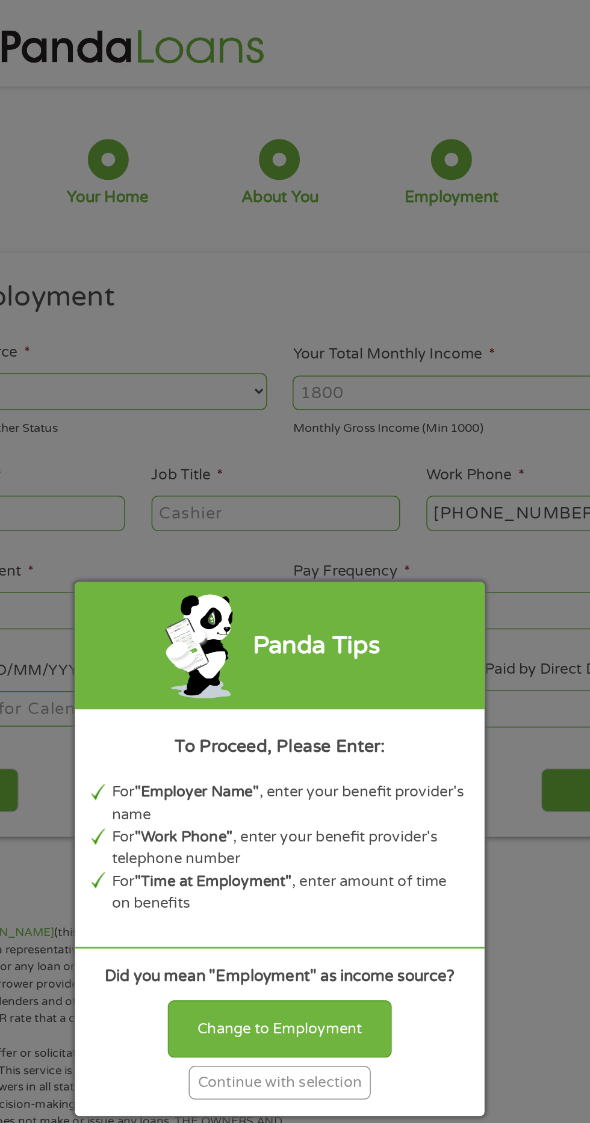
click at [222, 265] on div "Panda Tips To Proceed, Please Enter: For "Employer Name" , enter your benefit p…" at bounding box center [295, 561] width 590 height 1123
click at [342, 683] on div "Change to Employment" at bounding box center [295, 680] width 148 height 37
select select "fullTime"
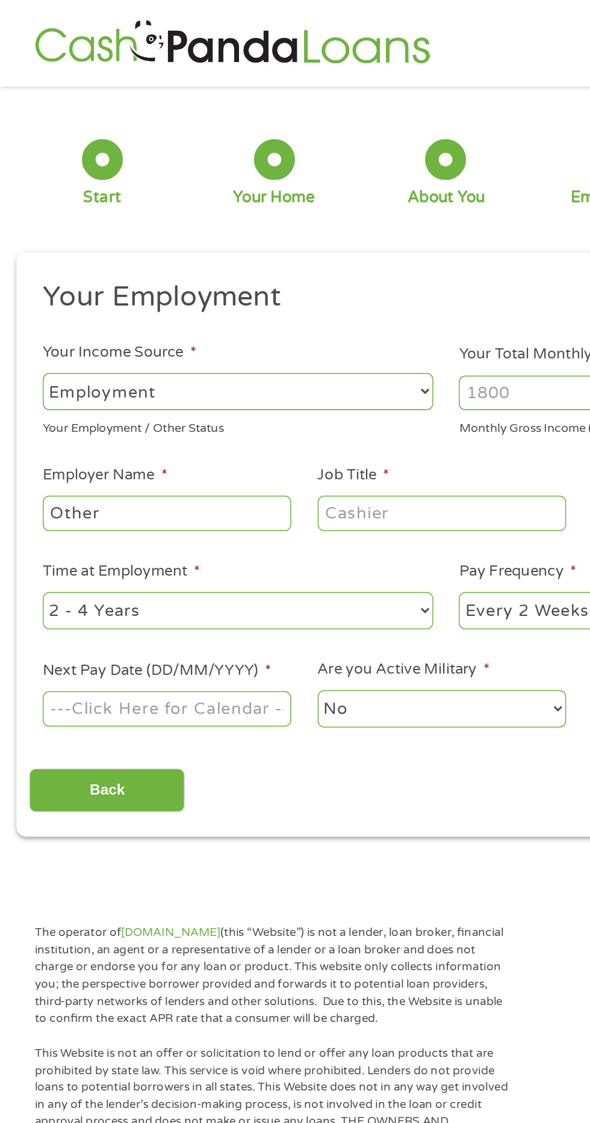
click at [123, 261] on select "--- Choose one --- Employment [DEMOGRAPHIC_DATA] Benefits" at bounding box center [157, 259] width 258 height 25
click at [132, 343] on input "Other" at bounding box center [110, 339] width 164 height 23
type input "O"
type input "Social Security"
click at [298, 337] on input "Job Title *" at bounding box center [292, 339] width 164 height 23
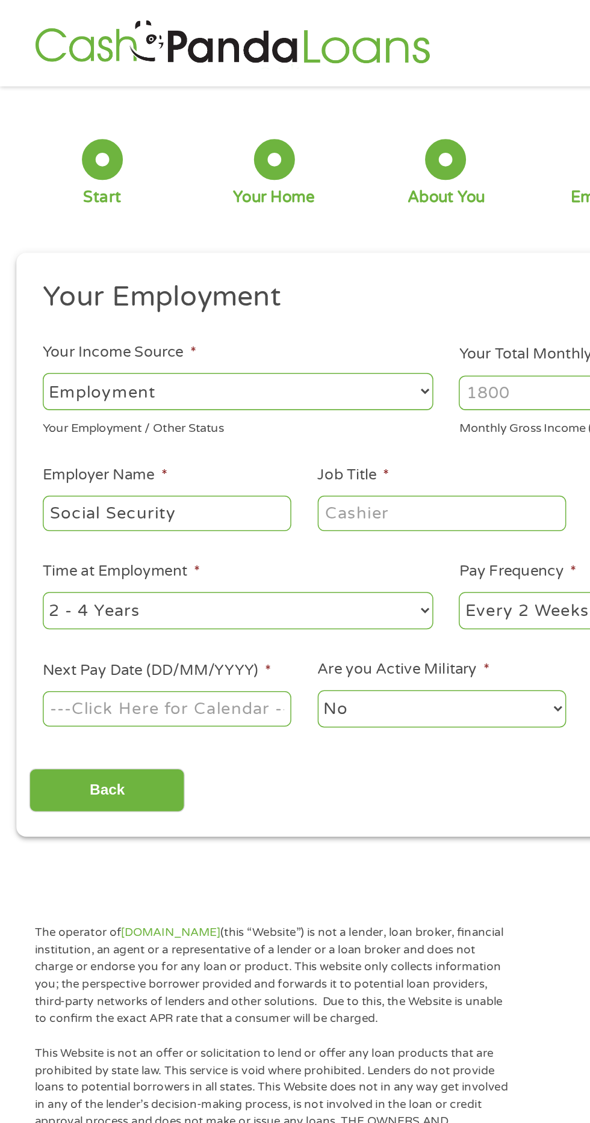
type input "Ii"
type input "L"
click at [298, 342] on input "Job Title *" at bounding box center [292, 339] width 164 height 23
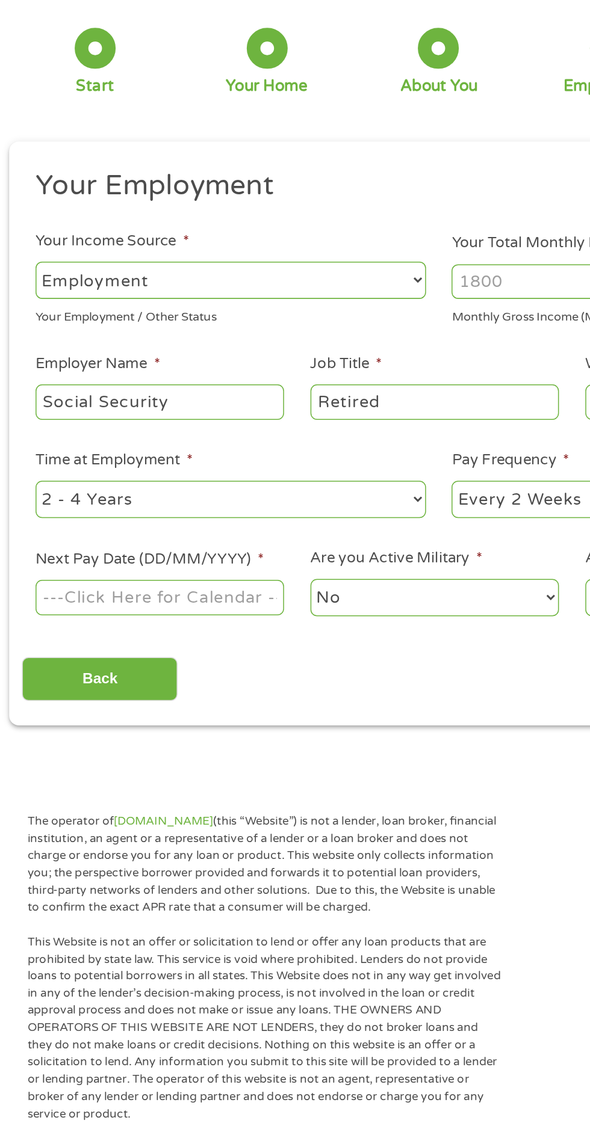
type input "Retired"
click at [209, 397] on select "--- Choose one --- 1 Year or less 1 - 2 Years 2 - 4 Years Over 4 Years" at bounding box center [157, 404] width 258 height 25
select select "60months"
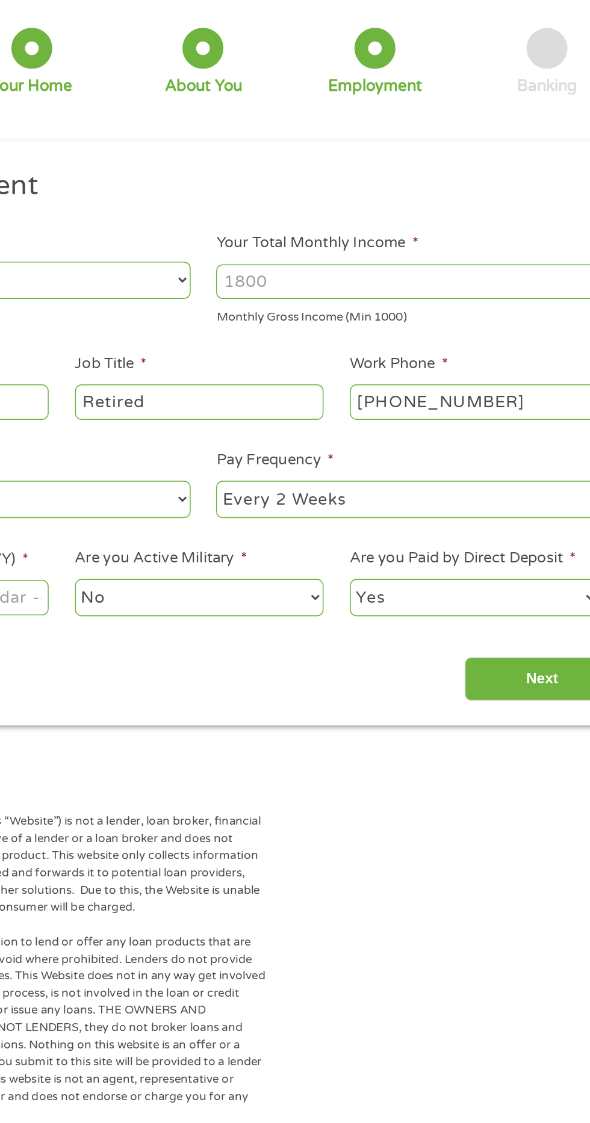
click at [407, 407] on select "--- Choose one --- Every 2 Weeks Every Week Monthly Semi-Monthly" at bounding box center [432, 404] width 258 height 25
select select "monthly"
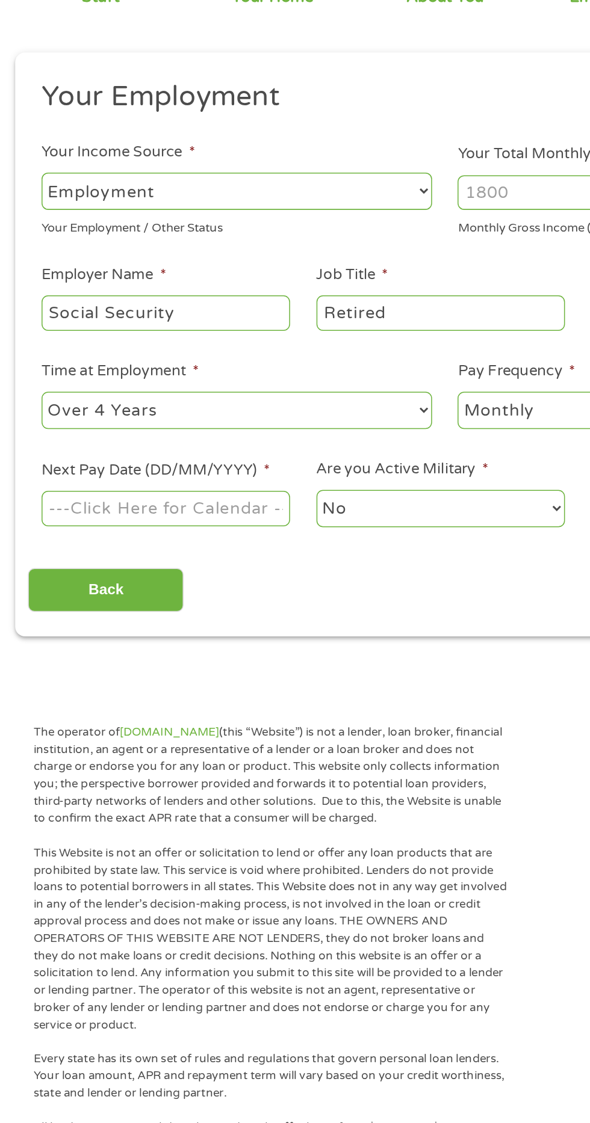
click at [151, 473] on body "Home Get Loan Offer How it works FAQs Blog Cash Loans Quick Loans Online Loans …" at bounding box center [295, 916] width 590 height 1833
click at [158, 468] on input "Next Pay Date (DD/MM/YYYY) *" at bounding box center [110, 468] width 164 height 23
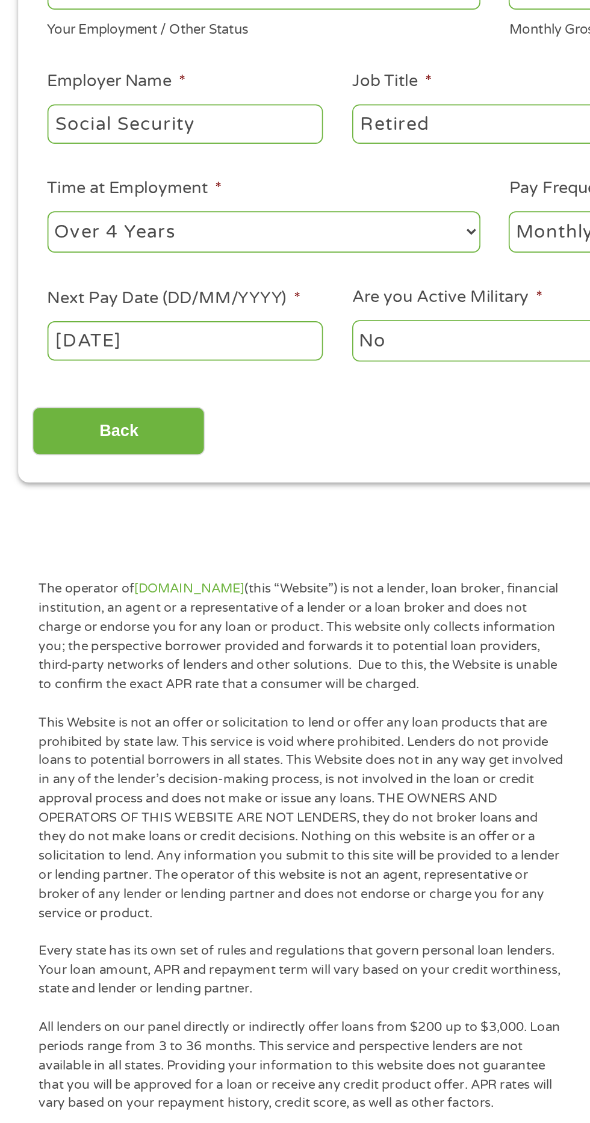
click at [158, 480] on body "Home Get Loan Offer How it works FAQs Blog Cash Loans Quick Loans Online Loans …" at bounding box center [295, 916] width 590 height 1833
click at [141, 480] on input "[DATE]" at bounding box center [110, 468] width 164 height 23
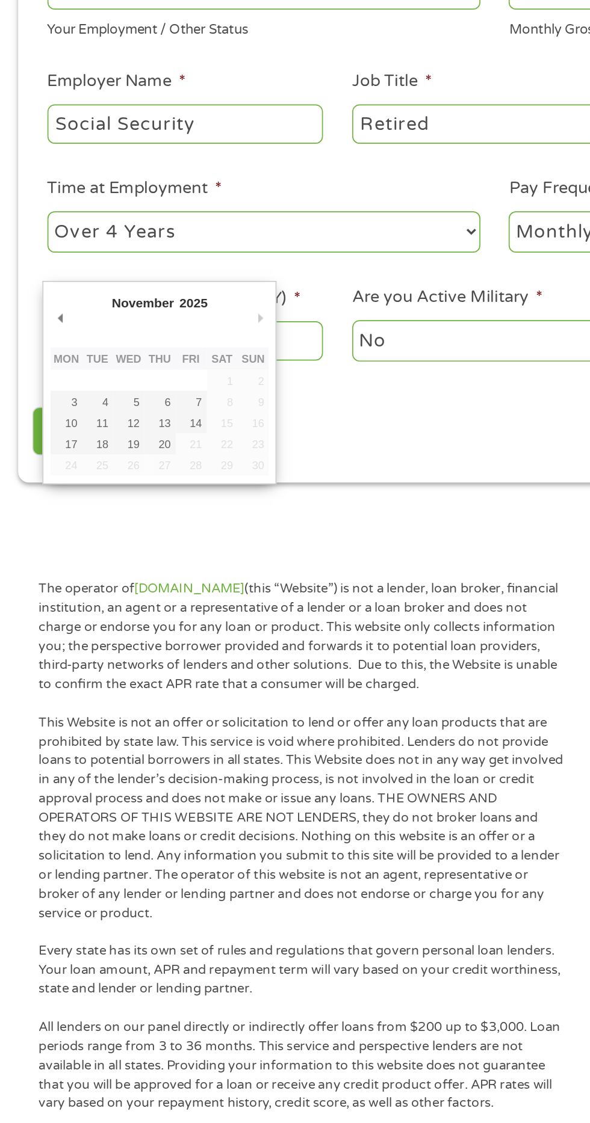
click at [169, 464] on input "[DATE]" at bounding box center [110, 468] width 164 height 23
click at [177, 460] on input "[DATE]" at bounding box center [110, 468] width 164 height 23
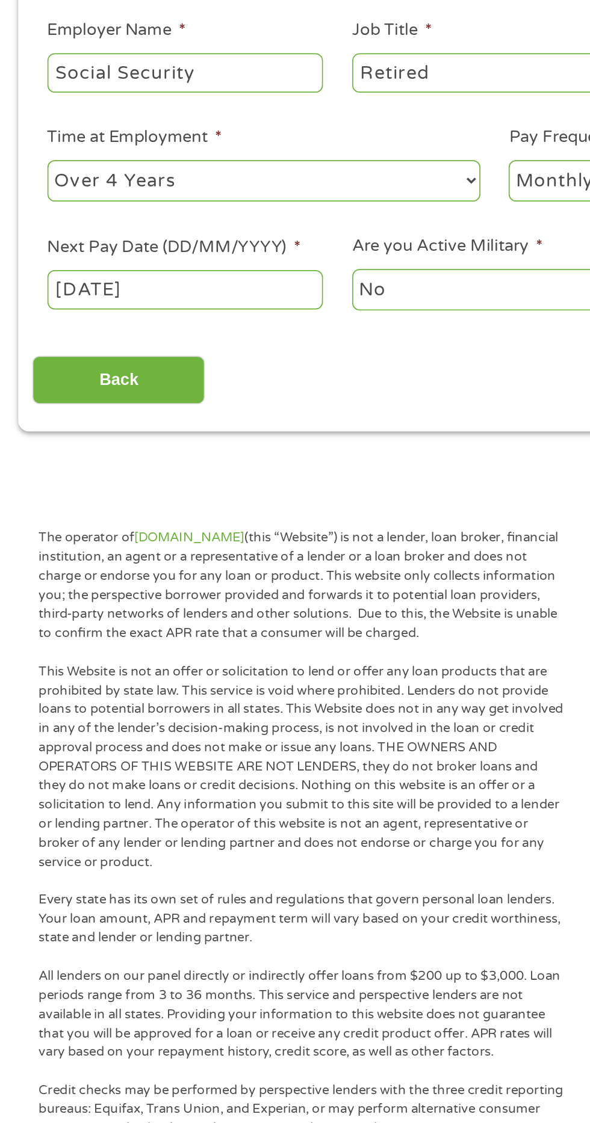
click at [135, 476] on body "Home Get Loan Offer How it works FAQs Blog Cash Loans Quick Loans Online Loans …" at bounding box center [295, 916] width 590 height 1833
click at [42, 479] on input "[DATE]" at bounding box center [110, 468] width 164 height 23
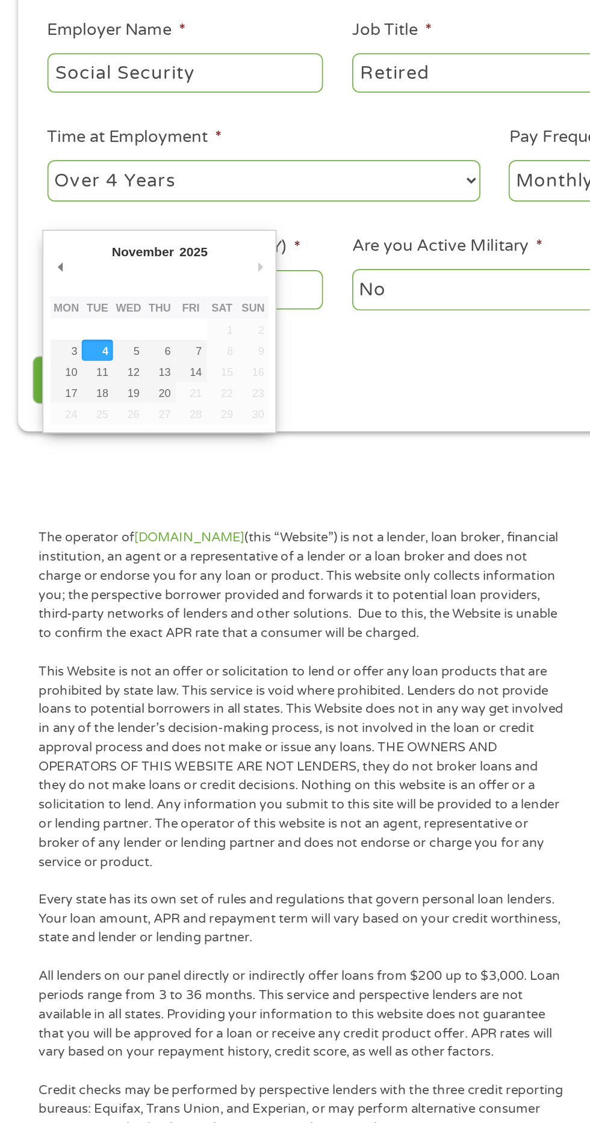
type input "[DATE]"
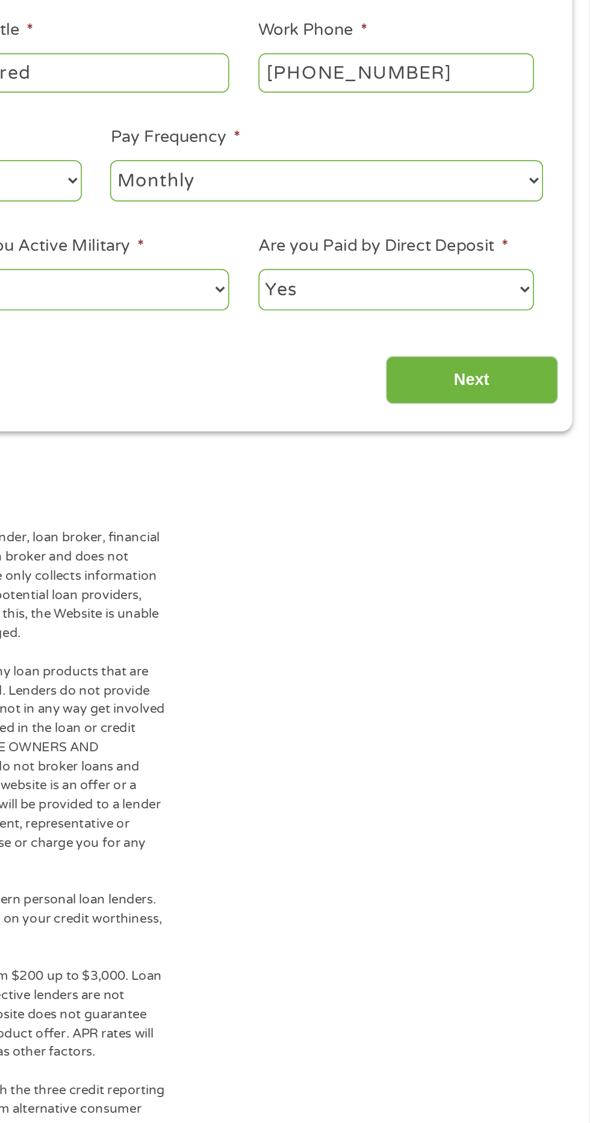
click at [526, 528] on input "Next" at bounding box center [518, 522] width 103 height 29
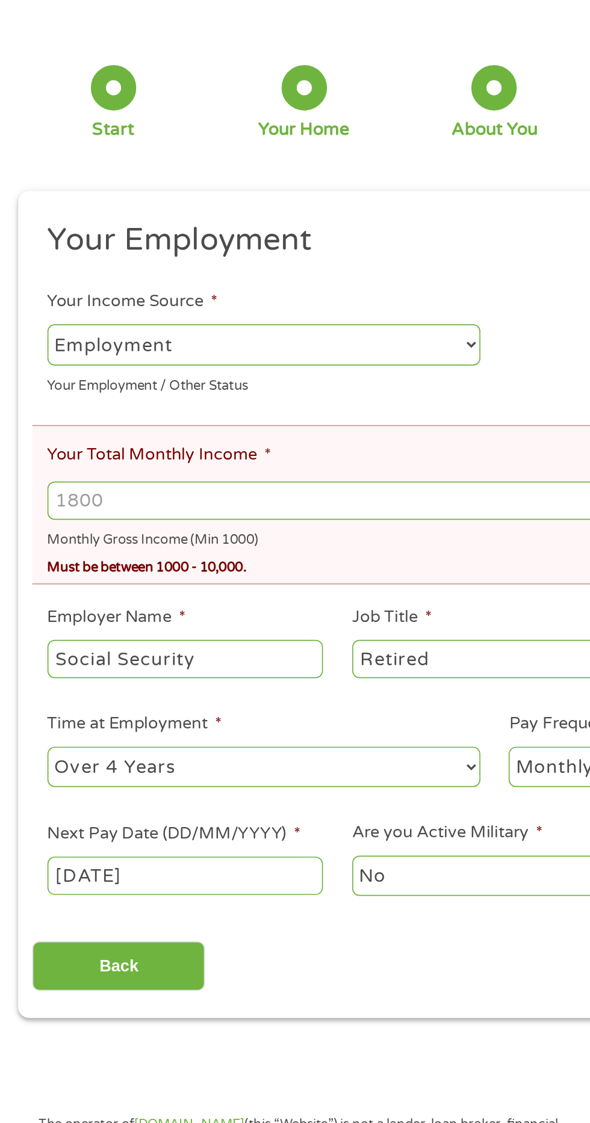
scroll to position [5, 0]
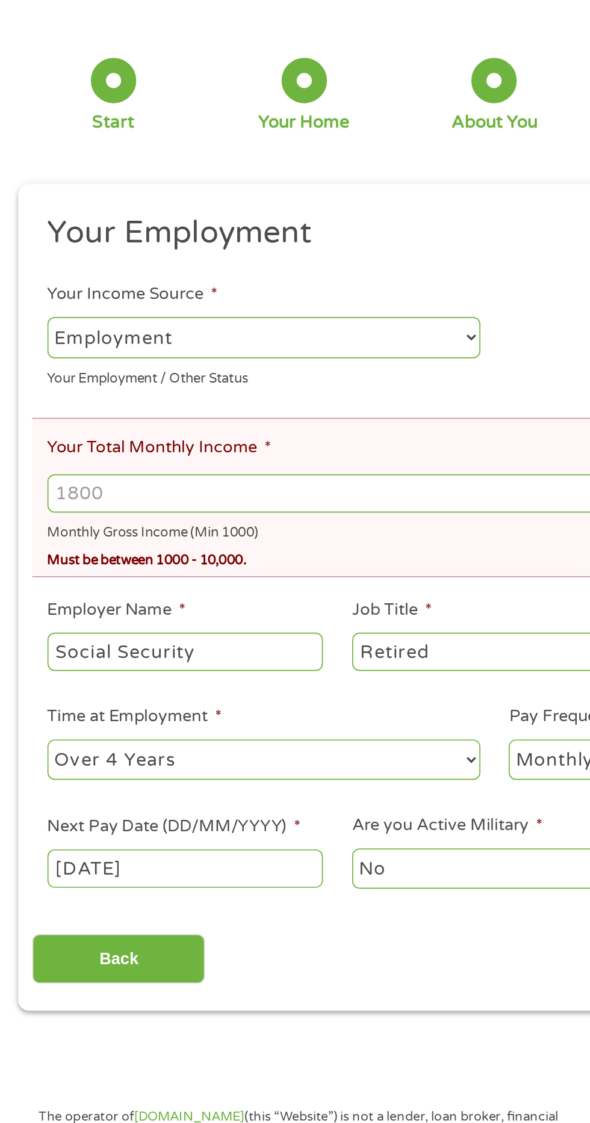
click at [130, 394] on input "Your Total Monthly Income *" at bounding box center [294, 391] width 533 height 23
click at [82, 395] on input "Your Total Monthly Income *" at bounding box center [294, 391] width 533 height 23
click at [86, 390] on input "Your Total Monthly Income *" at bounding box center [294, 391] width 533 height 23
click at [93, 396] on input "Your Total Monthly Income *" at bounding box center [294, 391] width 533 height 23
click at [100, 392] on input "Your Total Monthly Income *" at bounding box center [294, 391] width 533 height 23
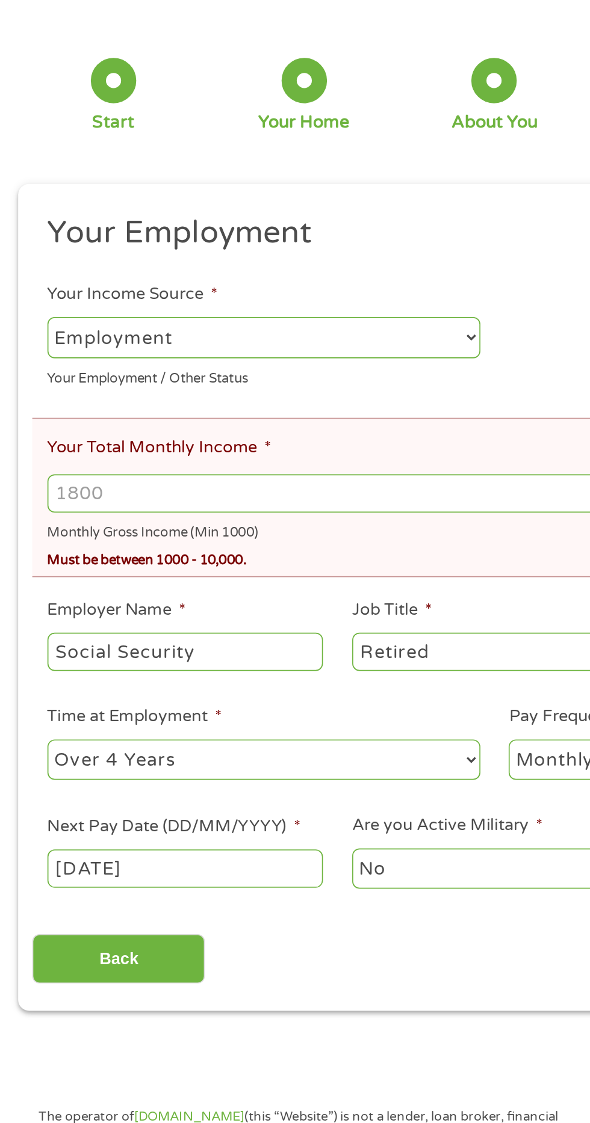
click at [82, 389] on input "Your Total Monthly Income *" at bounding box center [294, 391] width 533 height 23
click at [89, 402] on input "Your Total Monthly Income *" at bounding box center [294, 391] width 533 height 23
click at [83, 390] on input "Your Total Monthly Income *" at bounding box center [294, 391] width 533 height 23
click at [92, 397] on input "Your Total Monthly Income *" at bounding box center [294, 391] width 533 height 23
click at [106, 403] on input "Your Total Monthly Income *" at bounding box center [294, 391] width 533 height 23
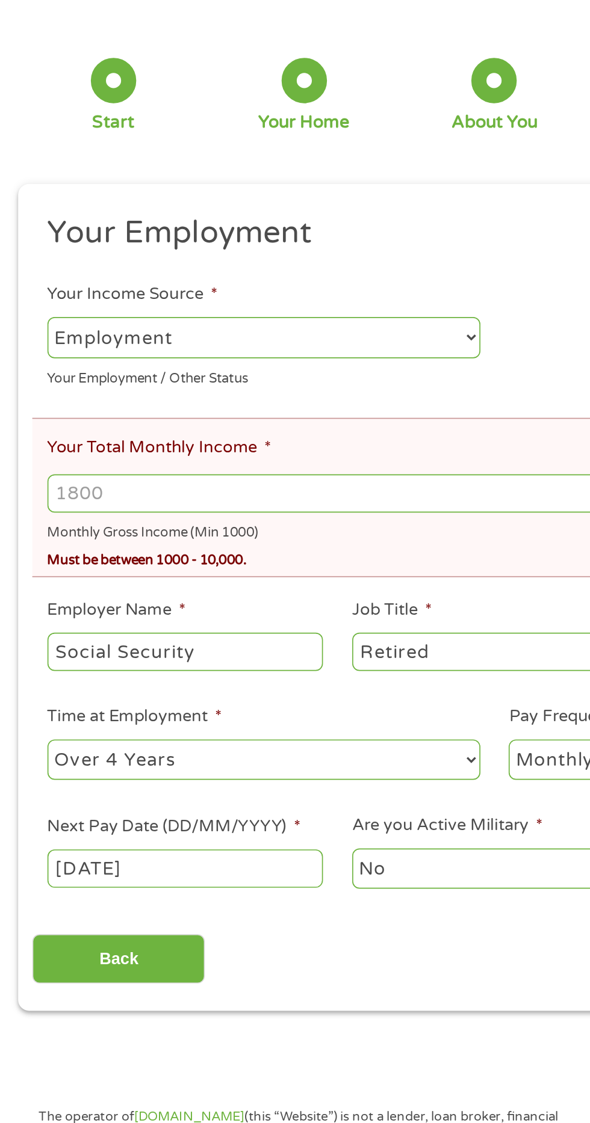
click at [88, 390] on input "Your Total Monthly Income *" at bounding box center [294, 391] width 533 height 23
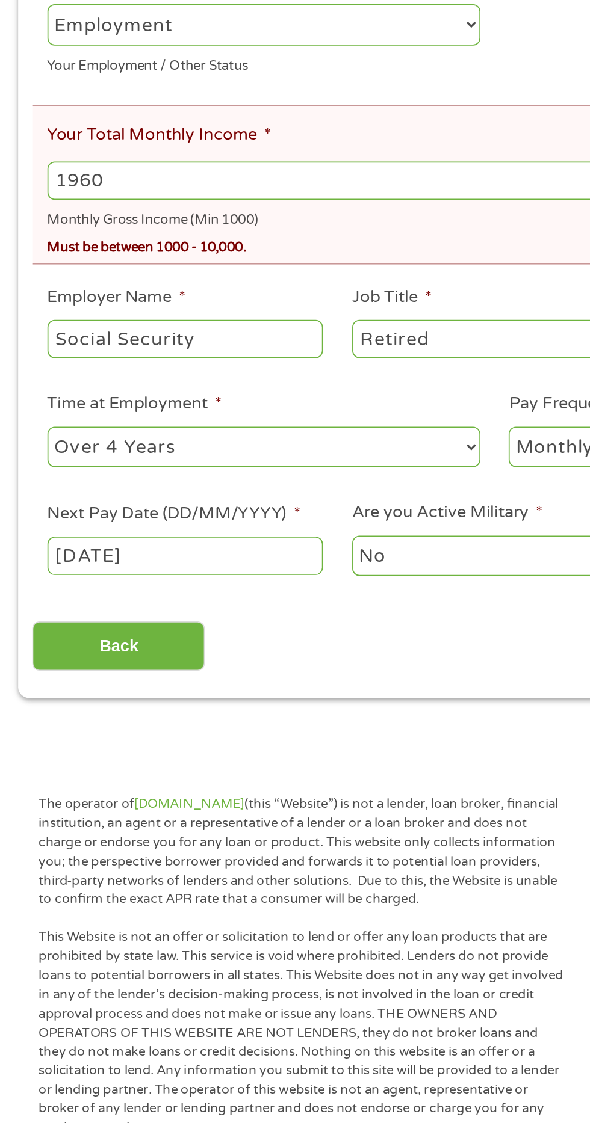
scroll to position [6, 0]
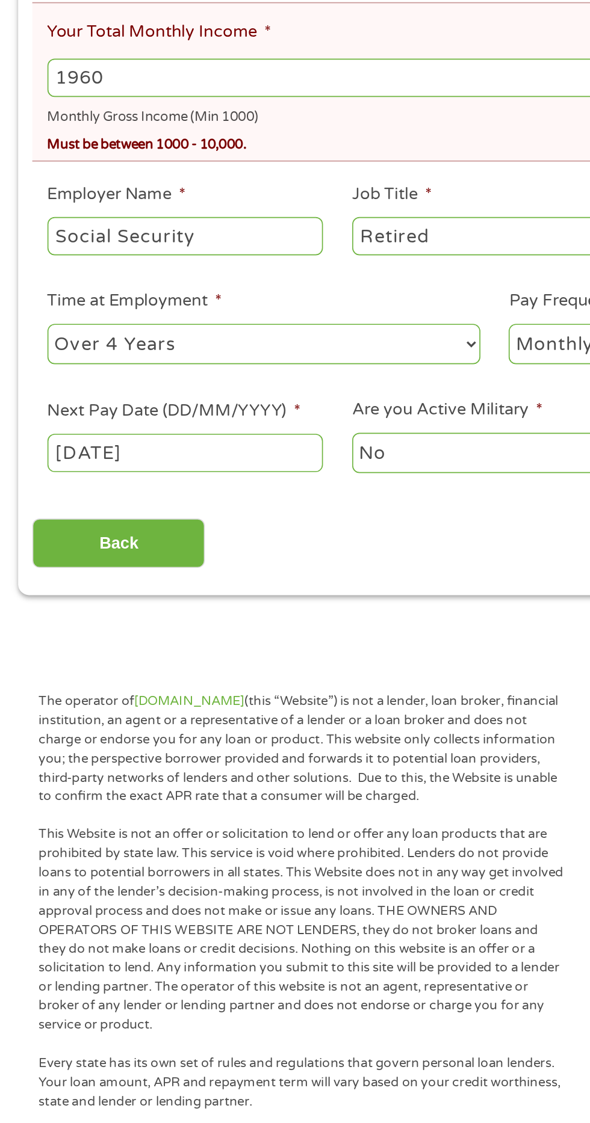
type input "1960"
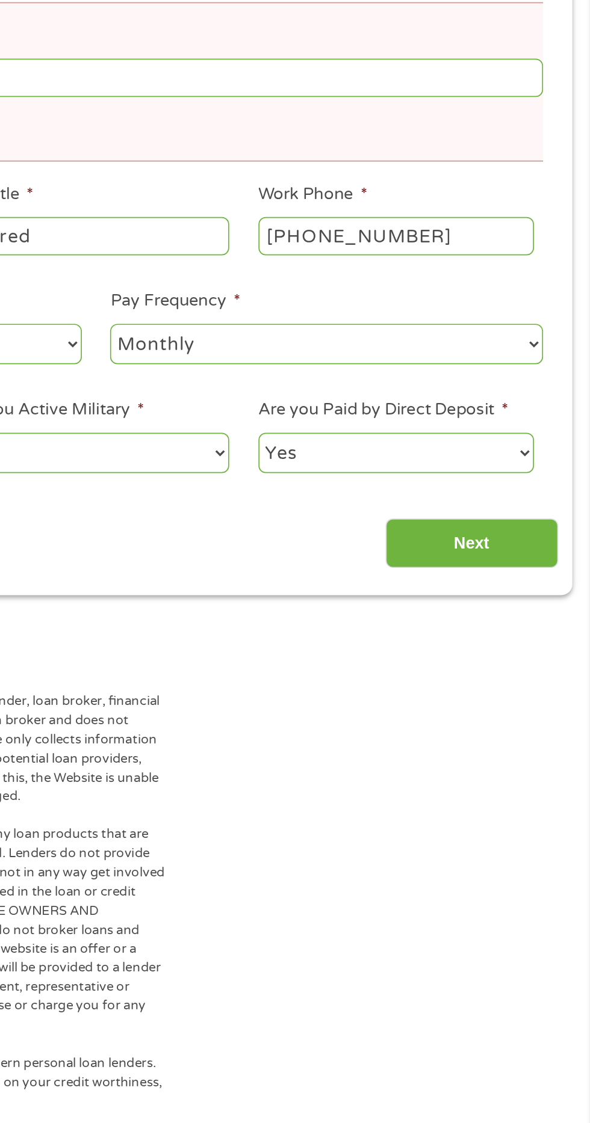
click at [540, 671] on input "Next" at bounding box center [518, 668] width 103 height 29
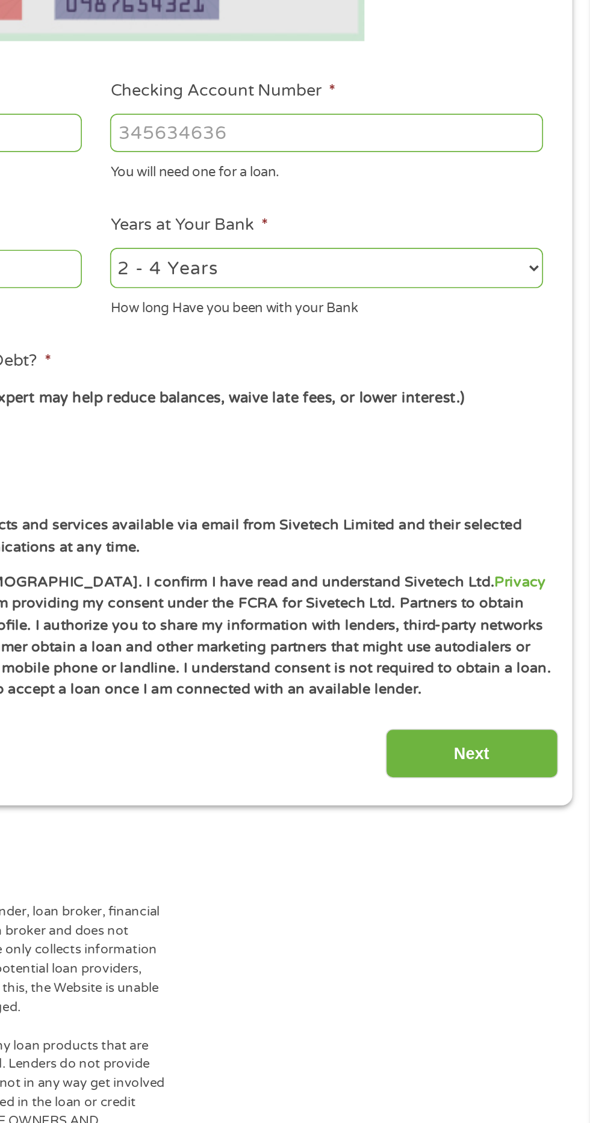
scroll to position [0, 0]
click at [529, 671] on label "I would like to be kept informed of other products and services available via e…" at bounding box center [300, 664] width 531 height 26
click at [35, 671] on input "I would like to be kept informed of other products and services available via e…" at bounding box center [31, 664] width 7 height 19
checkbox input "false"
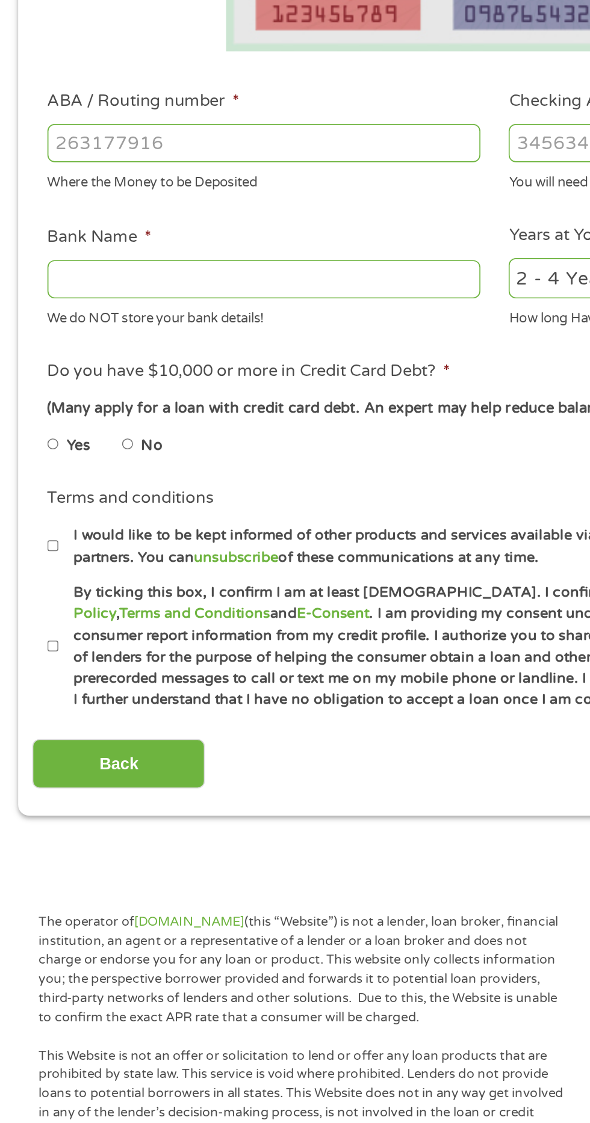
click at [184, 428] on input "ABA / Routing number *" at bounding box center [157, 424] width 258 height 23
type input "063114030"
type input "CENTERSTATE BANK OF [US_STATE] NA"
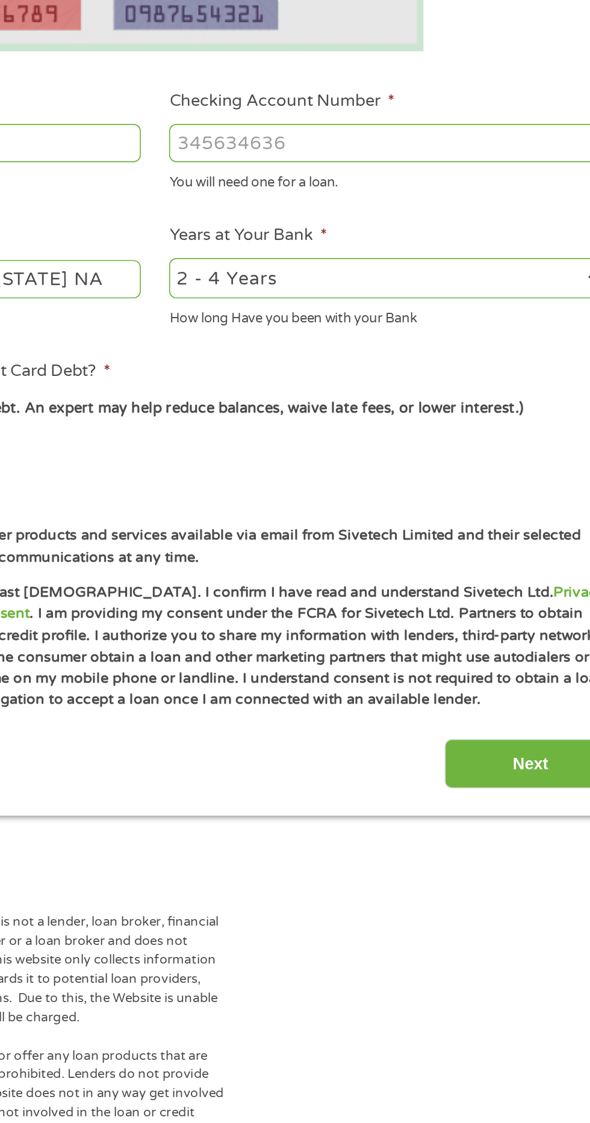
type input "063114030"
click at [420, 429] on input "Checking Account Number *" at bounding box center [432, 424] width 258 height 23
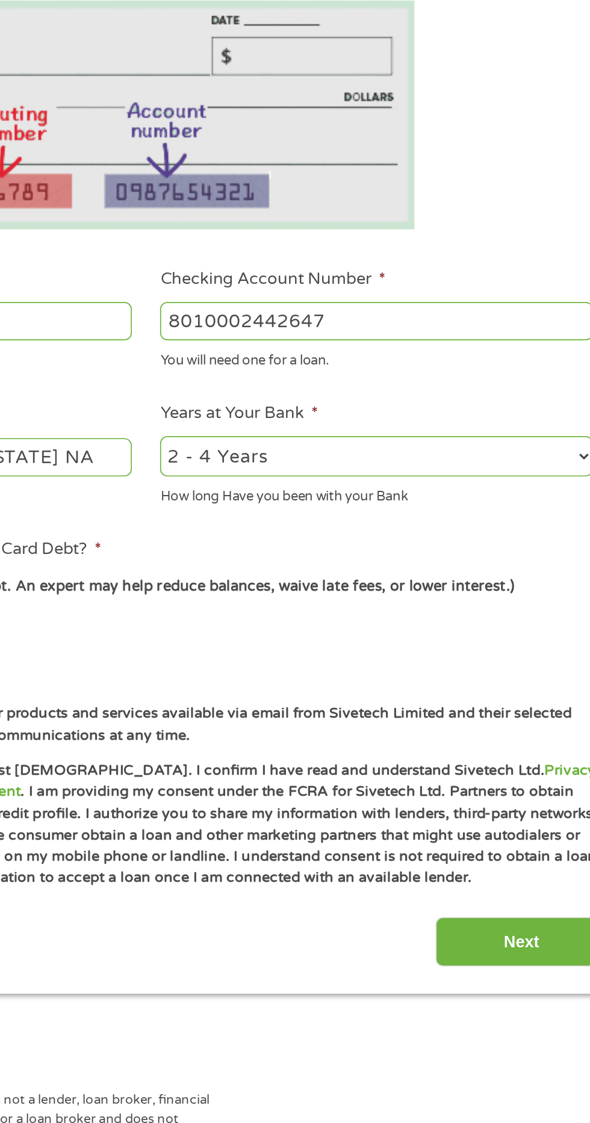
type input "8010002442647"
click at [439, 516] on select "2 - 4 Years 6 - 12 Months 1 - 2 Years Over 4 Years" at bounding box center [432, 505] width 258 height 25
select select "12months"
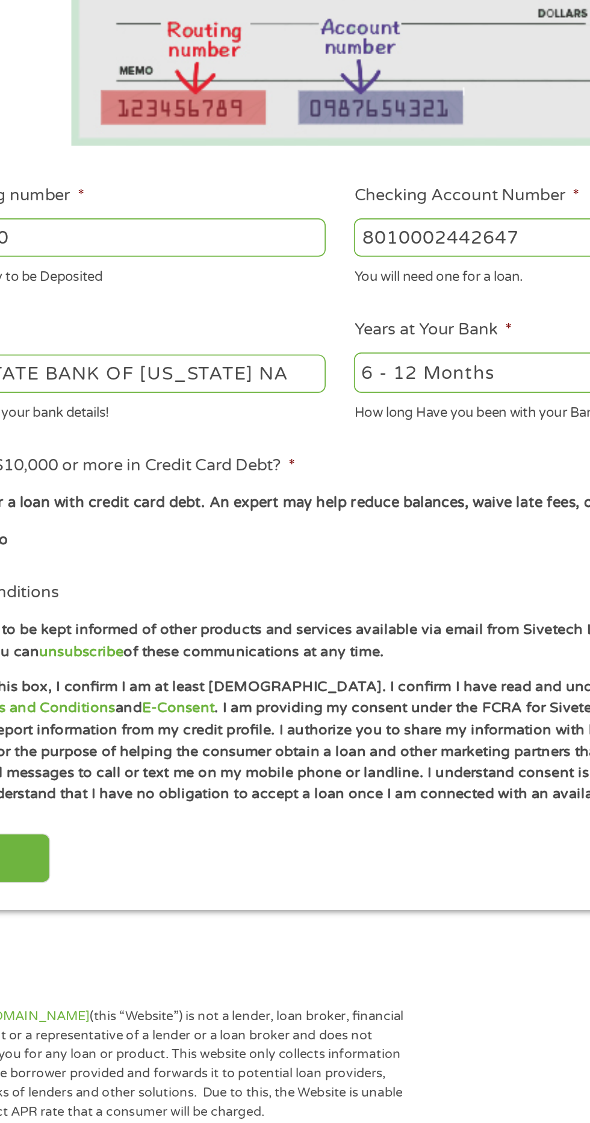
scroll to position [1, 0]
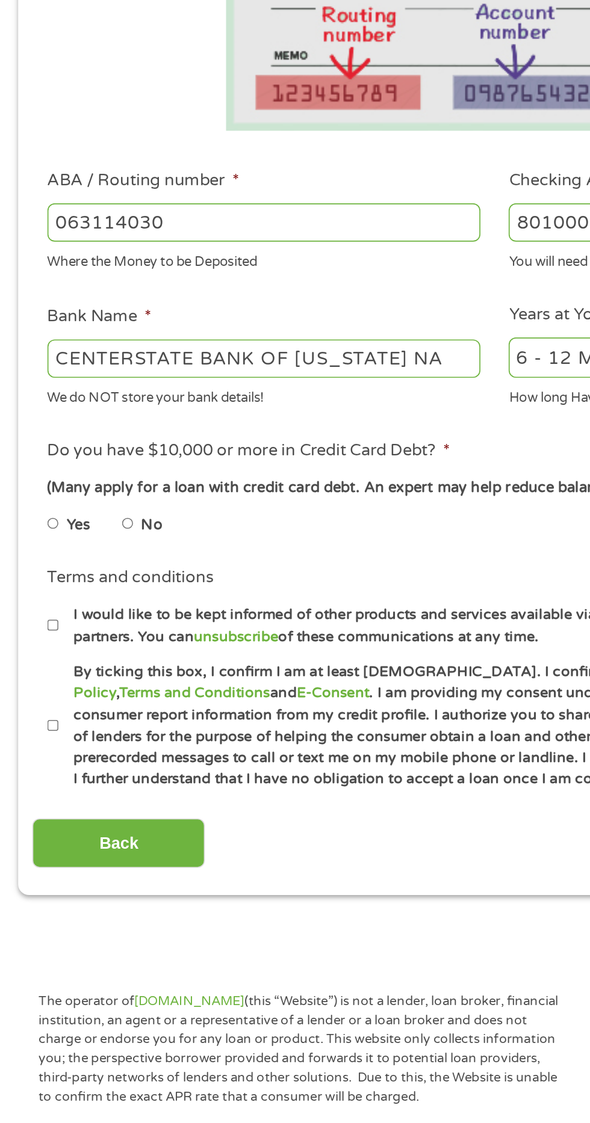
click at [92, 611] on label "No" at bounding box center [90, 609] width 13 height 13
click at [80, 611] on input "No" at bounding box center [76, 608] width 7 height 19
radio input "true"
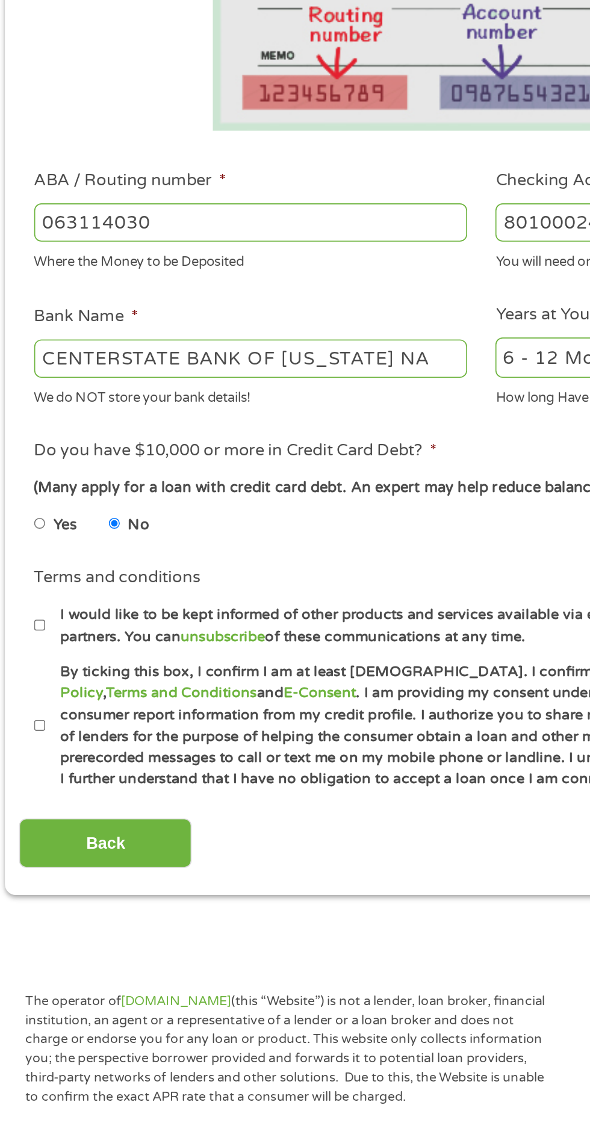
click at [42, 678] on label "I would like to be kept informed of other products and services available via e…" at bounding box center [300, 669] width 531 height 26
click at [35, 678] on input "I would like to be kept informed of other products and services available via e…" at bounding box center [31, 669] width 7 height 19
checkbox input "true"
click at [45, 741] on label "By ticking this box, I confirm I am at least [DEMOGRAPHIC_DATA]. I confirm I ha…" at bounding box center [300, 729] width 531 height 77
click at [35, 739] on input "By ticking this box, I confirm I am at least [DEMOGRAPHIC_DATA]. I confirm I ha…" at bounding box center [31, 728] width 7 height 19
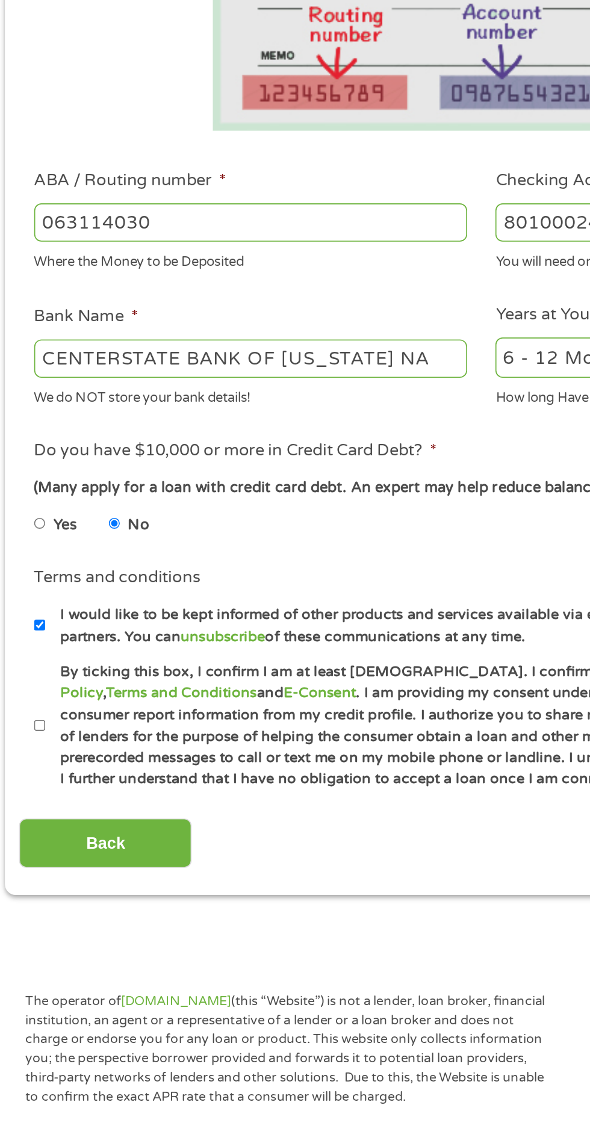
checkbox input "true"
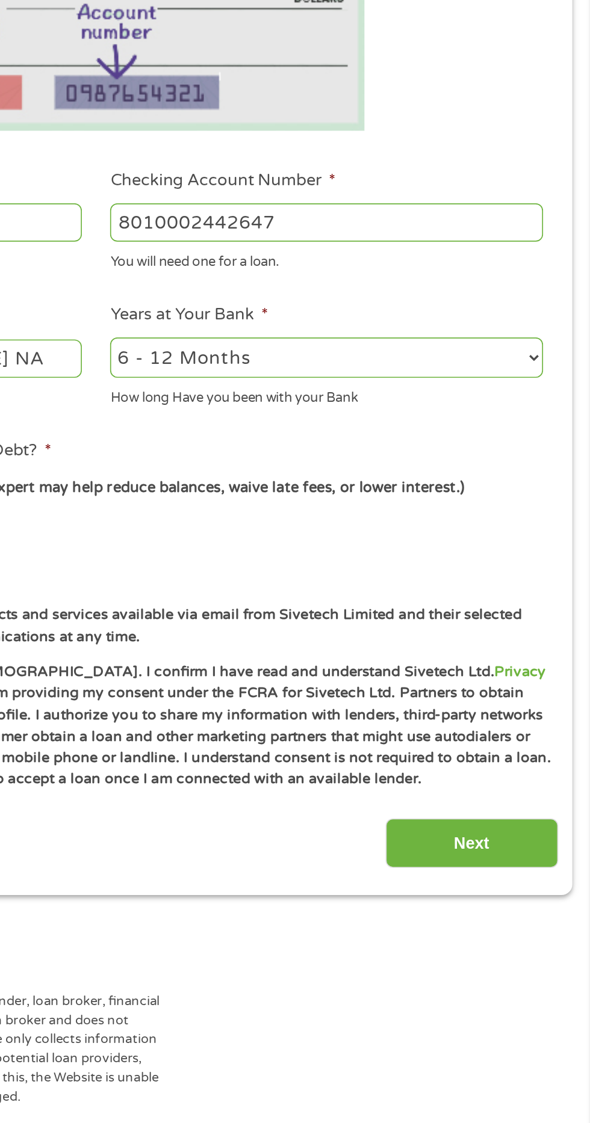
click at [546, 796] on input "Next" at bounding box center [518, 798] width 103 height 29
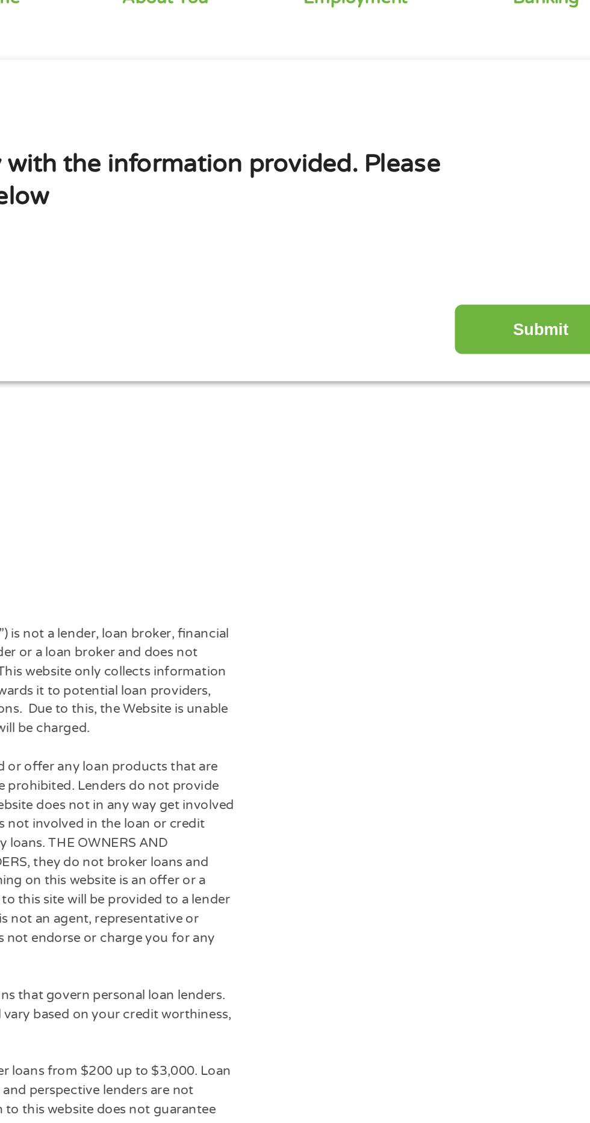
scroll to position [5, 0]
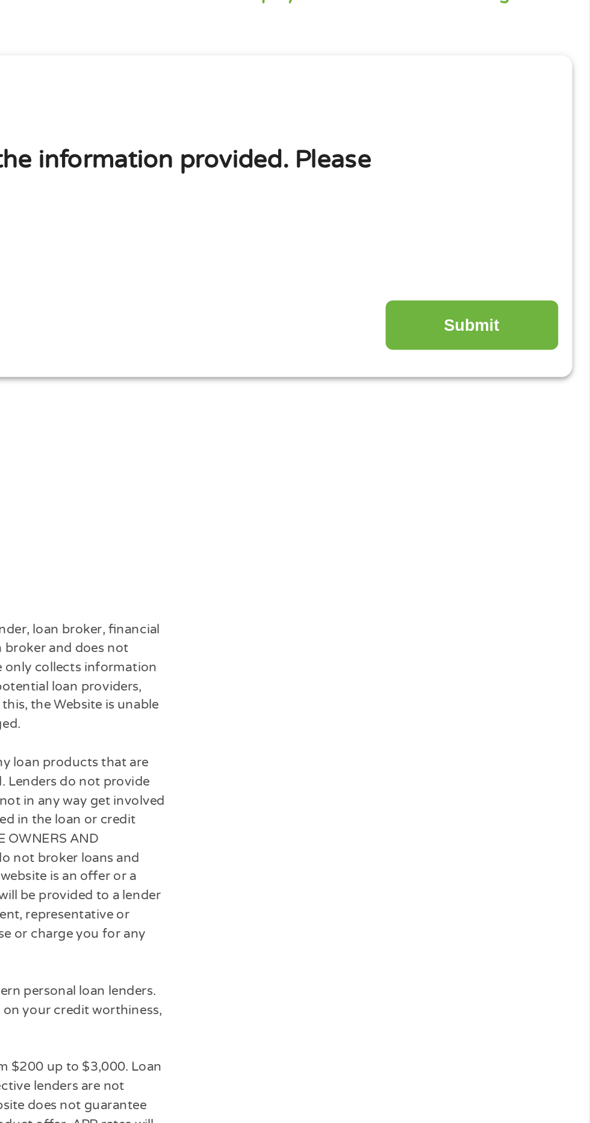
click at [546, 335] on input "Submit" at bounding box center [518, 322] width 103 height 29
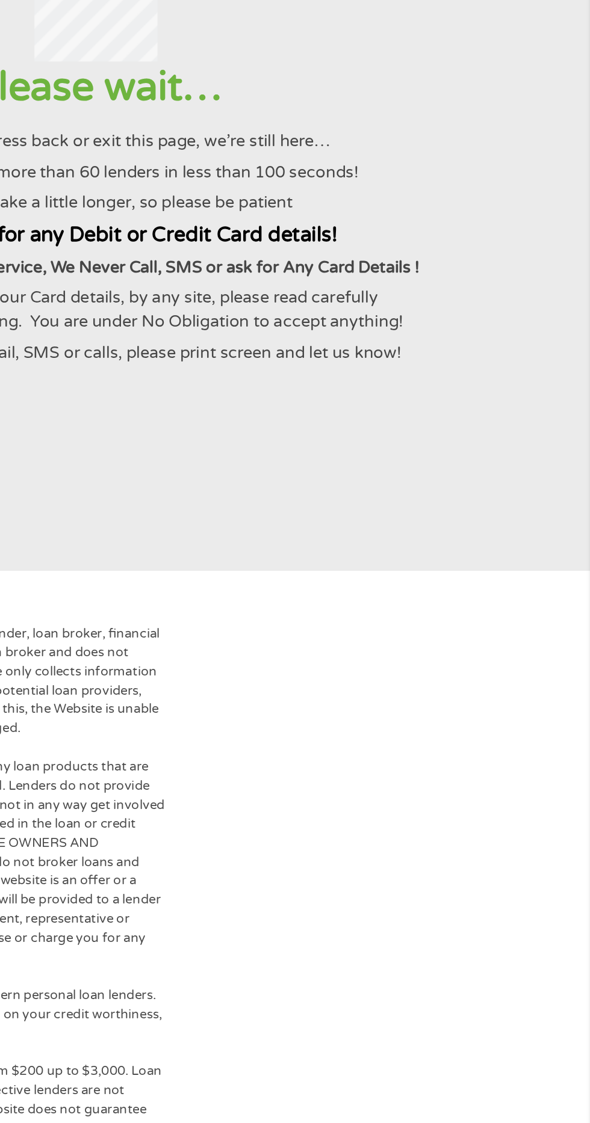
scroll to position [0, 0]
